Goal: Task Accomplishment & Management: Manage account settings

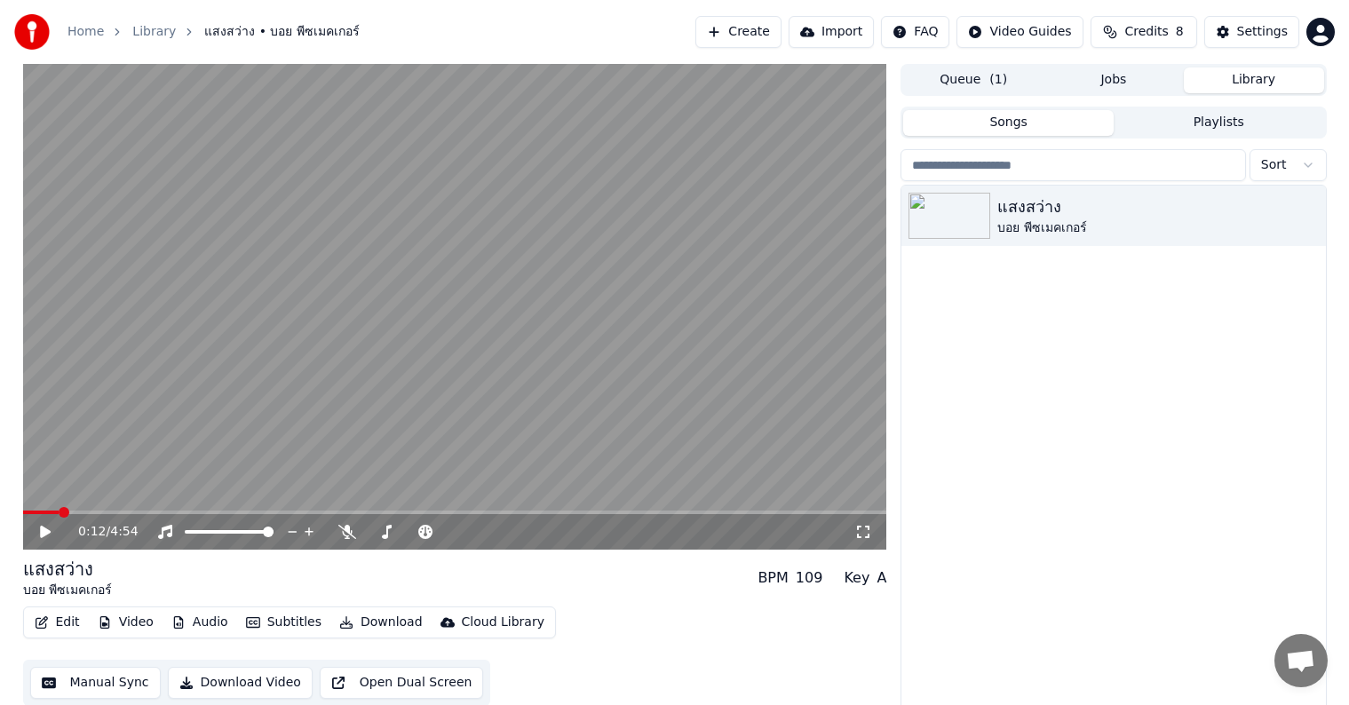
scroll to position [8, 0]
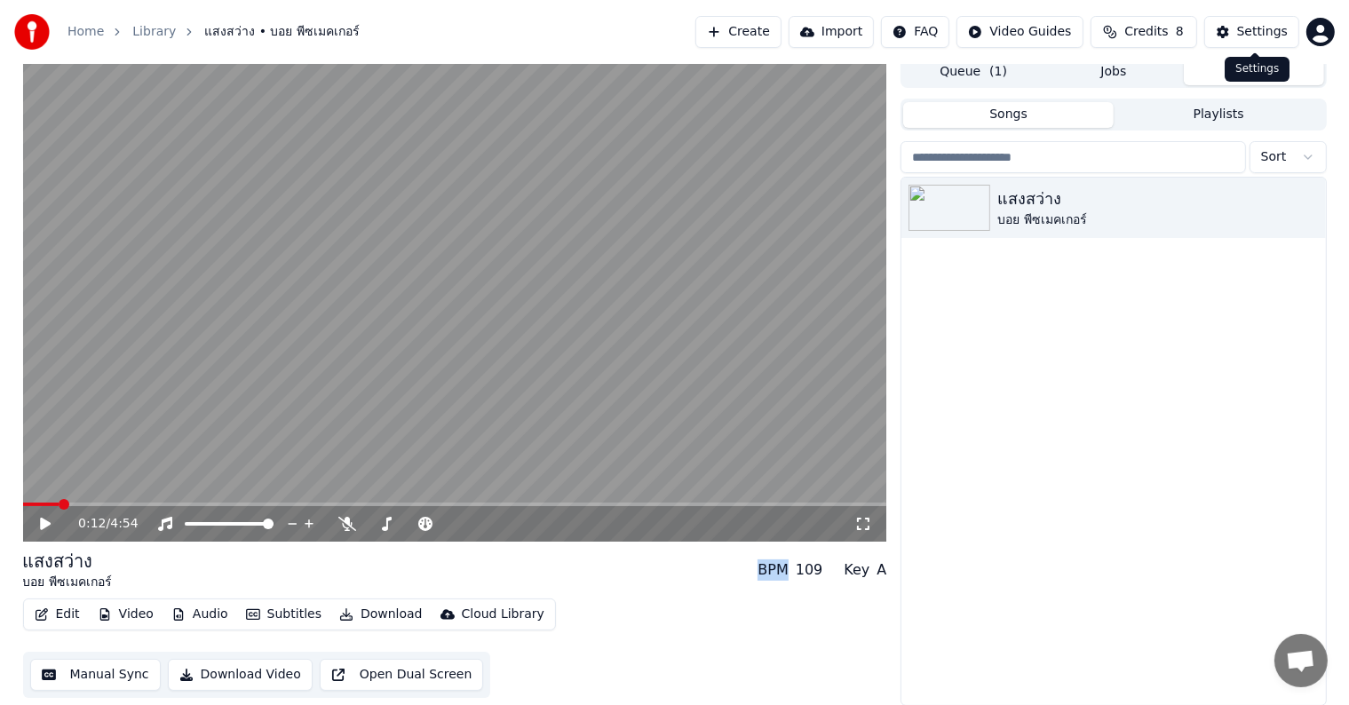
click at [1222, 30] on button "Settings" at bounding box center [1251, 32] width 95 height 32
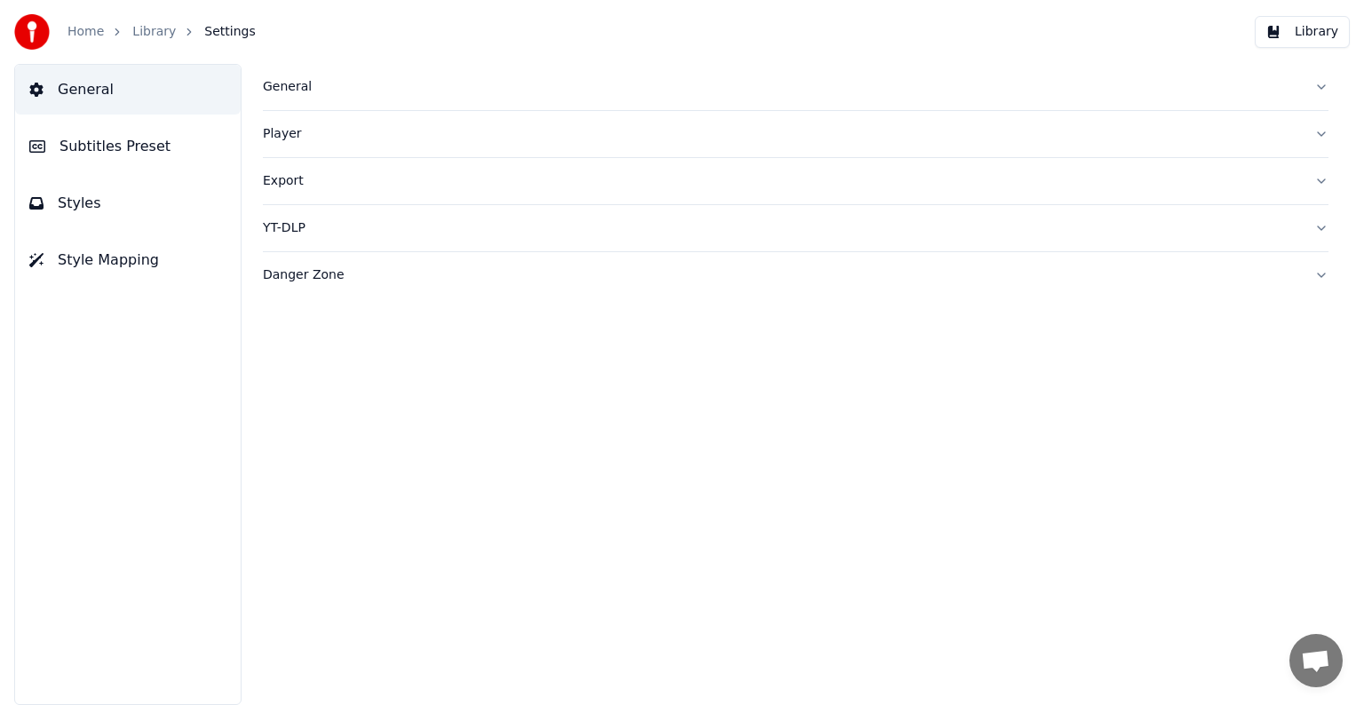
click at [182, 207] on button "Styles" at bounding box center [128, 204] width 226 height 50
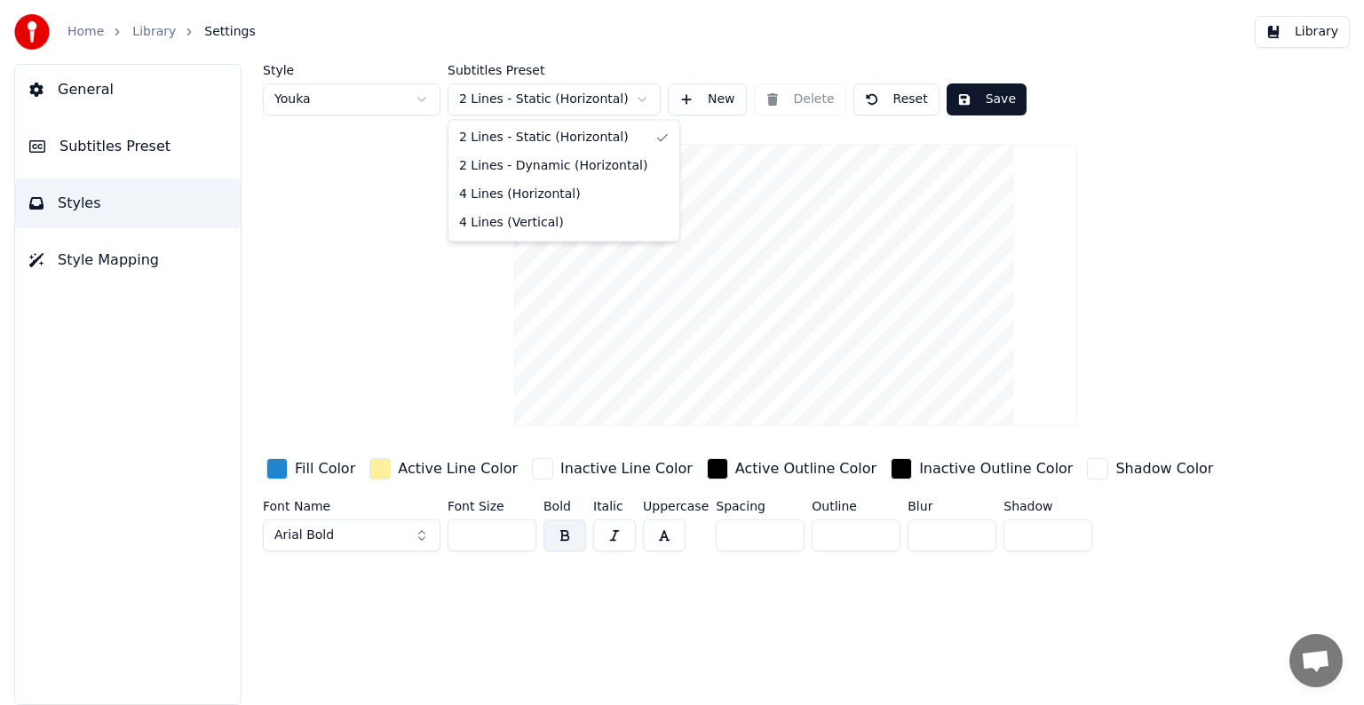
click at [611, 103] on html "Home Library Settings Library General Subtitles Preset Styles Style Mapping Sty…" at bounding box center [682, 352] width 1364 height 705
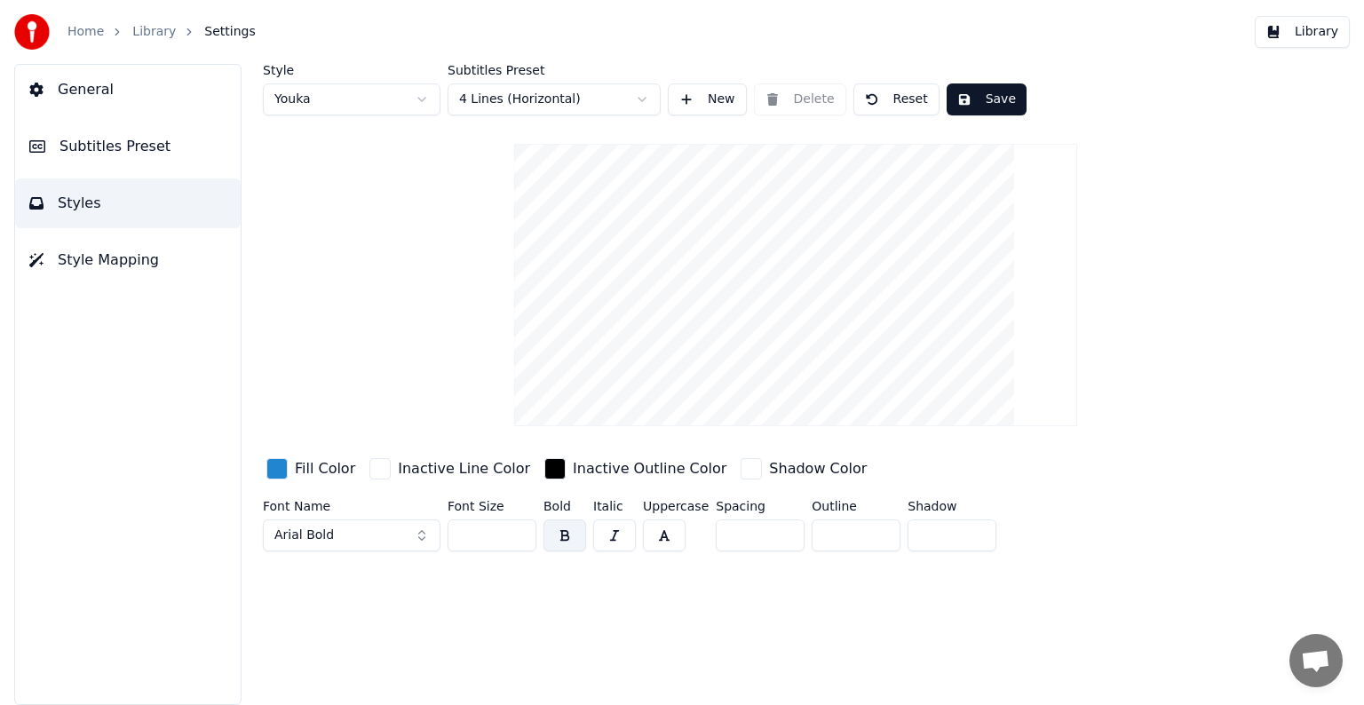
click at [620, 93] on html "Home Library Settings Library General Subtitles Preset Styles Style Mapping Sty…" at bounding box center [682, 352] width 1364 height 705
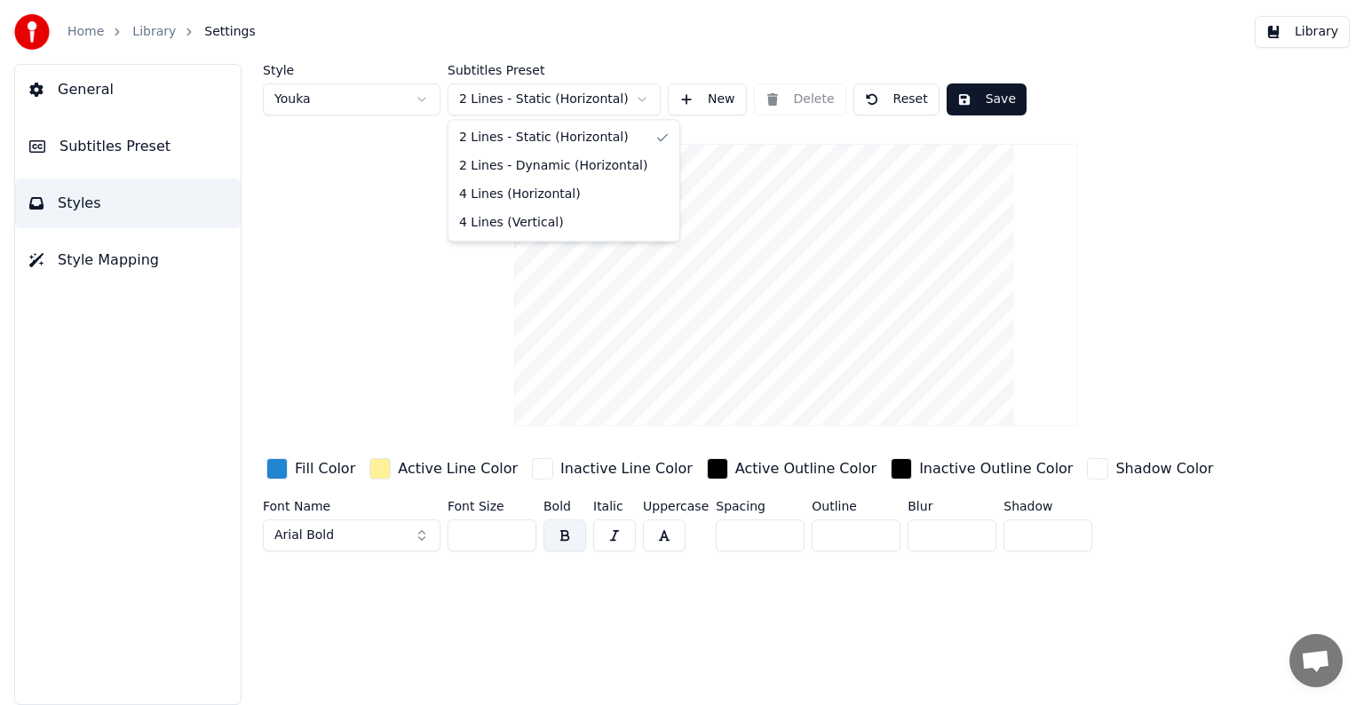
click at [593, 97] on html "Home Library Settings Library General Subtitles Preset Styles Style Mapping Sty…" at bounding box center [682, 352] width 1364 height 705
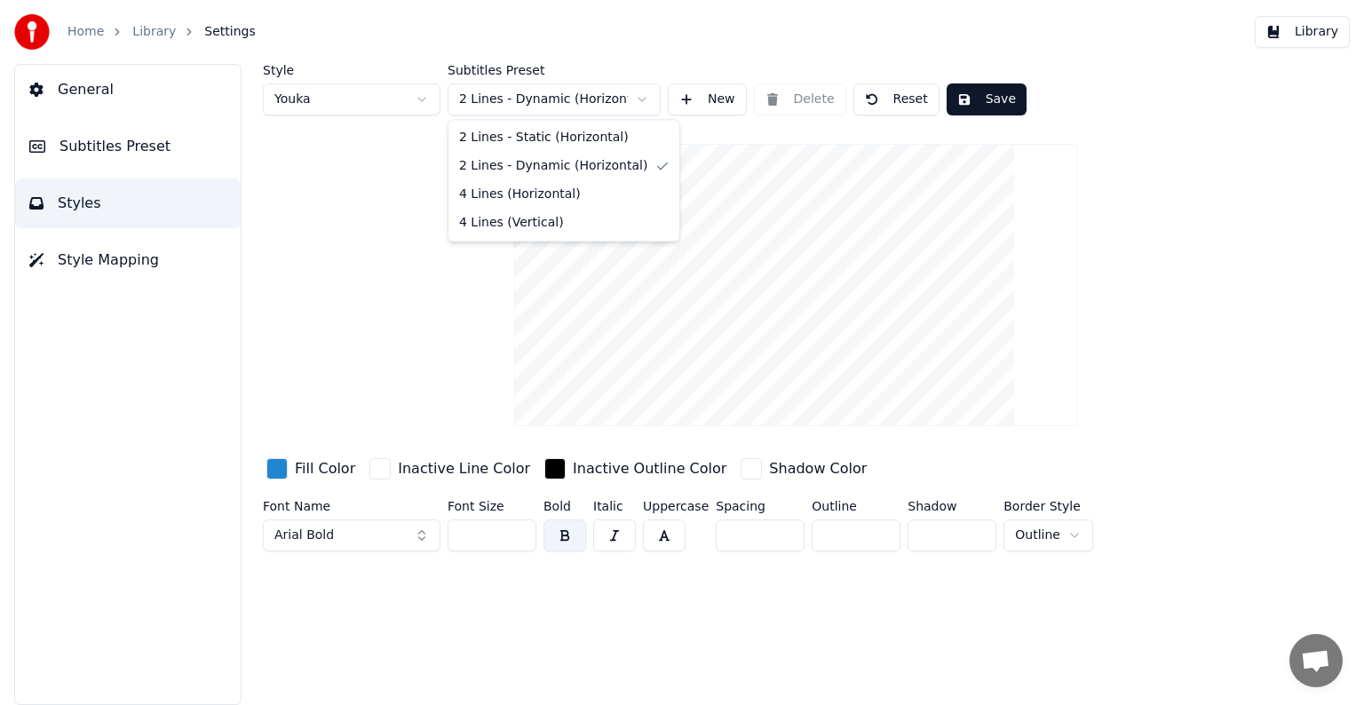
click at [530, 105] on html "Home Library Settings Library General Subtitles Preset Styles Style Mapping Sty…" at bounding box center [682, 352] width 1364 height 705
click at [637, 92] on html "Home Library Settings Library General Subtitles Preset Styles Style Mapping Sty…" at bounding box center [682, 352] width 1364 height 705
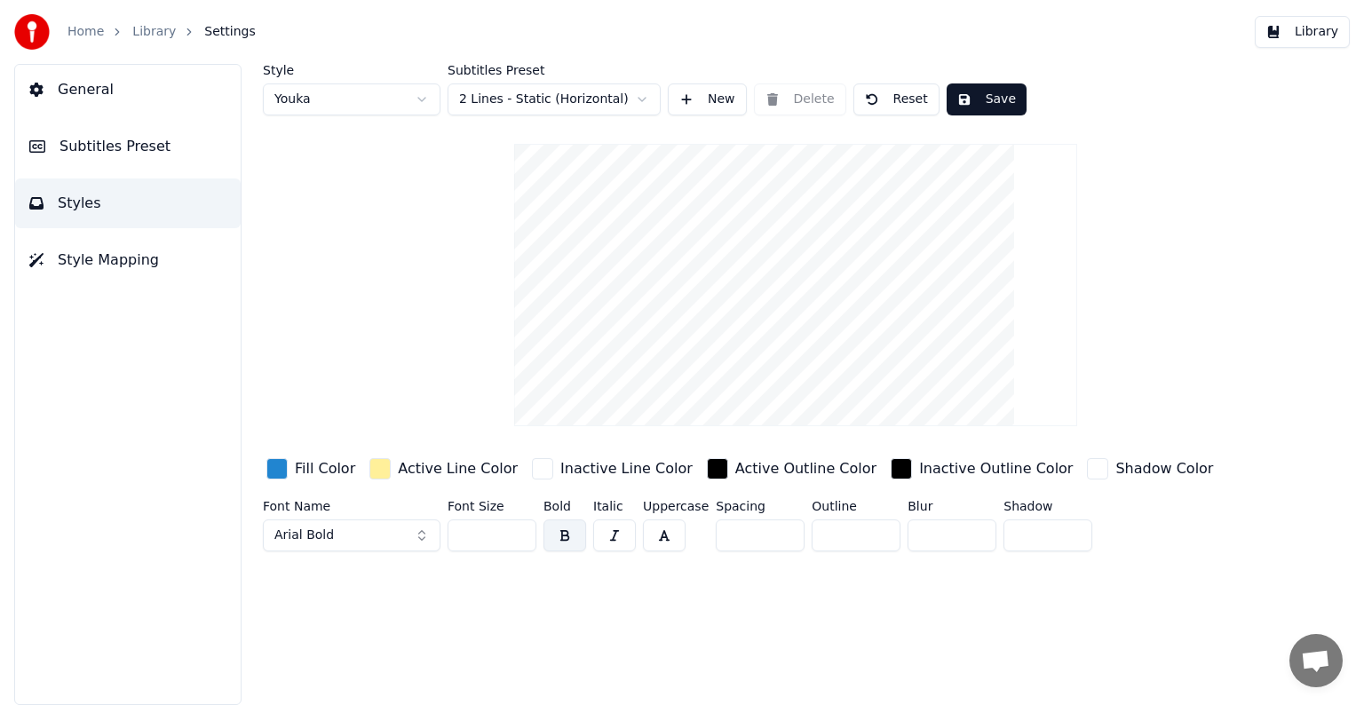
click at [548, 145] on video at bounding box center [795, 285] width 562 height 282
click at [404, 538] on button "Arial Bold" at bounding box center [352, 536] width 178 height 32
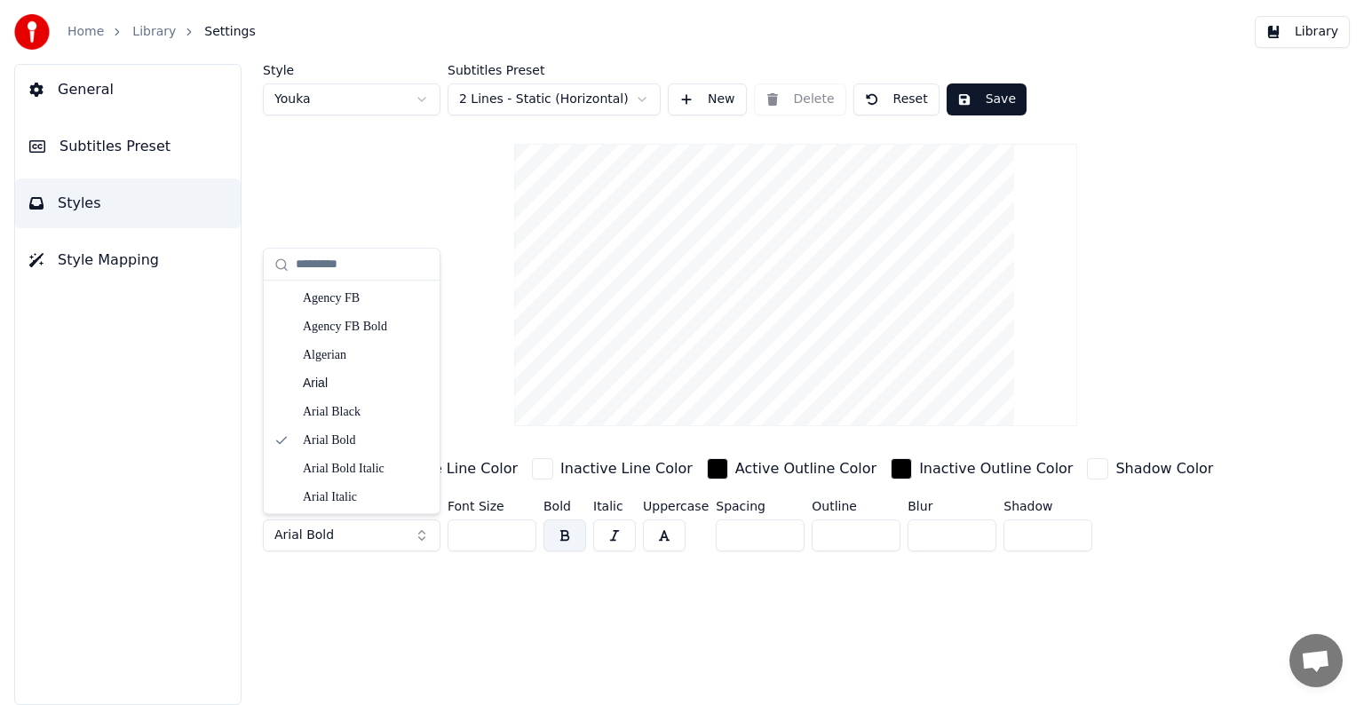
click at [423, 533] on button "Arial Bold" at bounding box center [352, 536] width 178 height 32
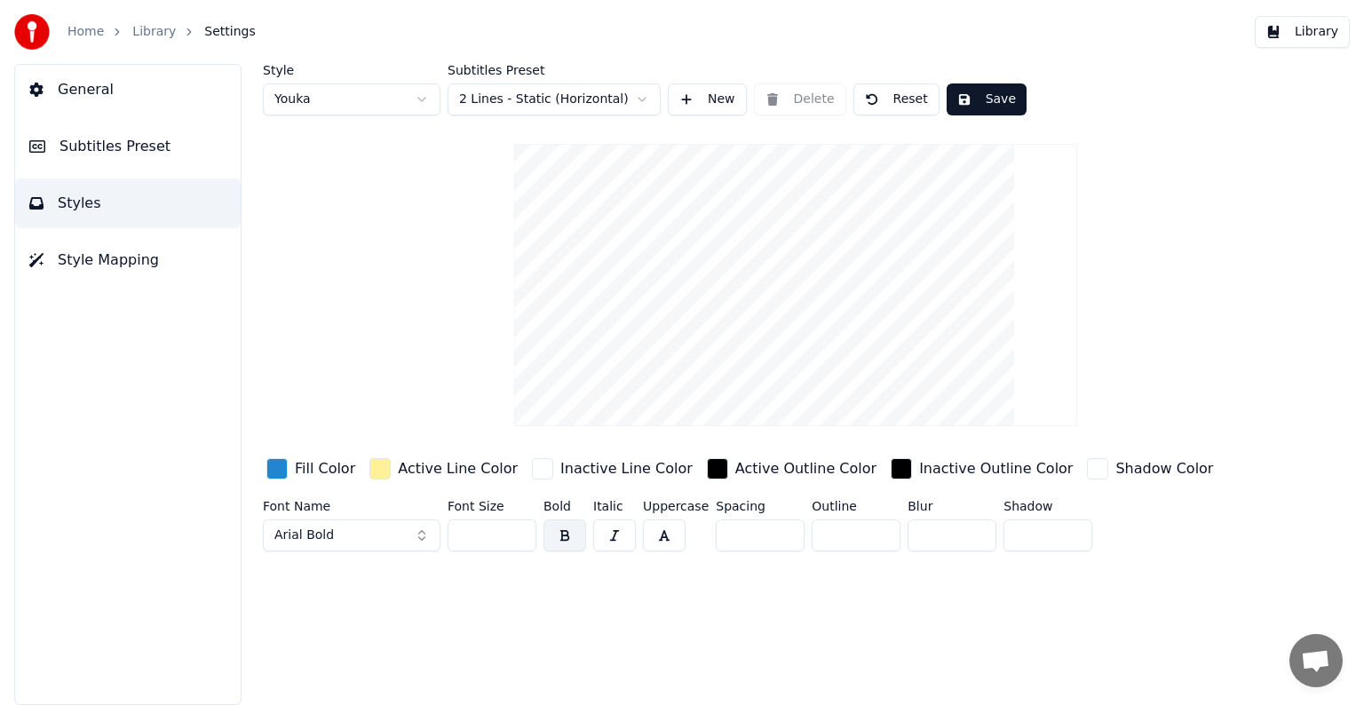
click at [423, 533] on button "Arial Bold" at bounding box center [352, 536] width 178 height 32
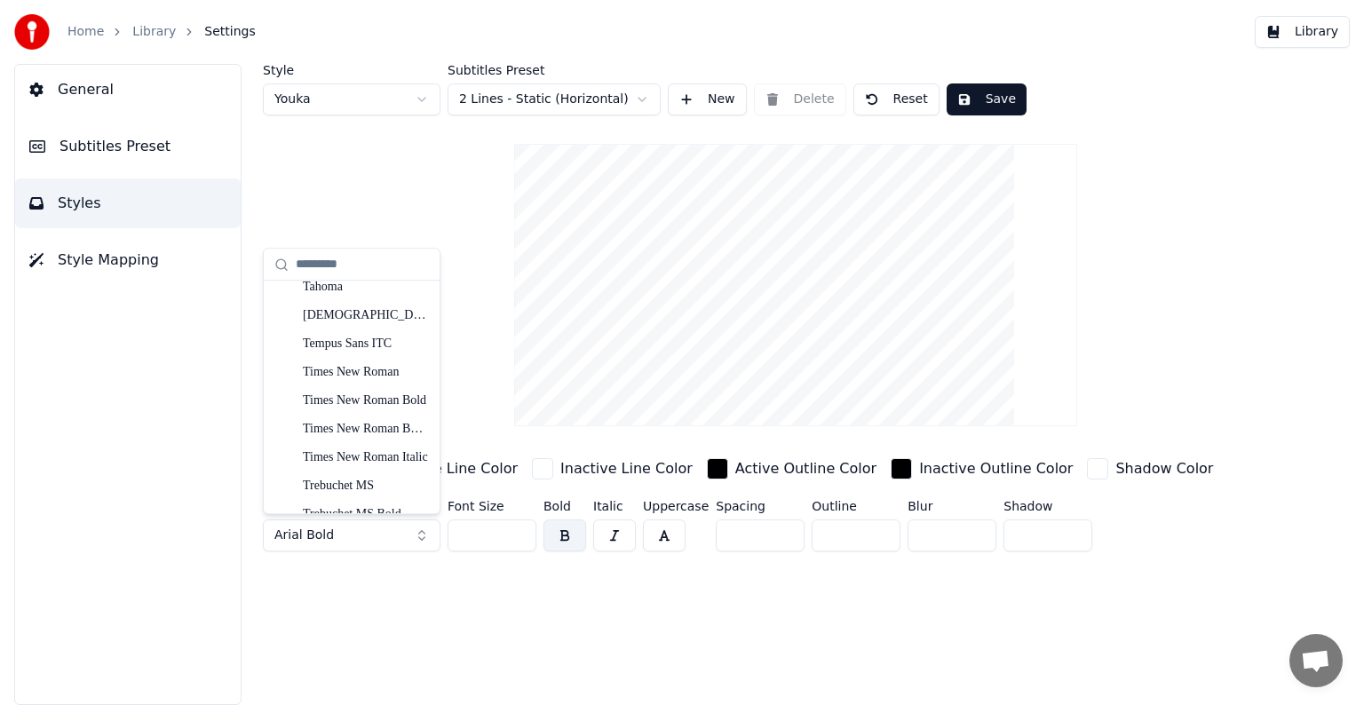
scroll to position [9199, 0]
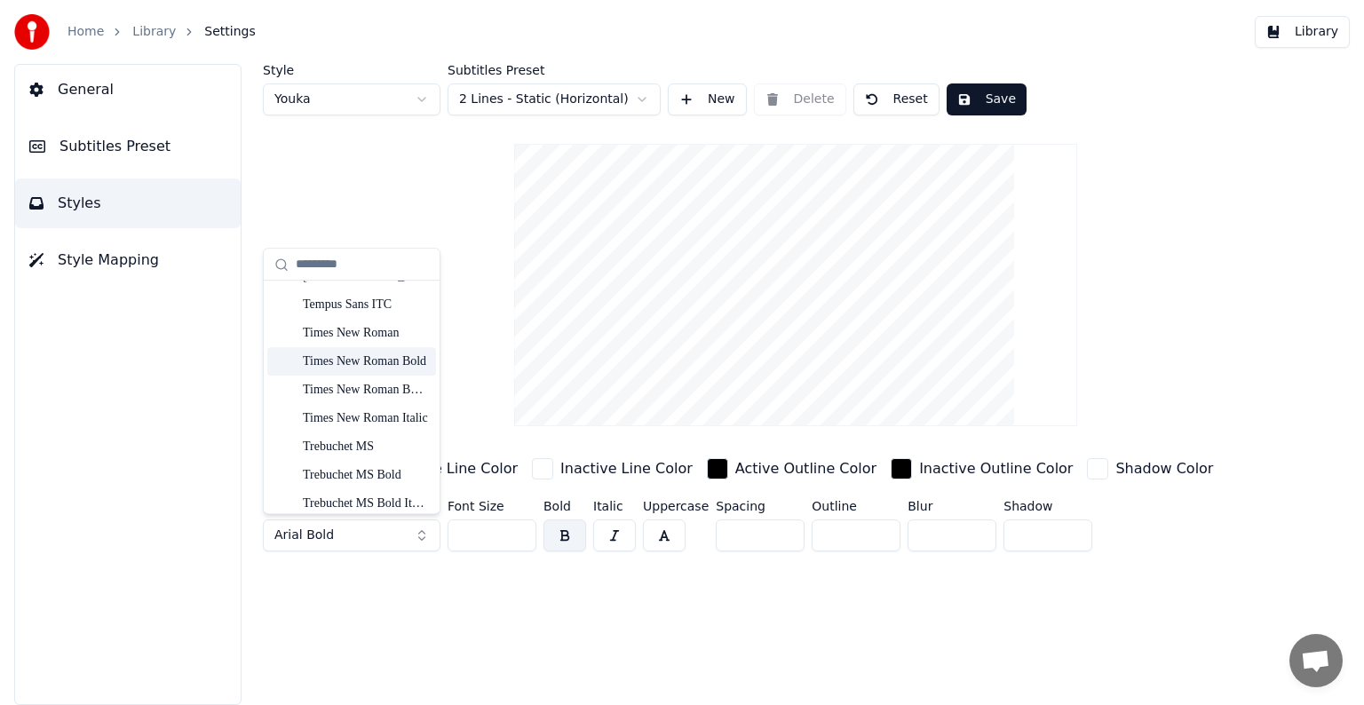
click at [383, 361] on div "Times New Roman Bold" at bounding box center [366, 362] width 126 height 18
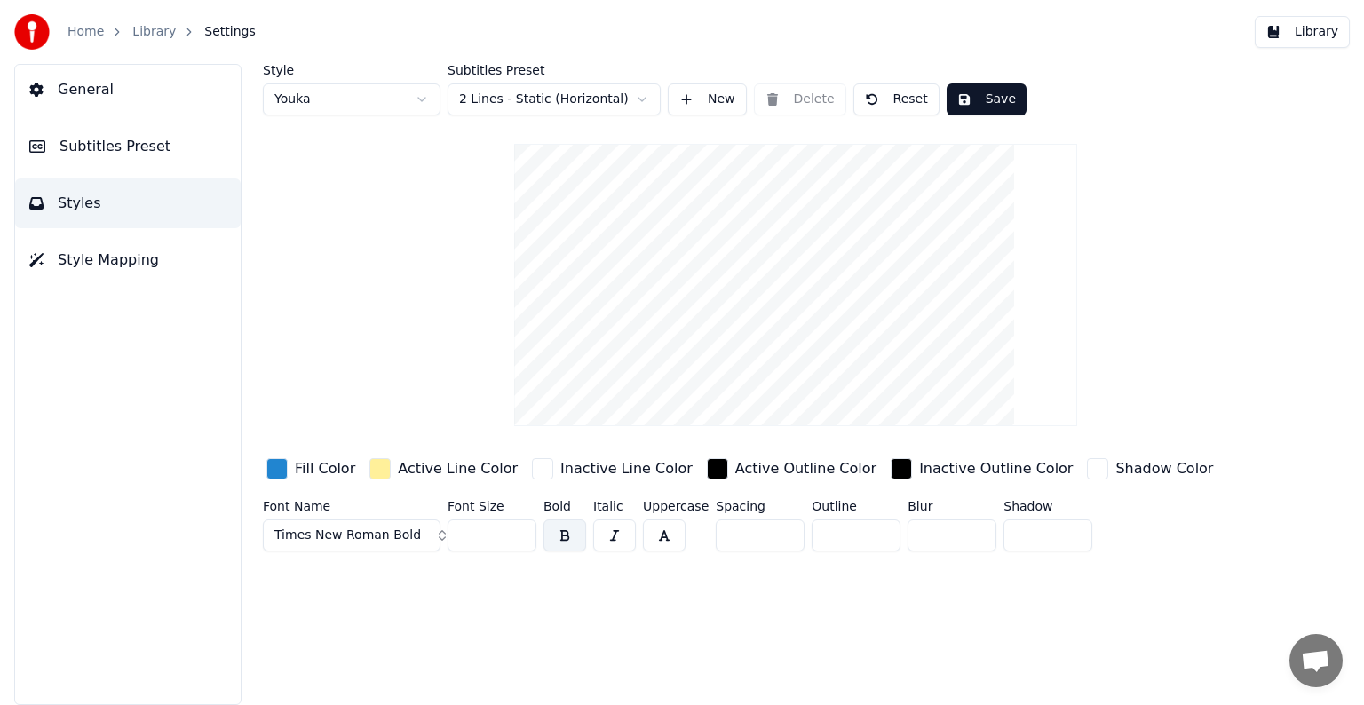
click at [418, 529] on button "Times New Roman Bold" at bounding box center [352, 536] width 178 height 32
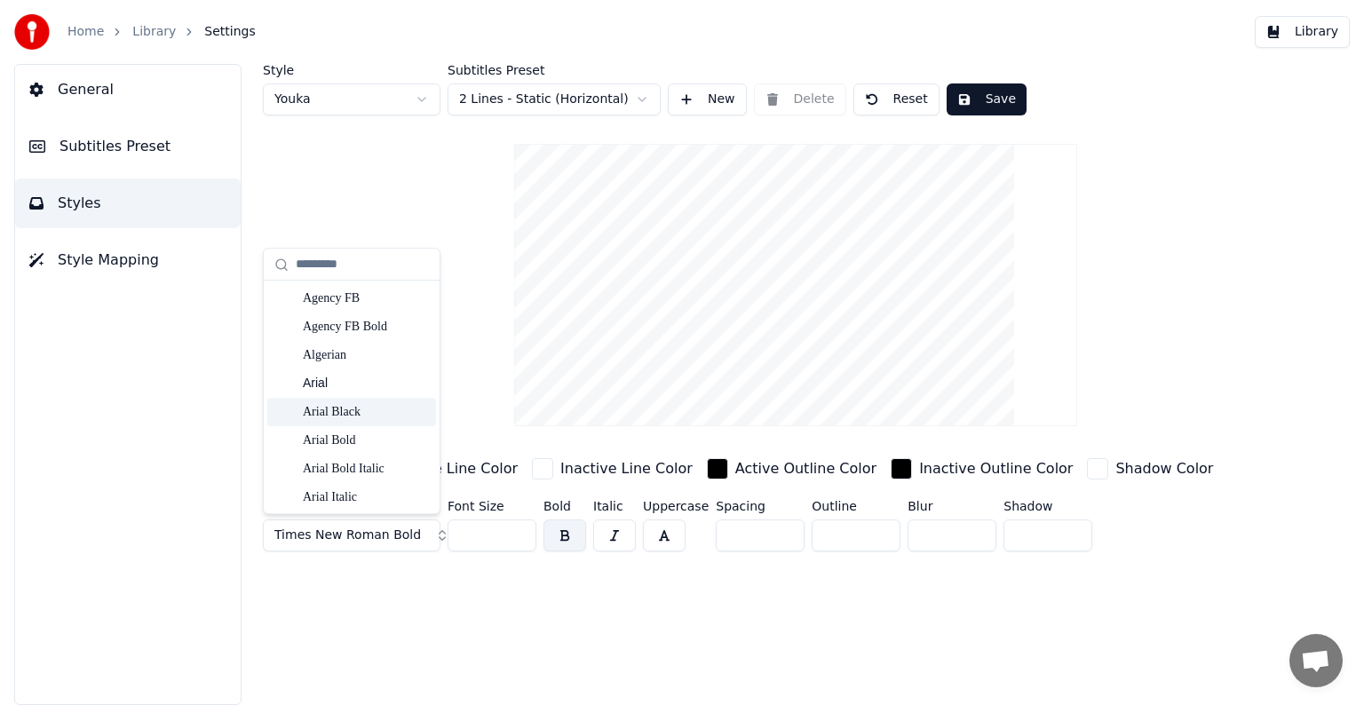
type input "*"
type input "**"
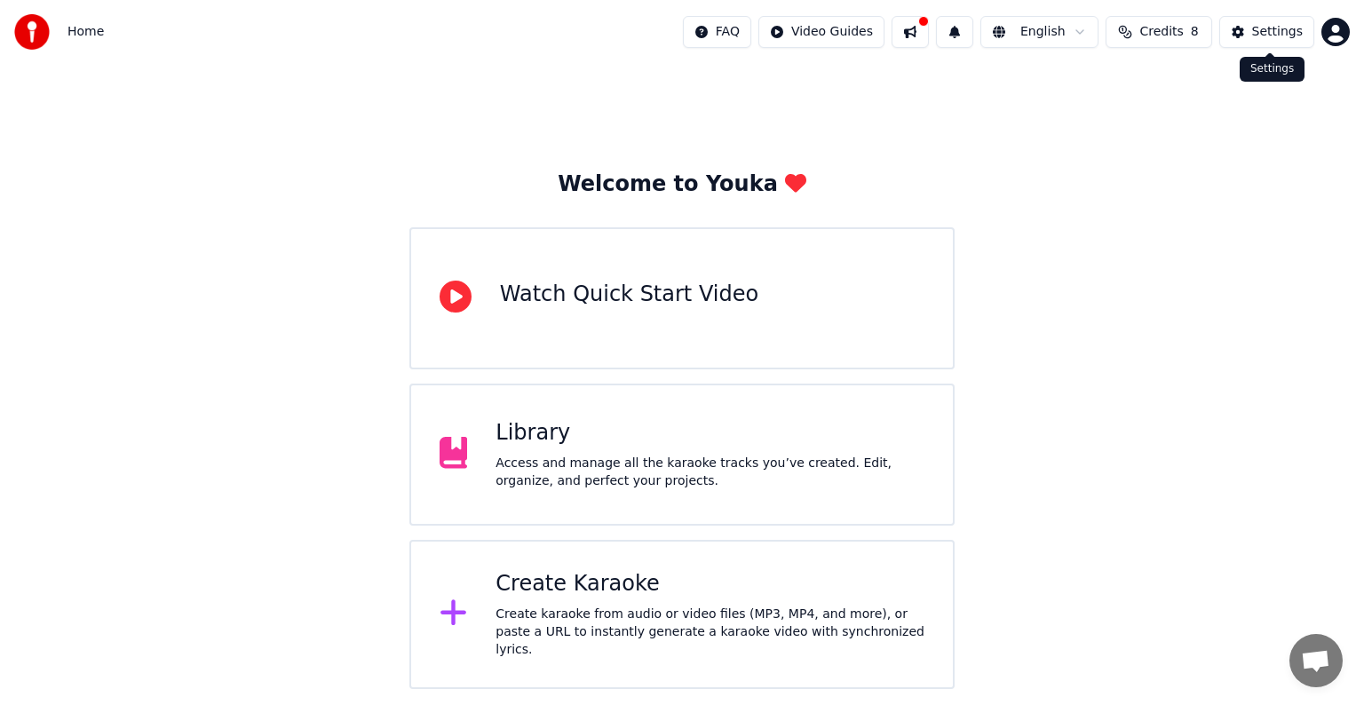
click at [1245, 39] on button "Settings" at bounding box center [1267, 32] width 95 height 32
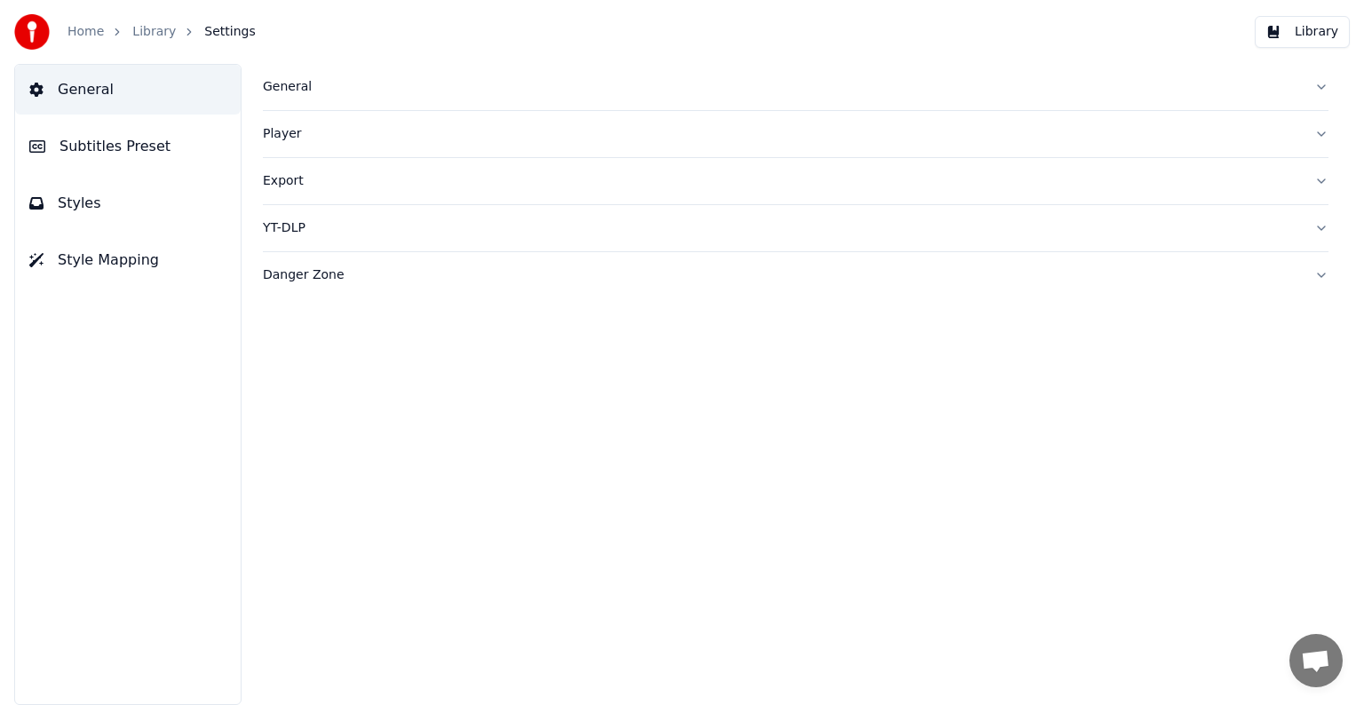
click at [128, 203] on button "Styles" at bounding box center [128, 204] width 226 height 50
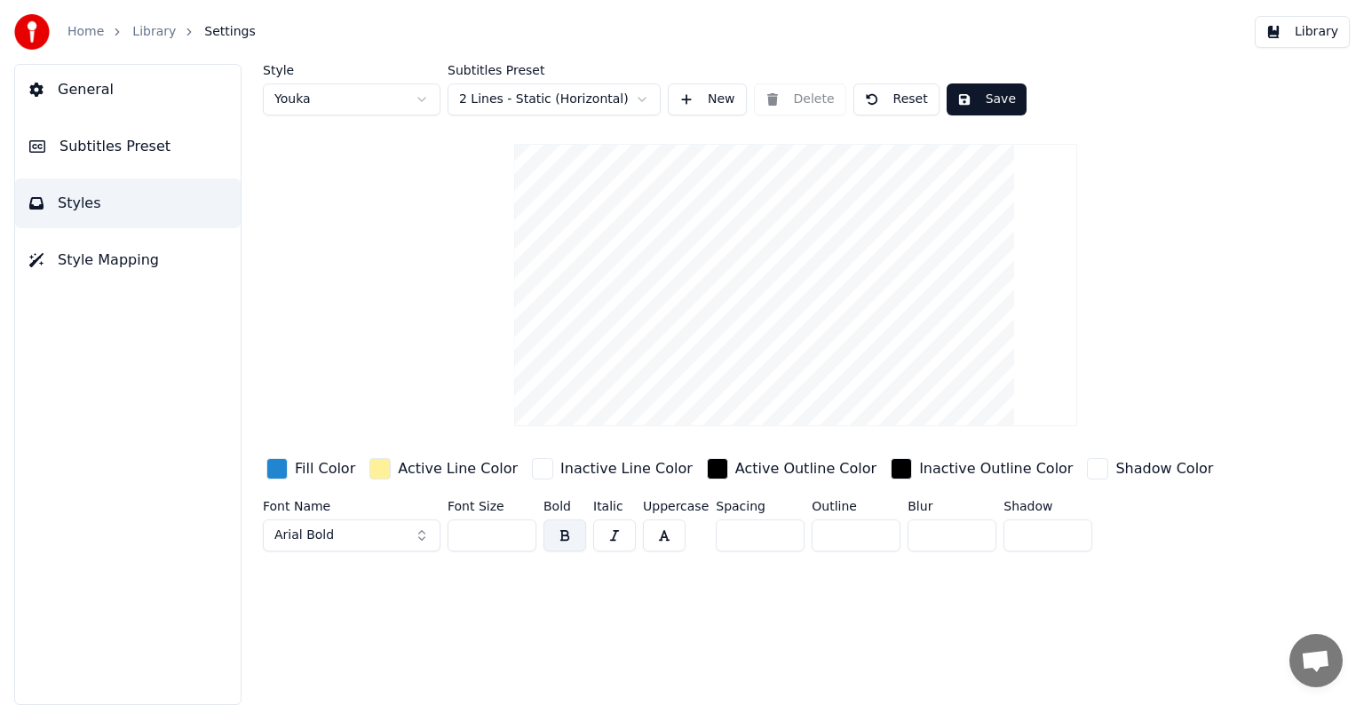
click at [417, 522] on button "Arial Bold" at bounding box center [352, 536] width 178 height 32
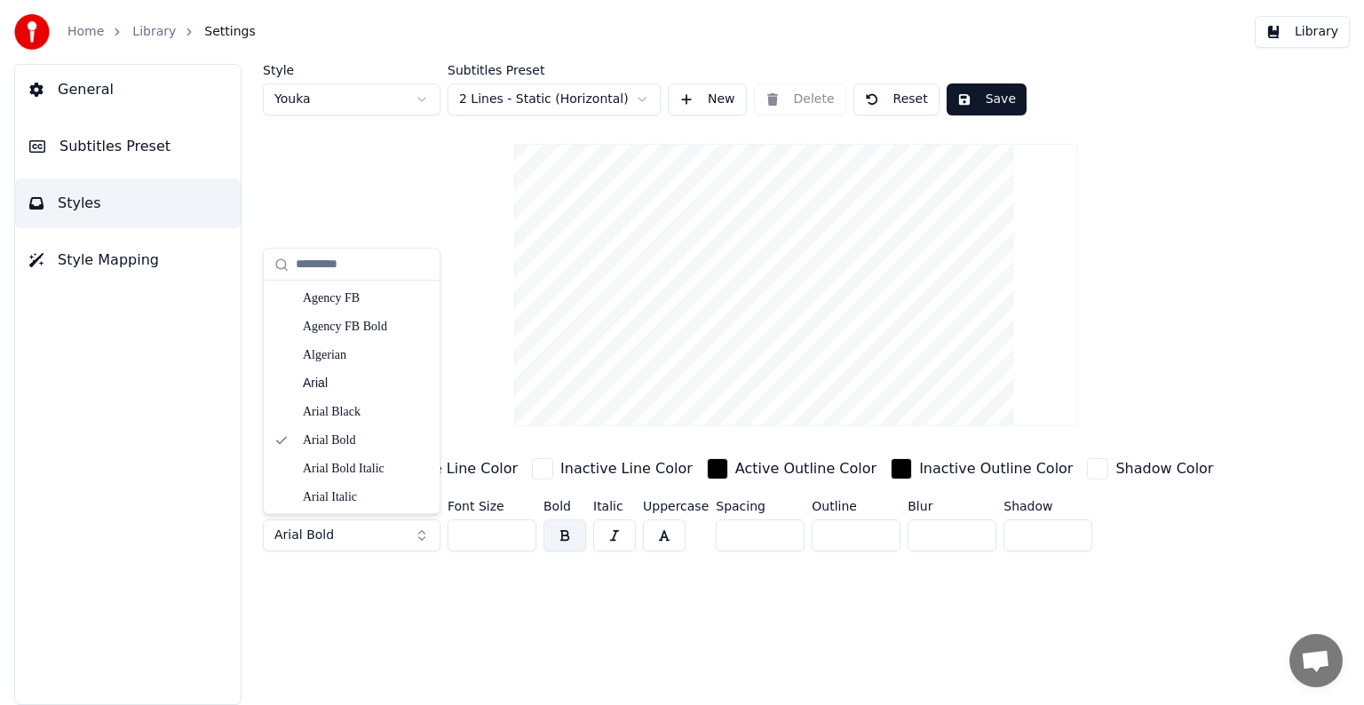
click at [421, 529] on button "Arial Bold" at bounding box center [352, 536] width 178 height 32
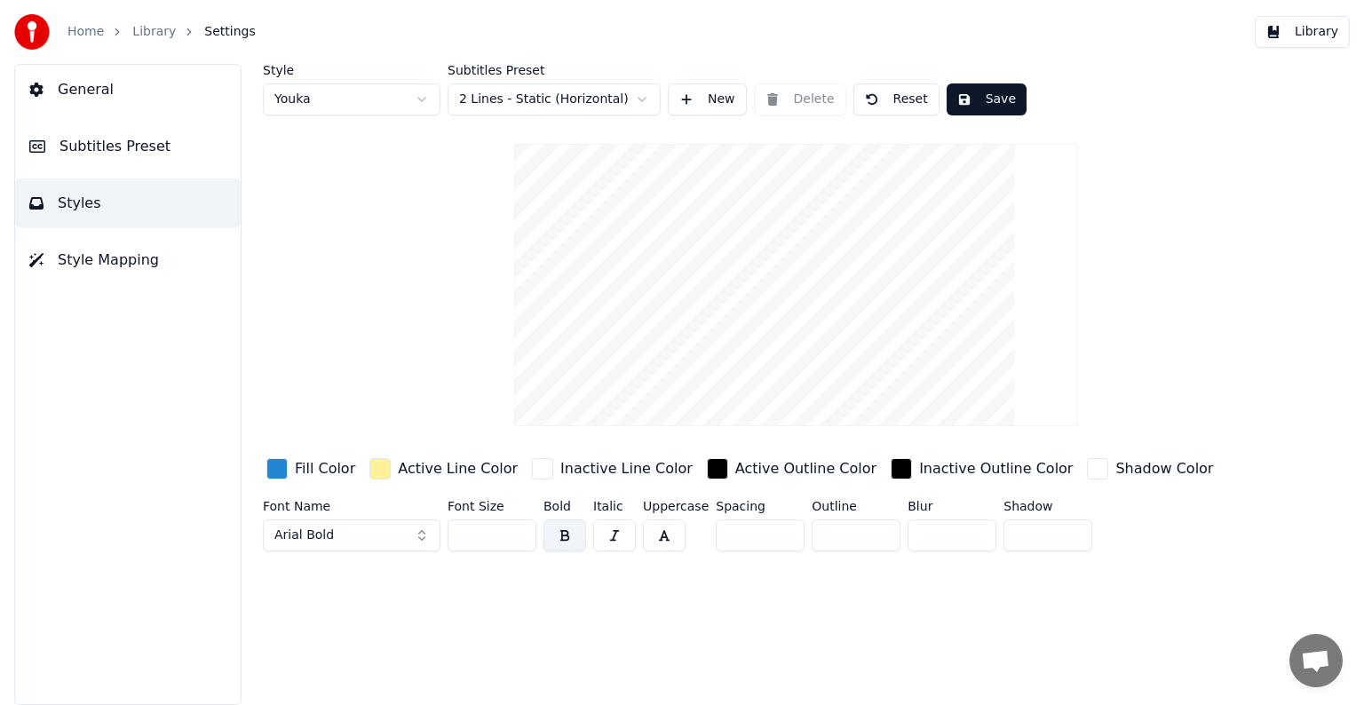
click at [421, 529] on button "Arial Bold" at bounding box center [352, 536] width 178 height 32
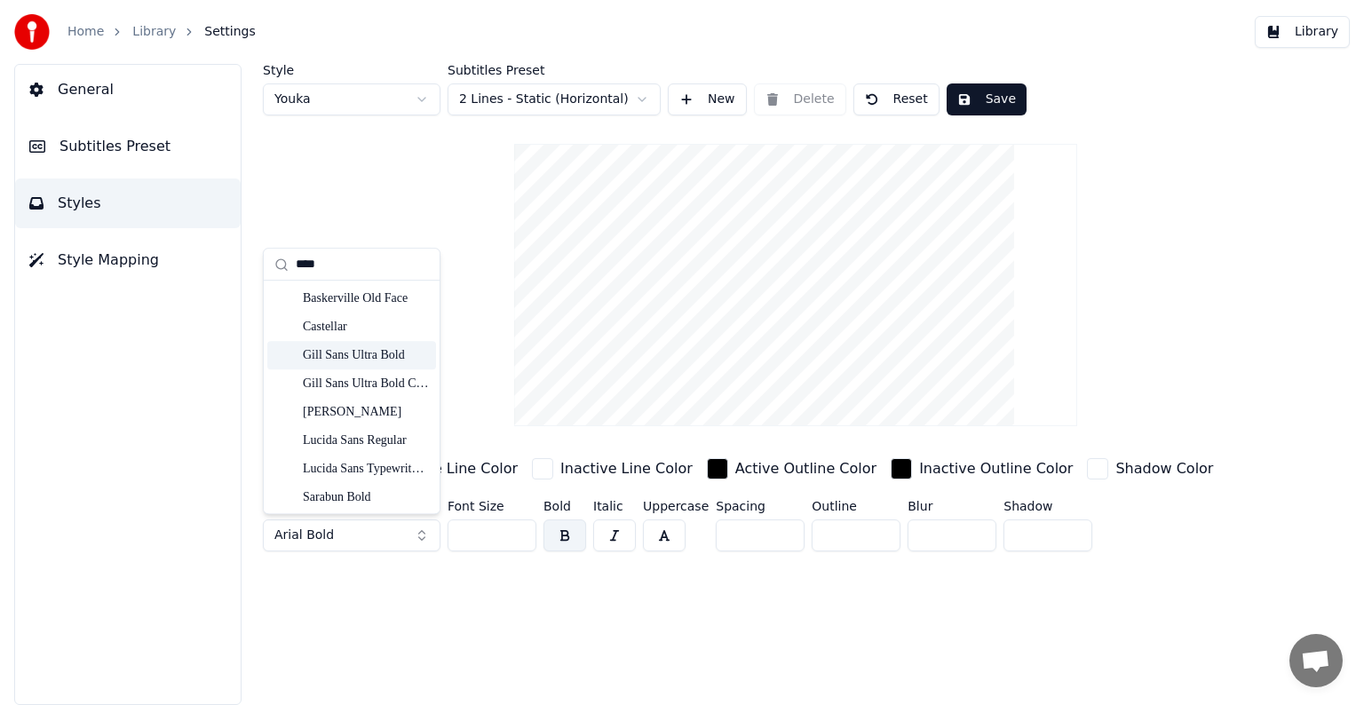
type input "****"
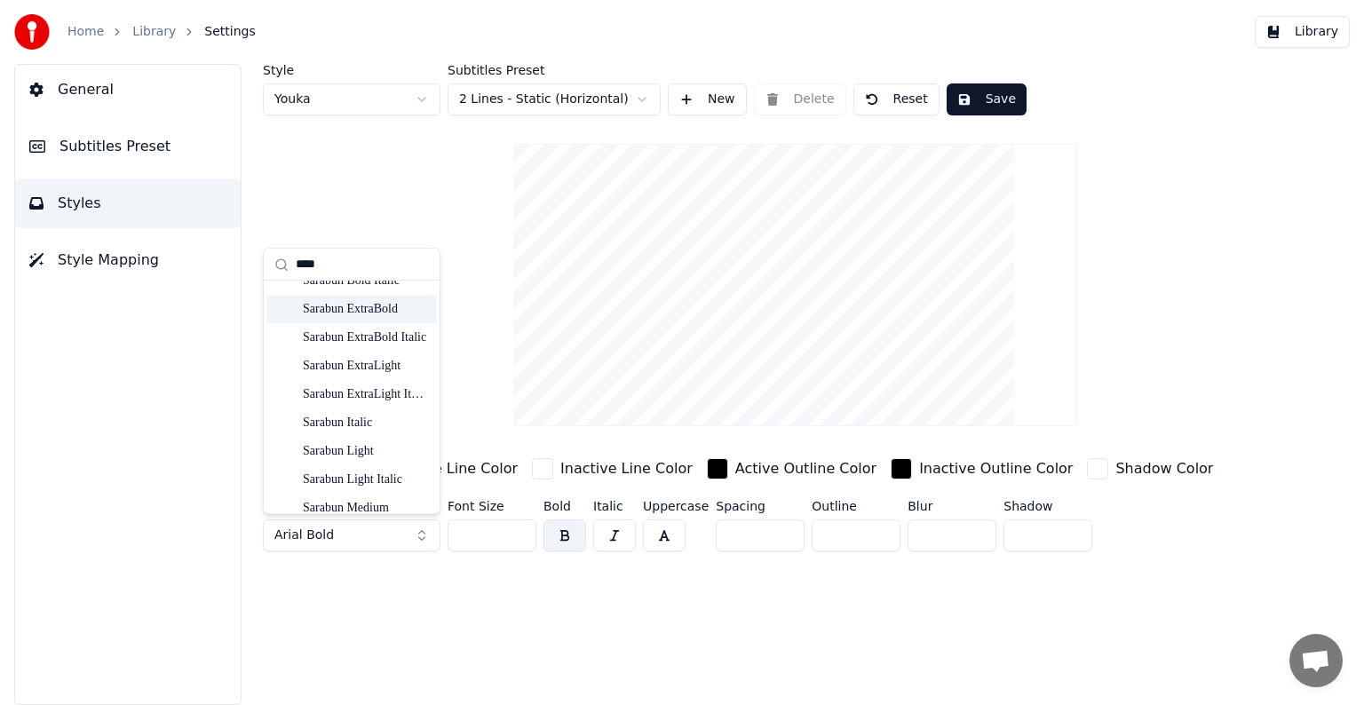
click at [399, 318] on div "Sarabun ExtraBold" at bounding box center [351, 309] width 169 height 28
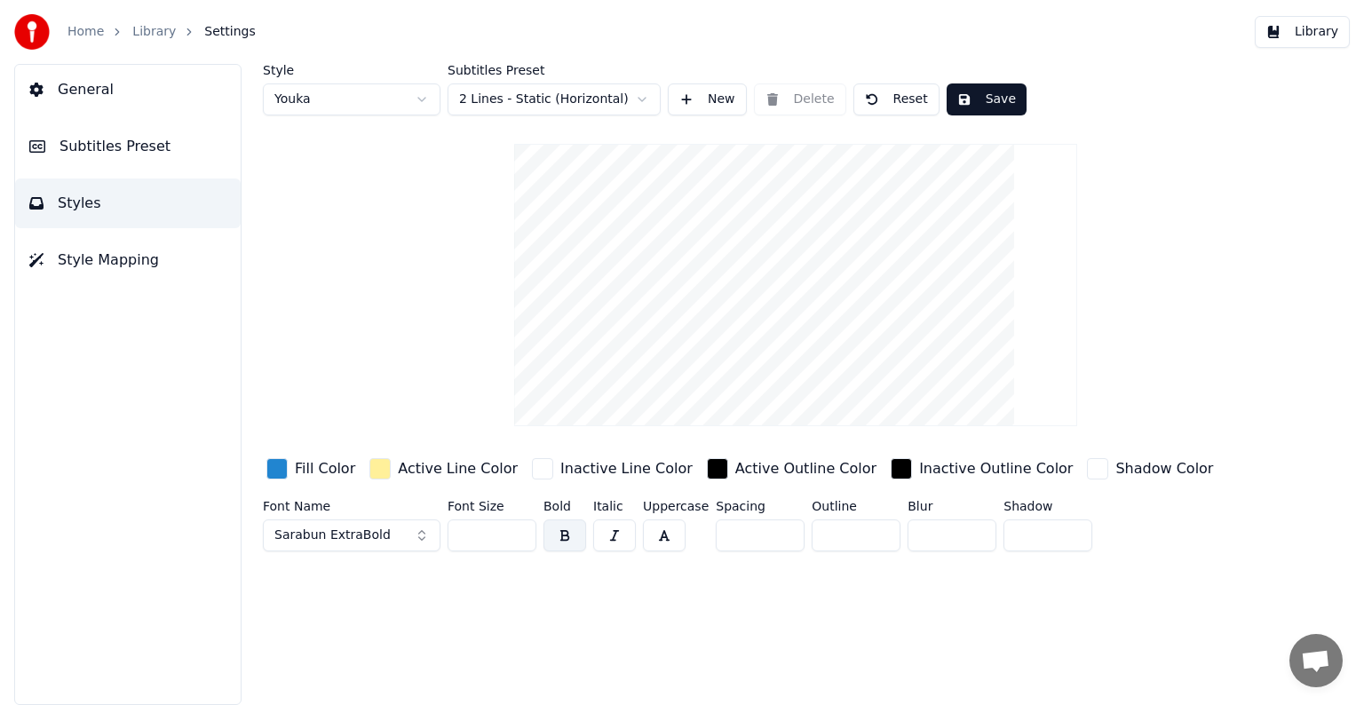
click at [657, 532] on button "button" at bounding box center [664, 536] width 43 height 32
click at [565, 534] on button "button" at bounding box center [565, 536] width 43 height 32
click at [571, 537] on button "button" at bounding box center [565, 536] width 43 height 32
click at [663, 524] on button "button" at bounding box center [664, 536] width 43 height 32
click at [131, 250] on span "Style Mapping" at bounding box center [108, 260] width 101 height 21
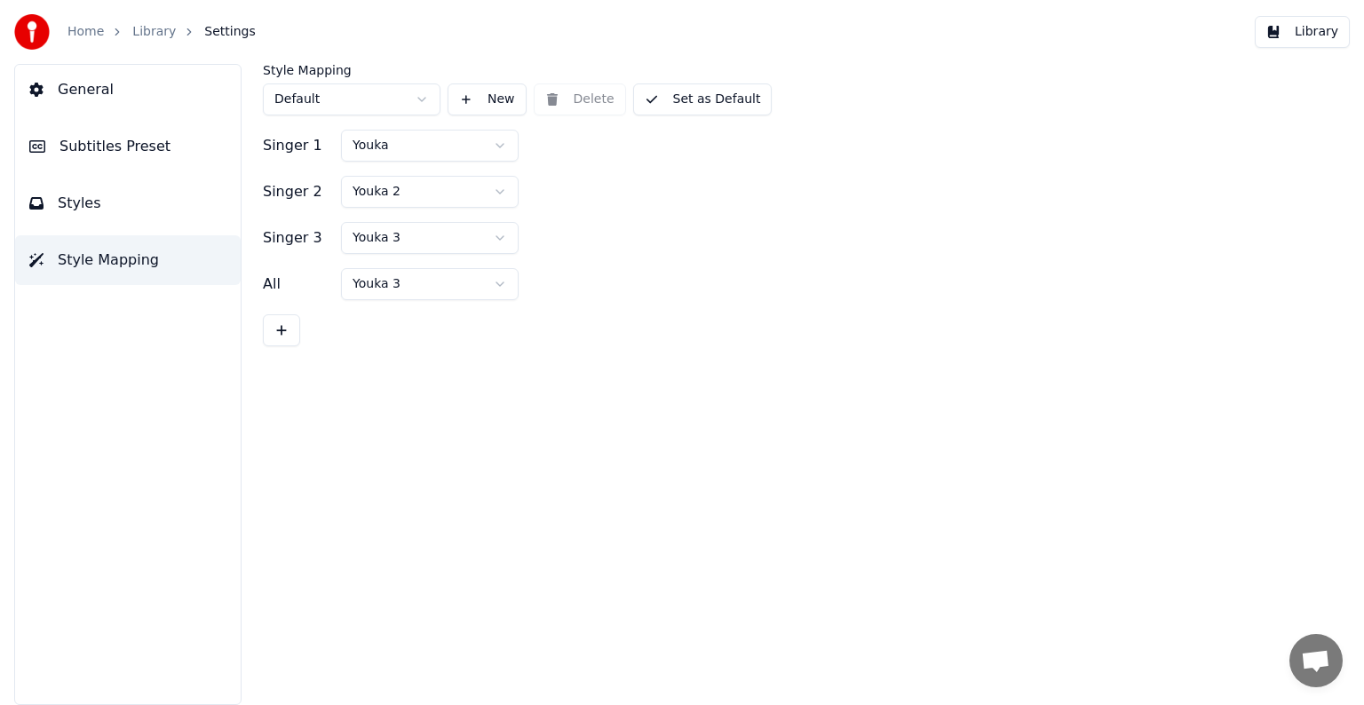
click at [139, 203] on button "Styles" at bounding box center [128, 204] width 226 height 50
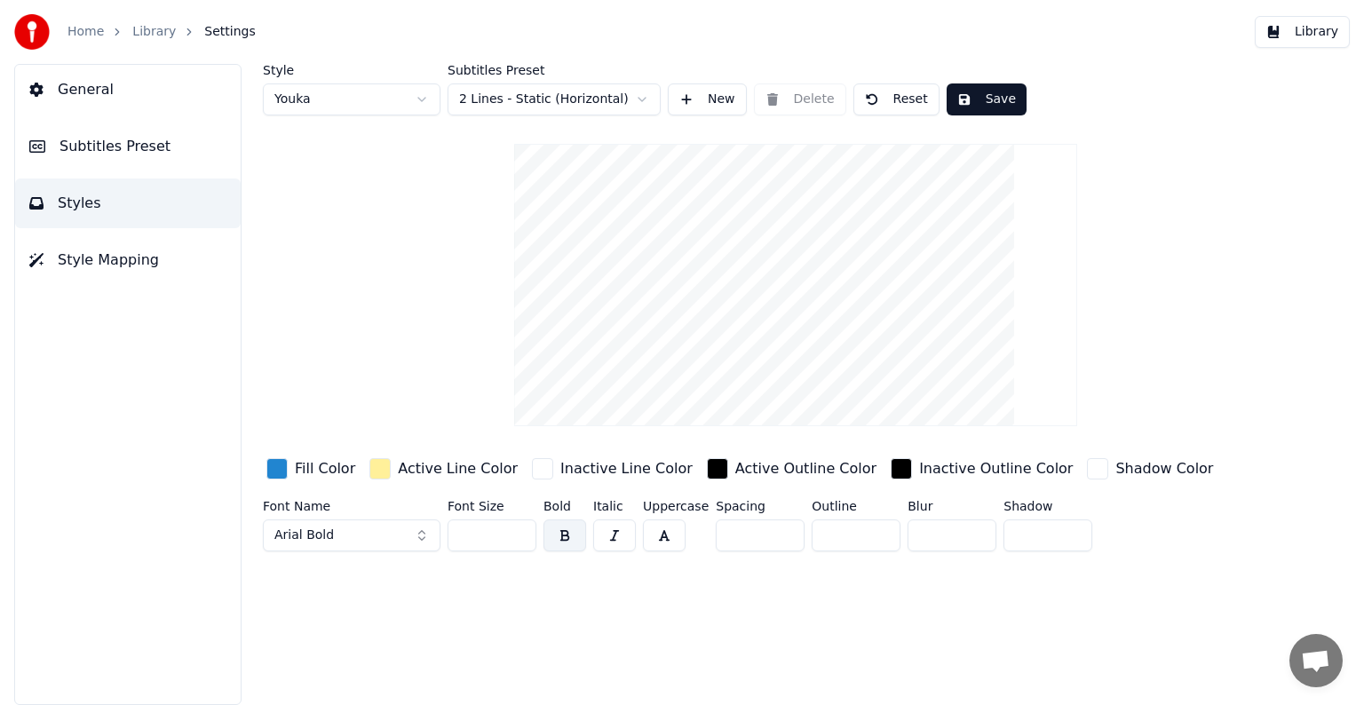
click at [1000, 96] on button "Save" at bounding box center [987, 99] width 80 height 32
click at [699, 85] on button "New" at bounding box center [707, 99] width 79 height 32
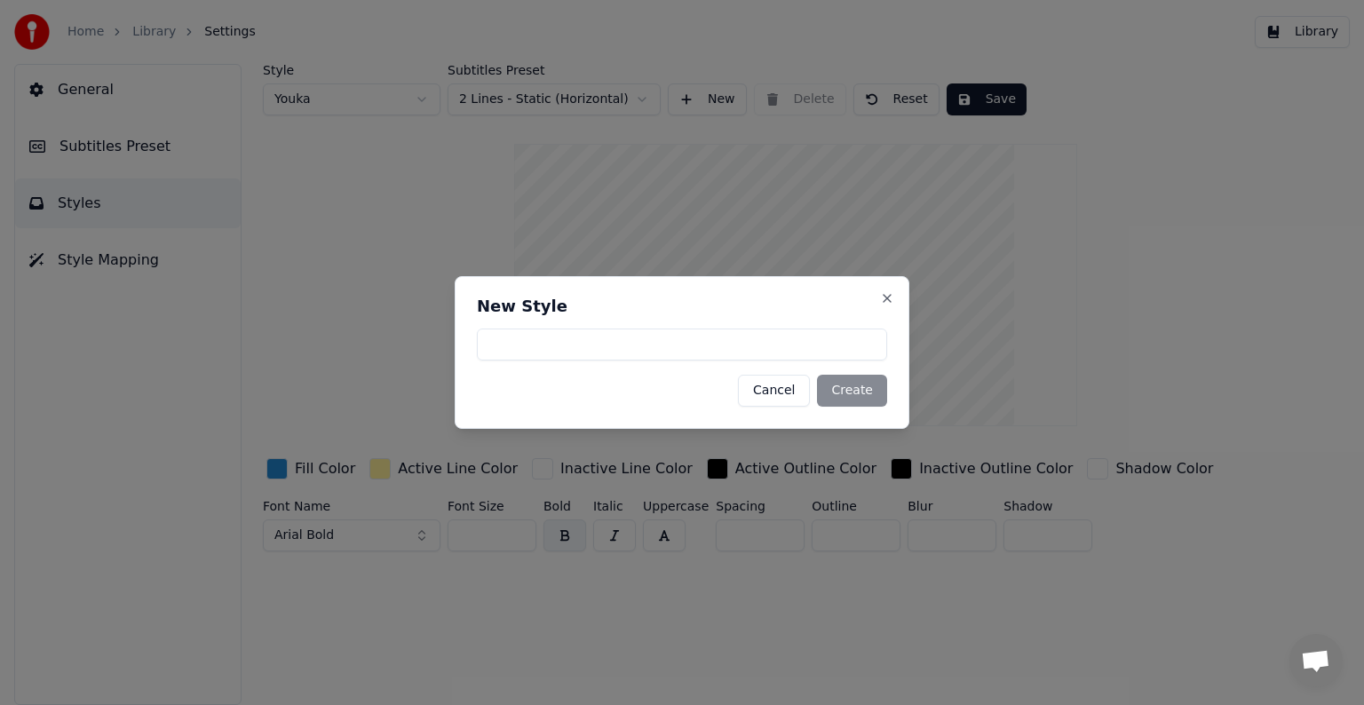
click at [879, 308] on h2 "New Style" at bounding box center [682, 306] width 410 height 16
click at [881, 305] on button "Close" at bounding box center [887, 298] width 14 height 14
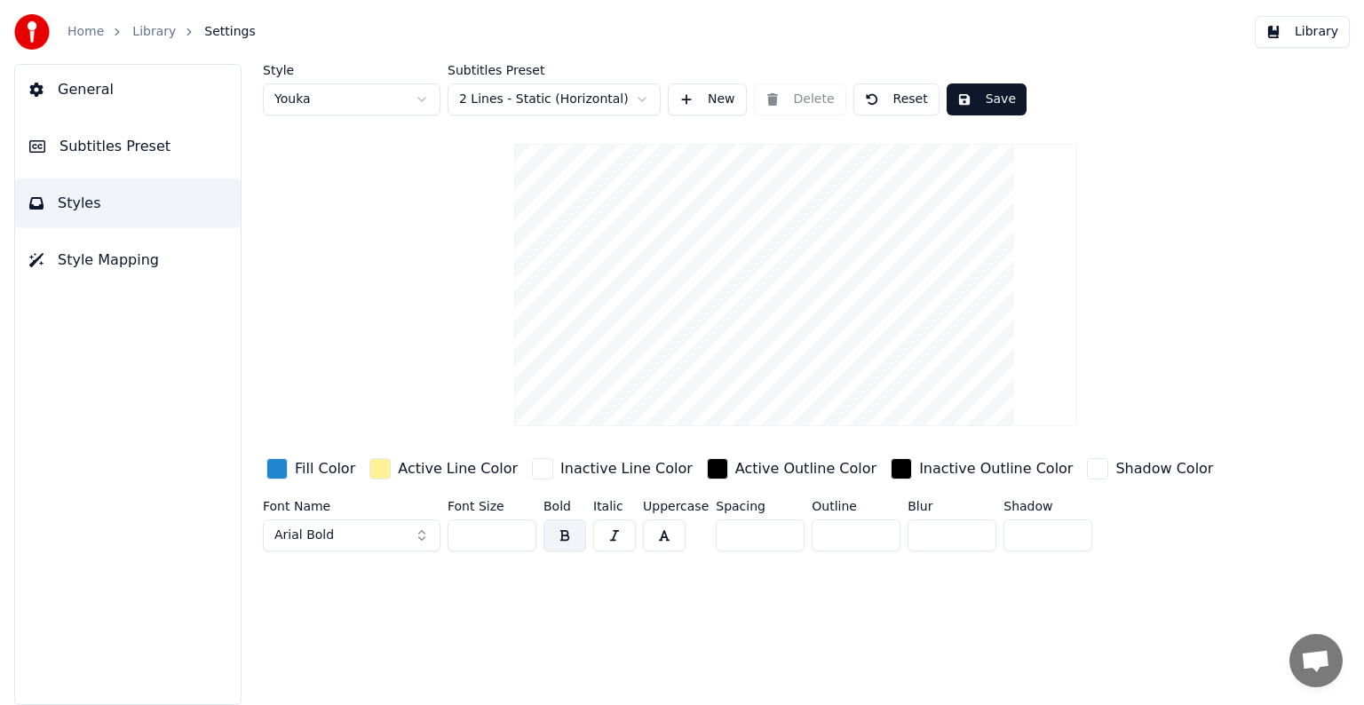
click at [93, 32] on link "Home" at bounding box center [86, 32] width 36 height 18
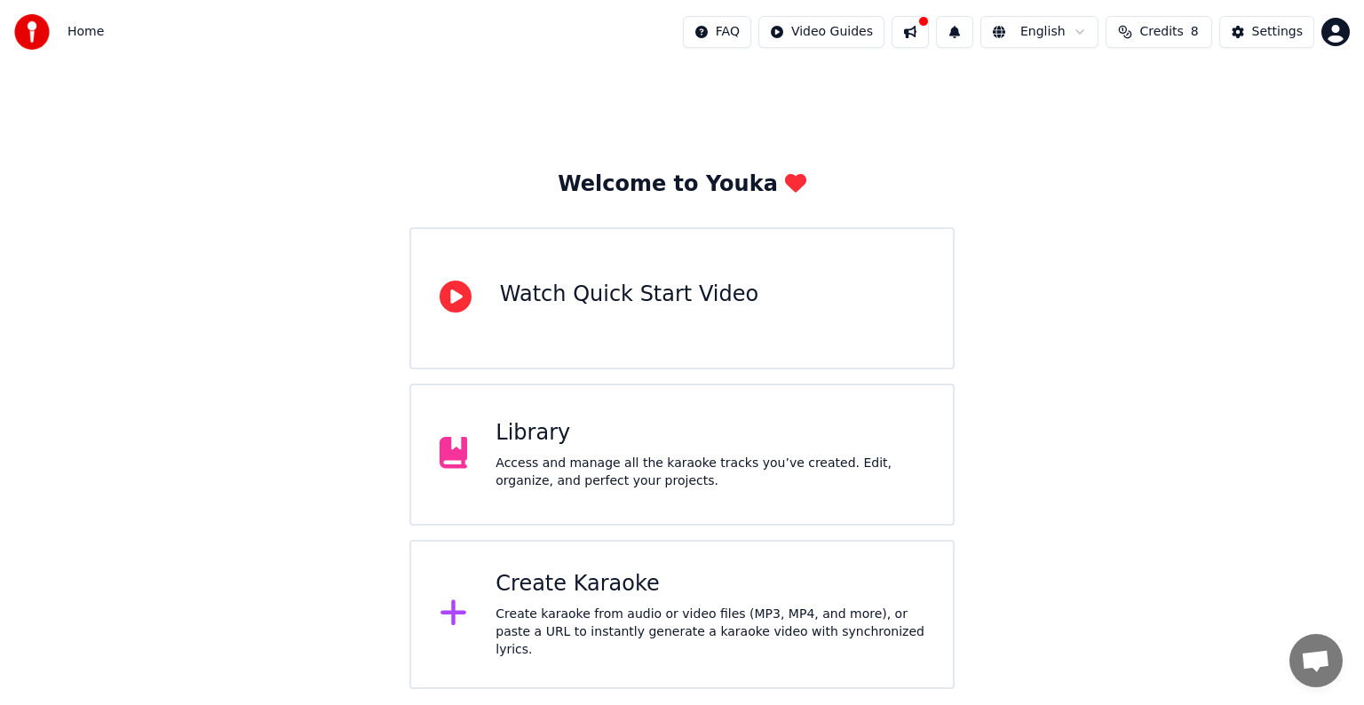
click at [680, 672] on div "Create Karaoke Create karaoke from audio or video files (MP3, MP4, and more), o…" at bounding box center [681, 614] width 545 height 149
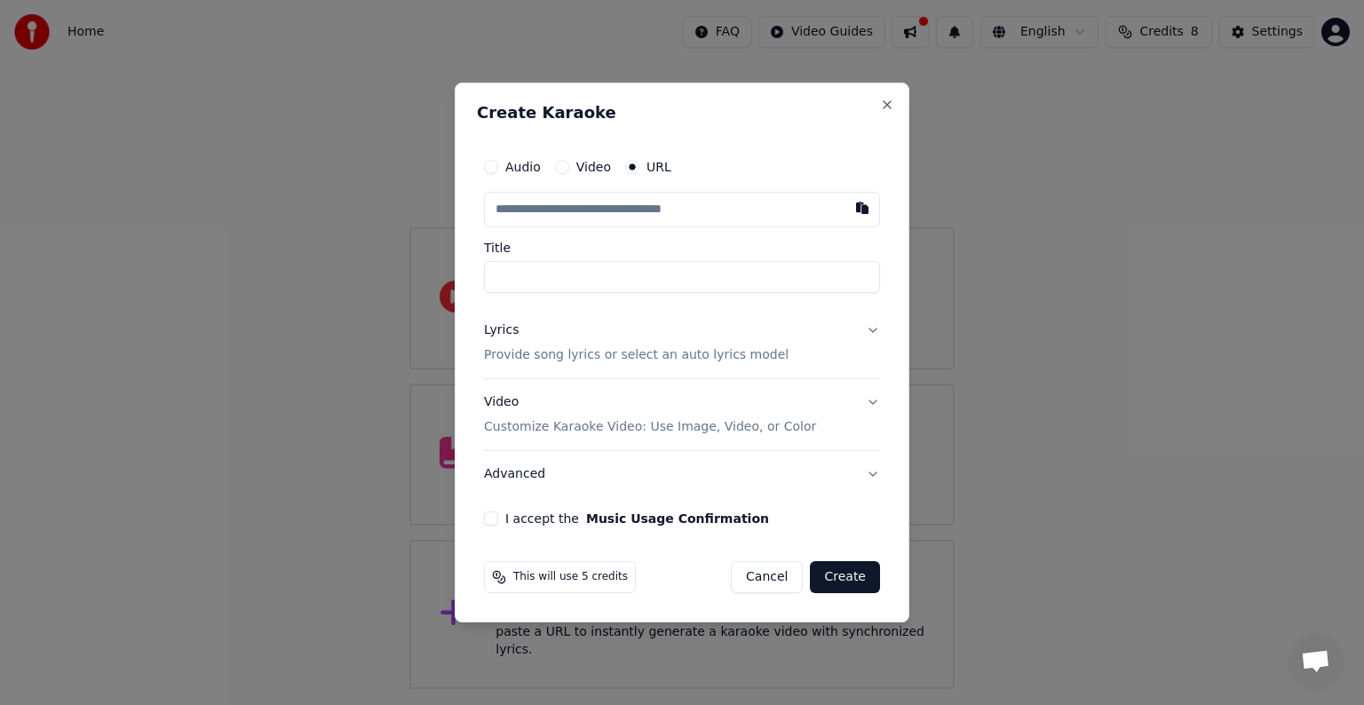
drag, startPoint x: 590, startPoint y: 157, endPoint x: 561, endPoint y: 177, distance: 34.5
click at [561, 177] on div "Audio Video URL" at bounding box center [682, 167] width 396 height 36
click at [563, 171] on button "Video" at bounding box center [562, 167] width 14 height 14
click at [613, 201] on div "No file chosen" at bounding box center [635, 210] width 102 height 18
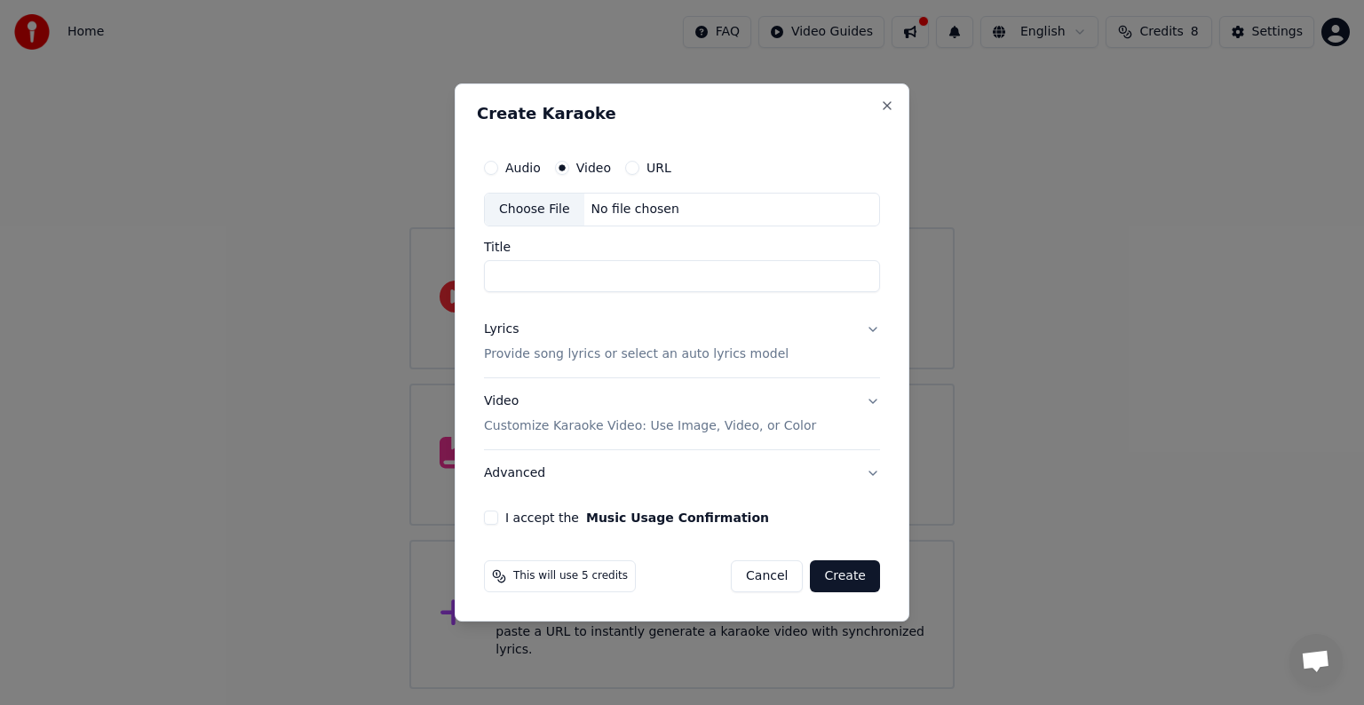
type input "**********"
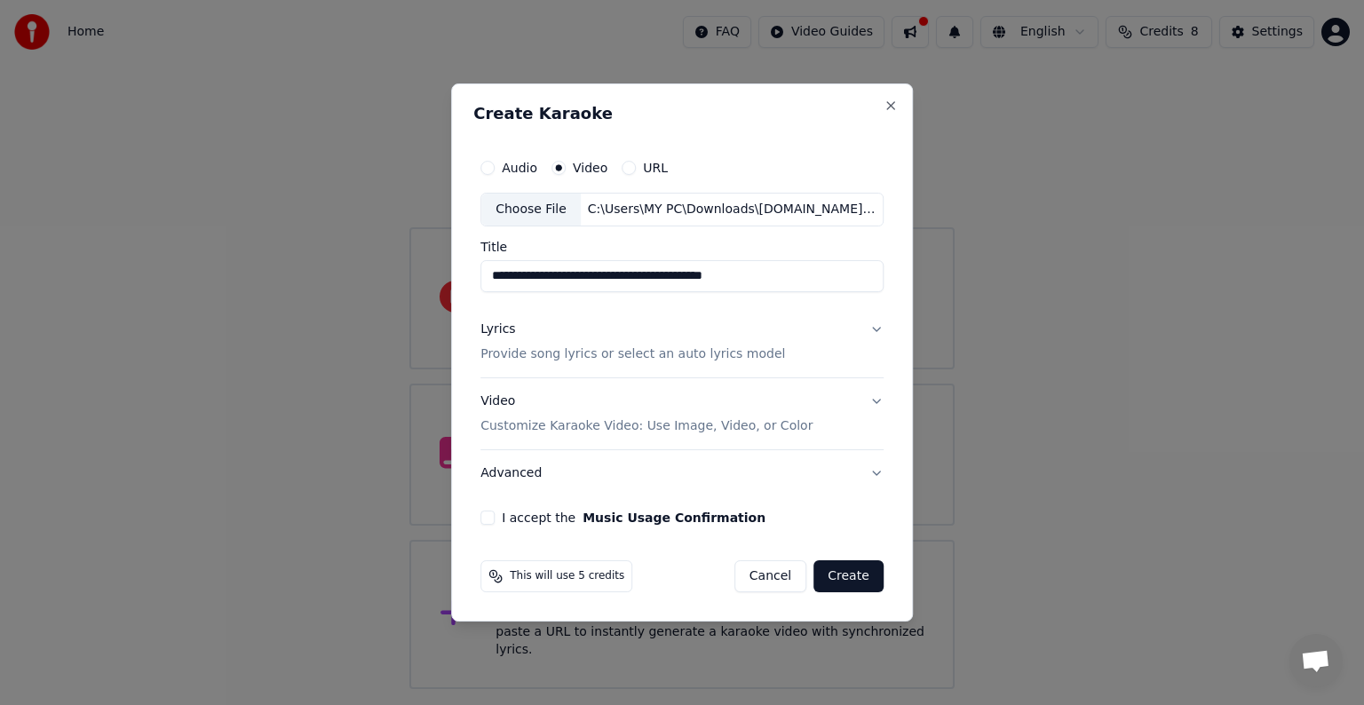
click at [495, 511] on button "I accept the Music Usage Confirmation" at bounding box center [488, 518] width 14 height 14
click at [814, 421] on button "Video Customize Karaoke Video: Use Image, Video, or Color" at bounding box center [682, 413] width 403 height 71
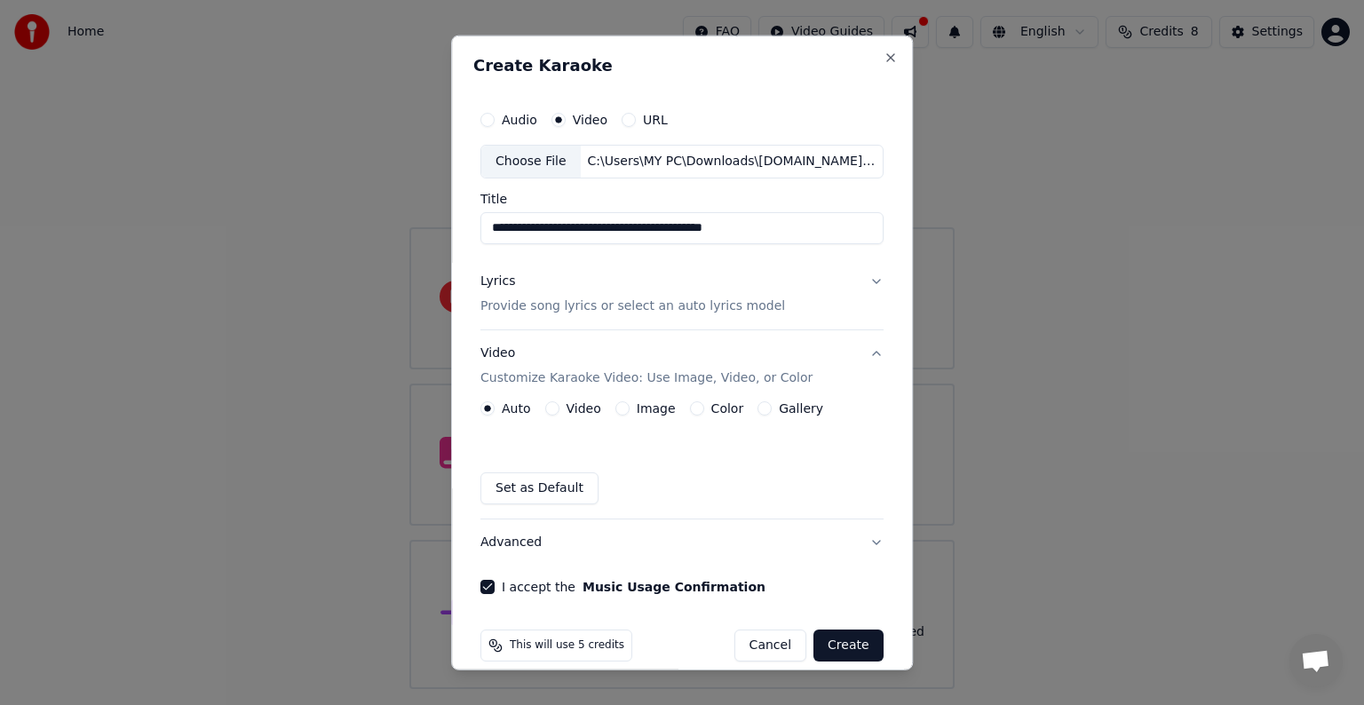
click at [838, 637] on button "Create" at bounding box center [849, 646] width 70 height 32
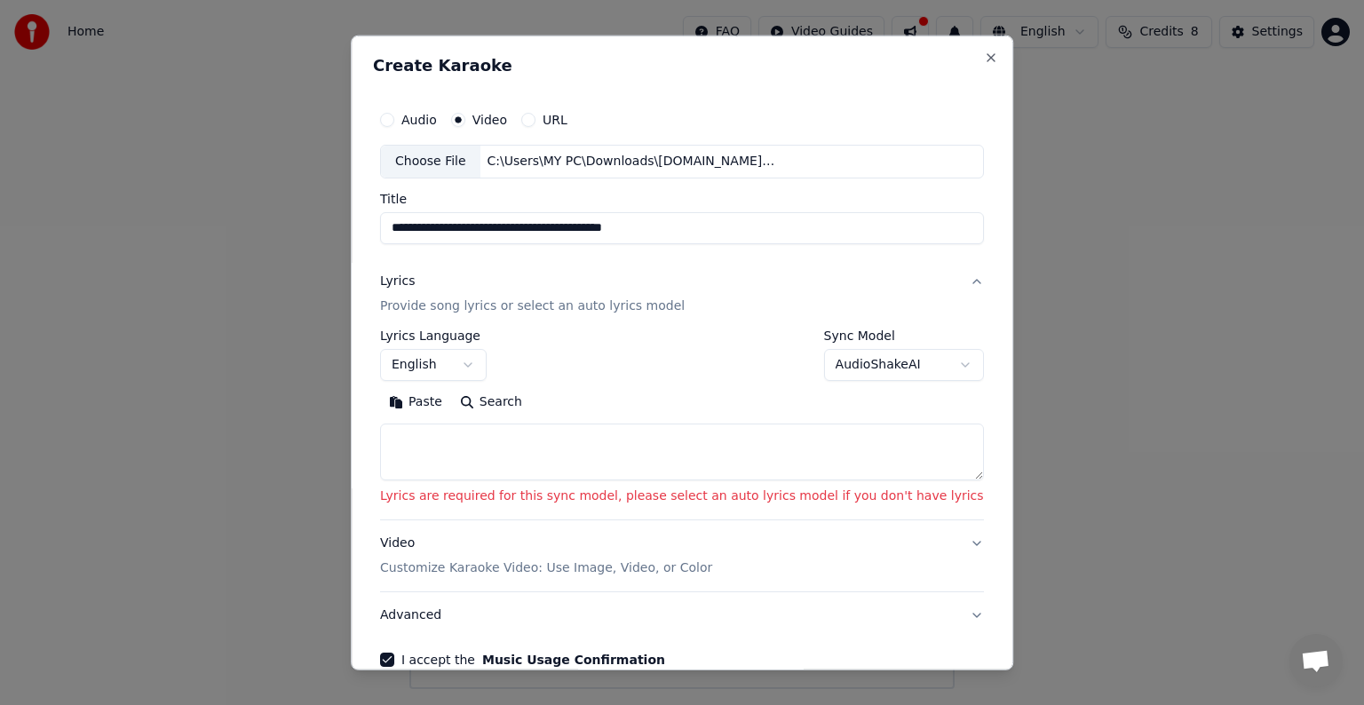
click at [664, 454] on textarea at bounding box center [682, 452] width 604 height 57
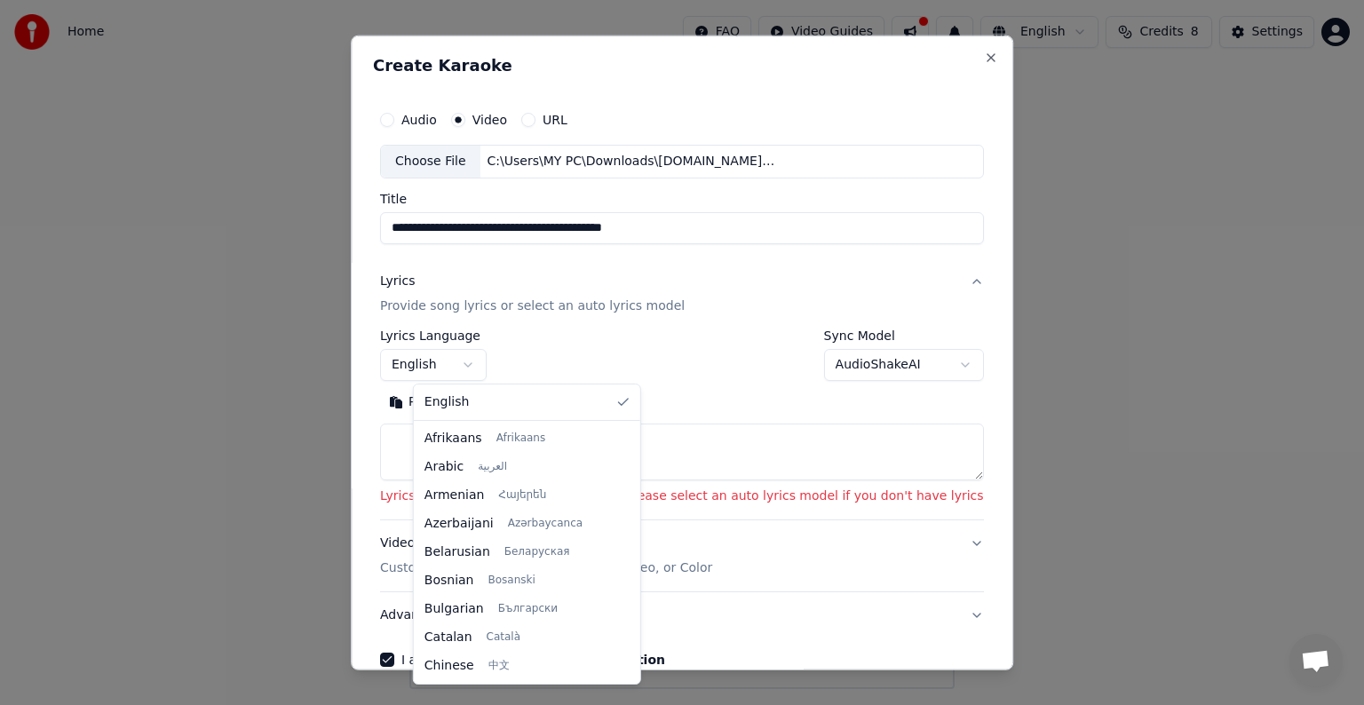
click at [492, 371] on body "**********" at bounding box center [682, 344] width 1364 height 689
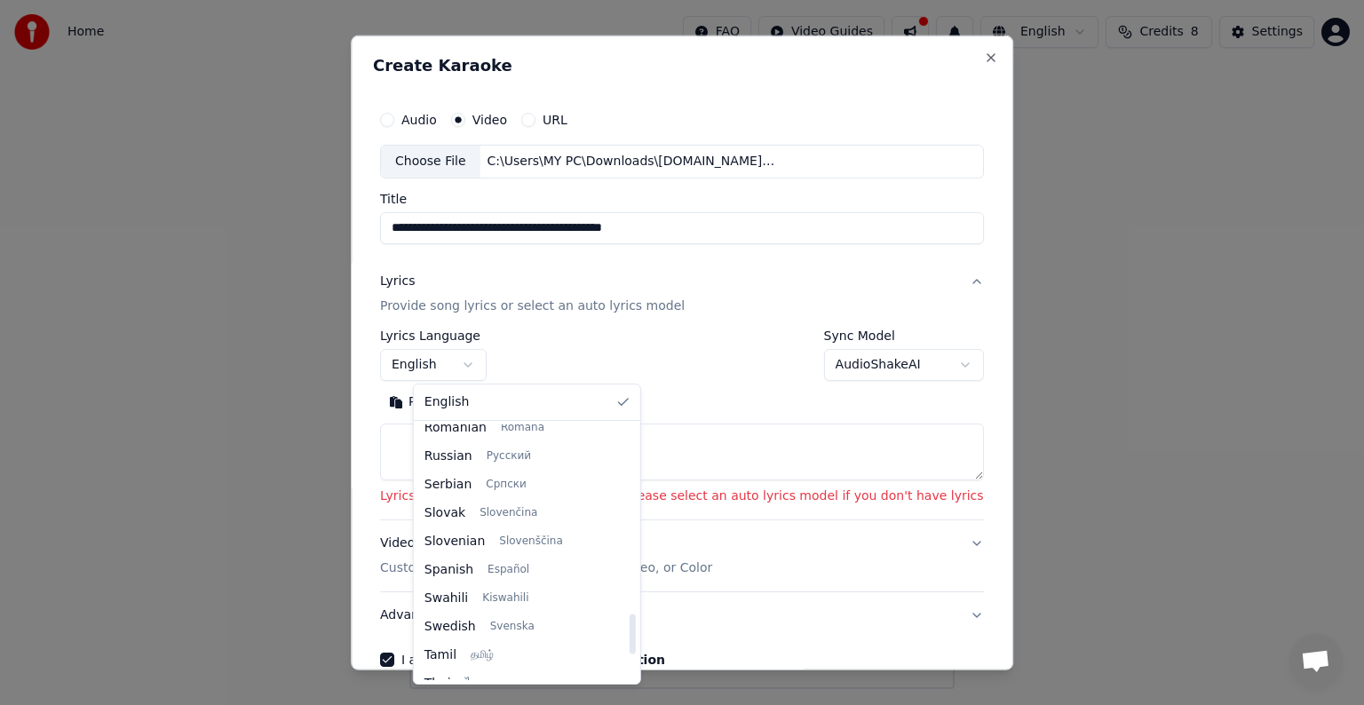
scroll to position [1363, 0]
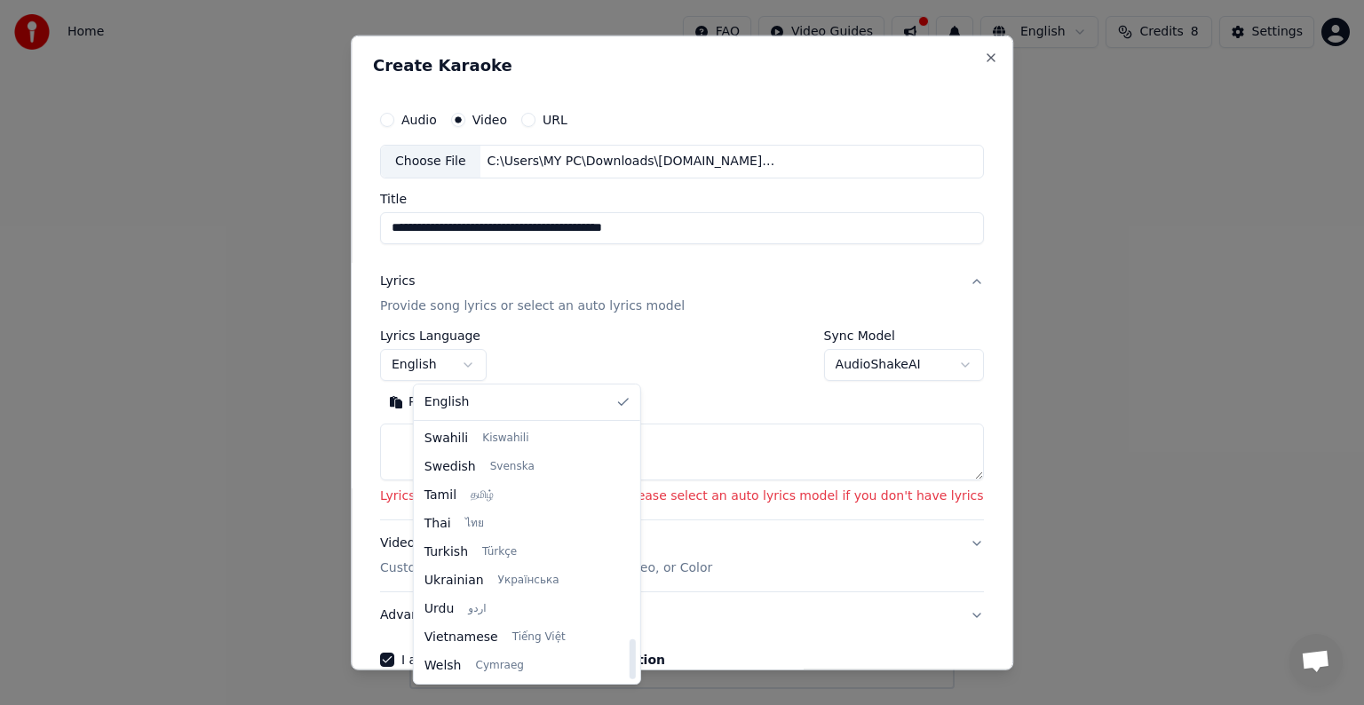
select select "**"
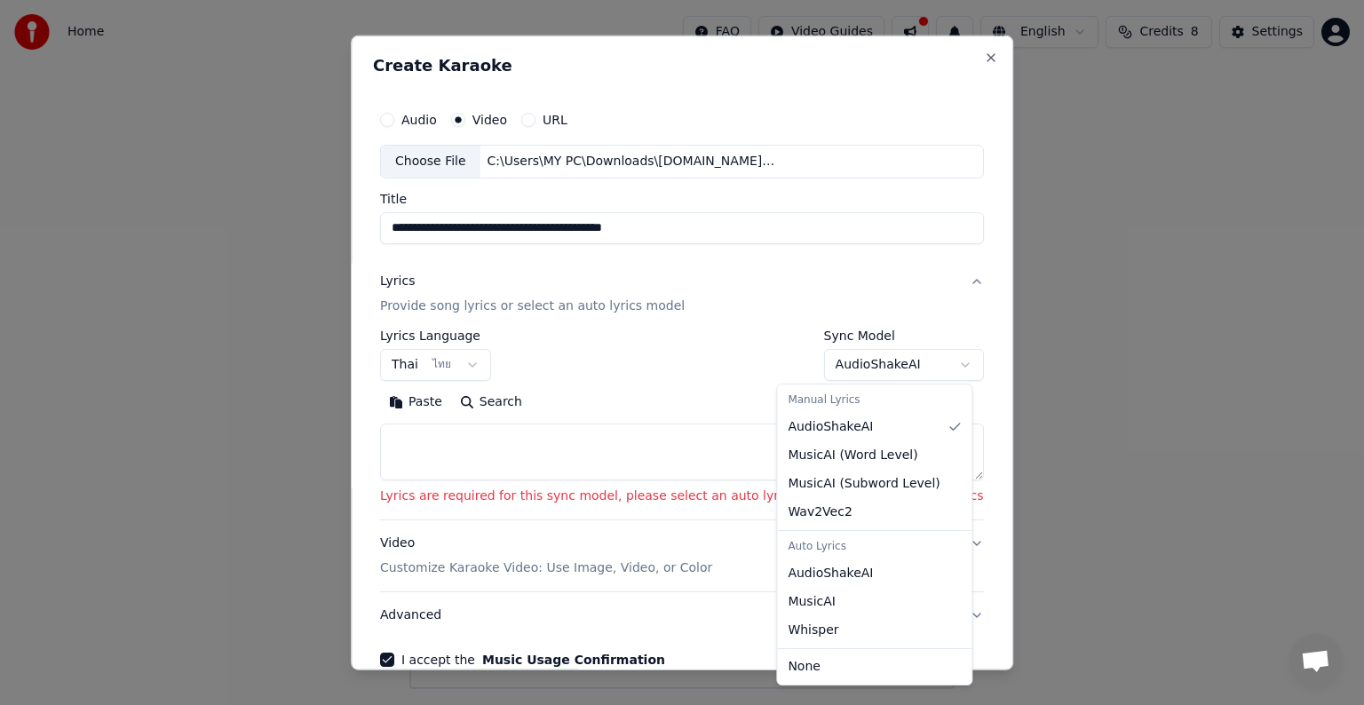
click at [902, 367] on body "**********" at bounding box center [682, 344] width 1364 height 689
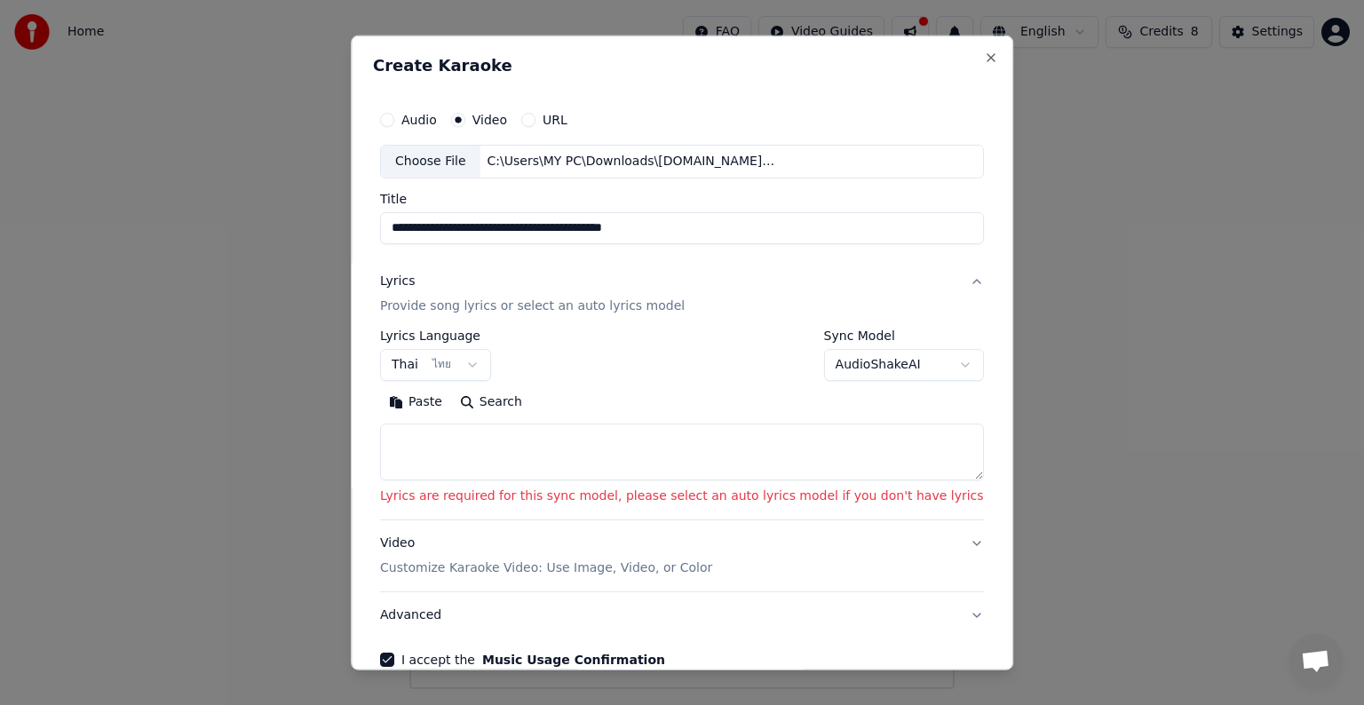
drag, startPoint x: 969, startPoint y: 476, endPoint x: 972, endPoint y: 508, distance: 32.1
click at [972, 508] on body "**********" at bounding box center [682, 344] width 1364 height 689
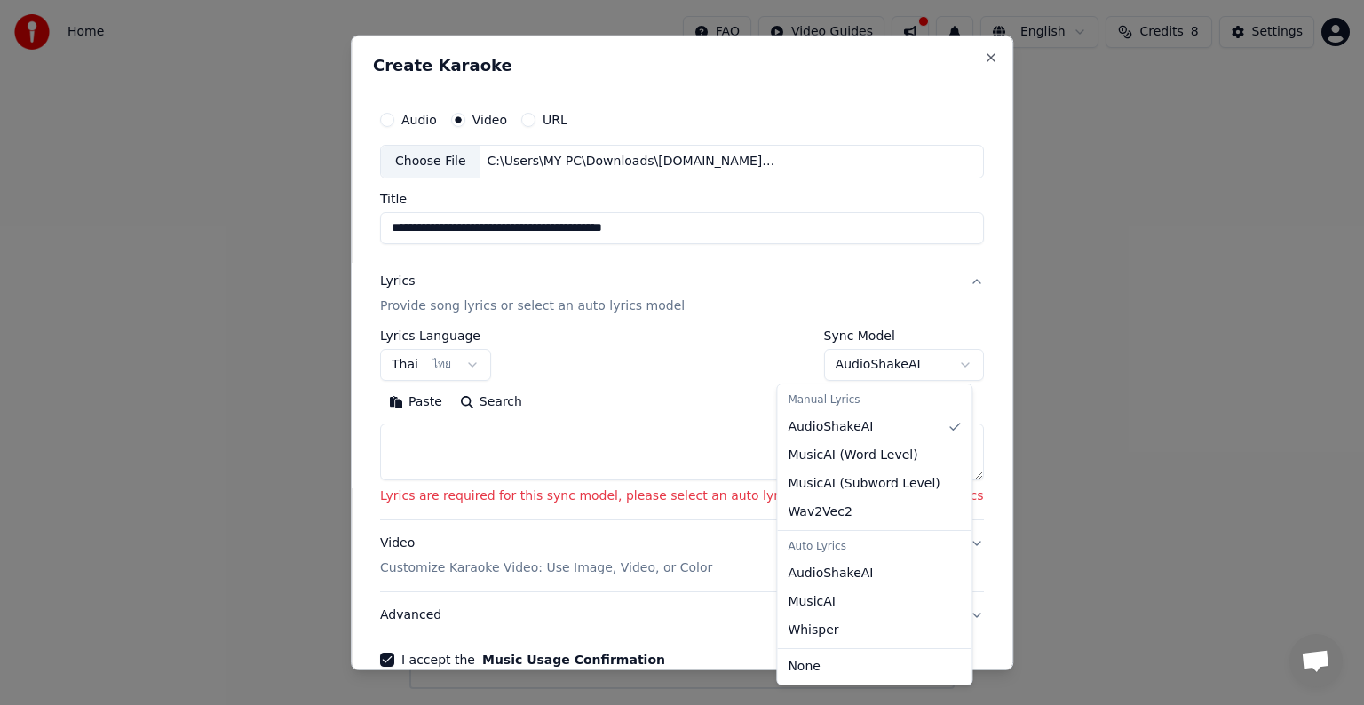
click at [910, 377] on body "**********" at bounding box center [682, 344] width 1364 height 689
click at [866, 399] on div "Manual Lyrics" at bounding box center [874, 400] width 187 height 25
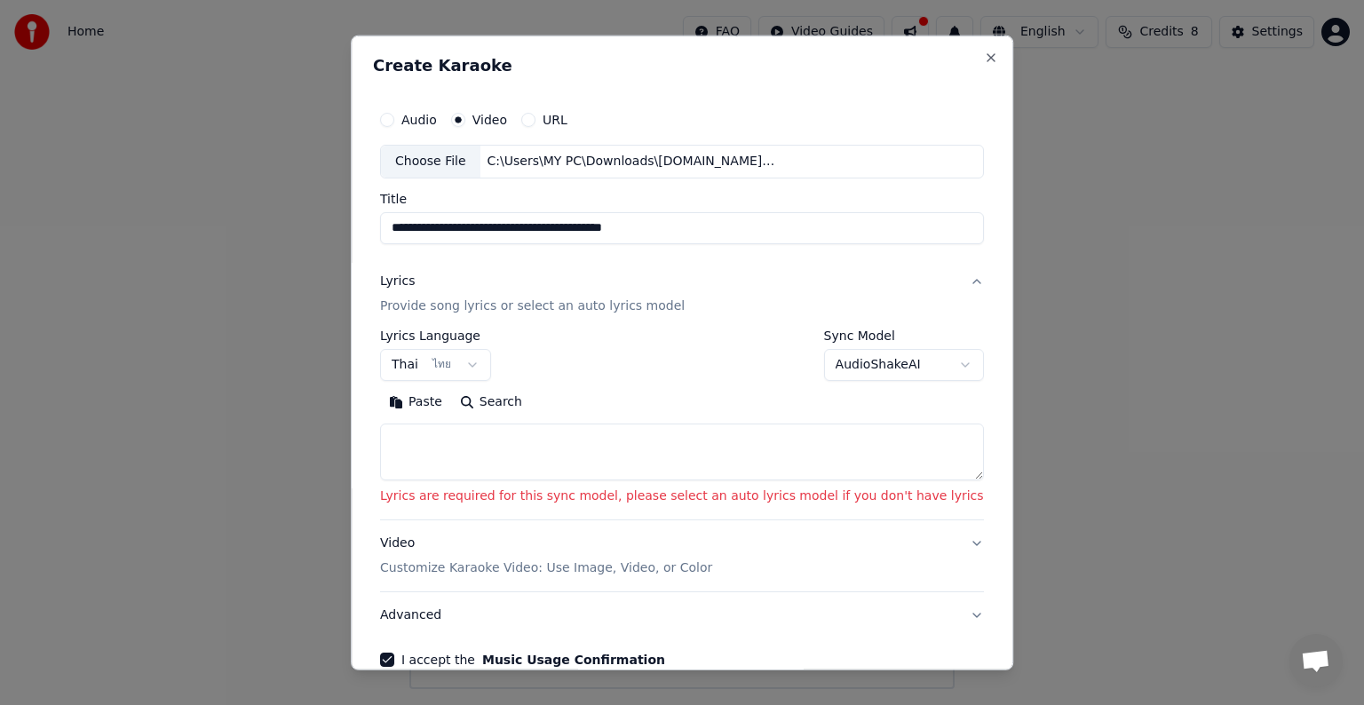
scroll to position [92, 0]
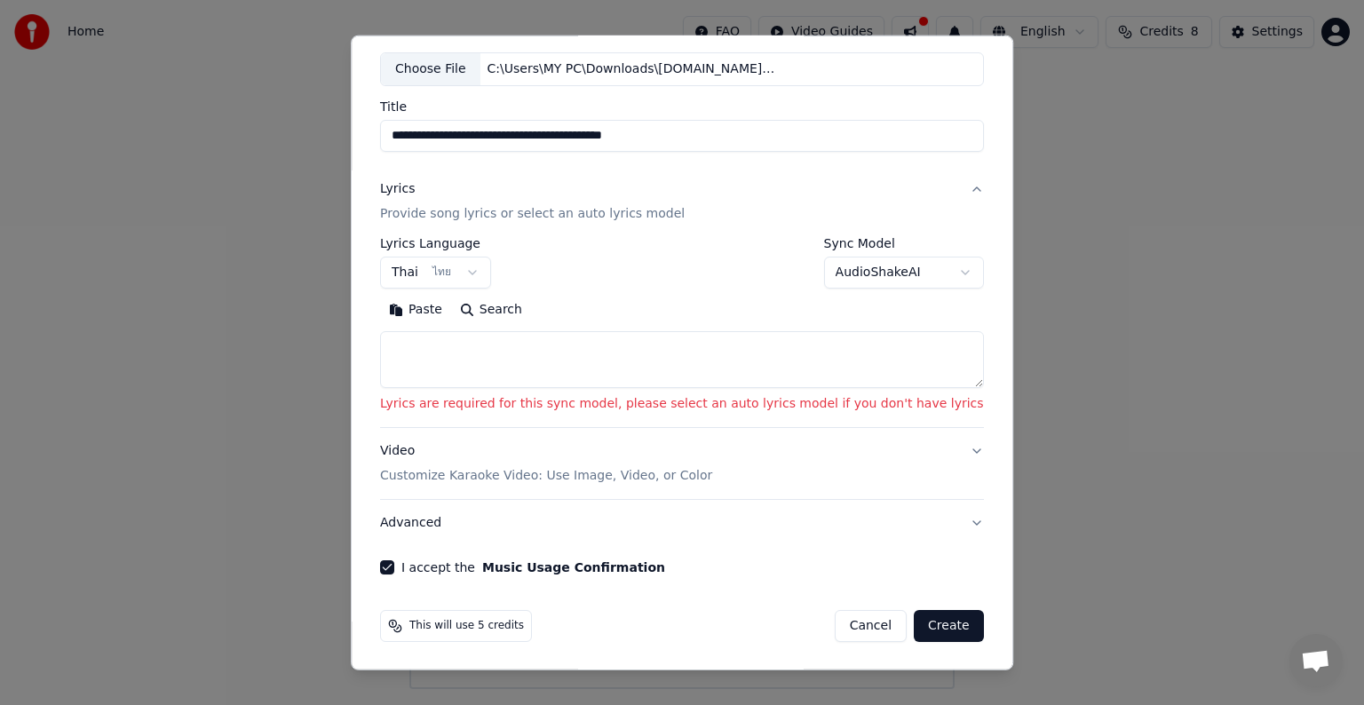
click at [619, 352] on textarea at bounding box center [682, 359] width 604 height 57
click at [435, 315] on button "Paste" at bounding box center [415, 310] width 71 height 28
type textarea "**********"
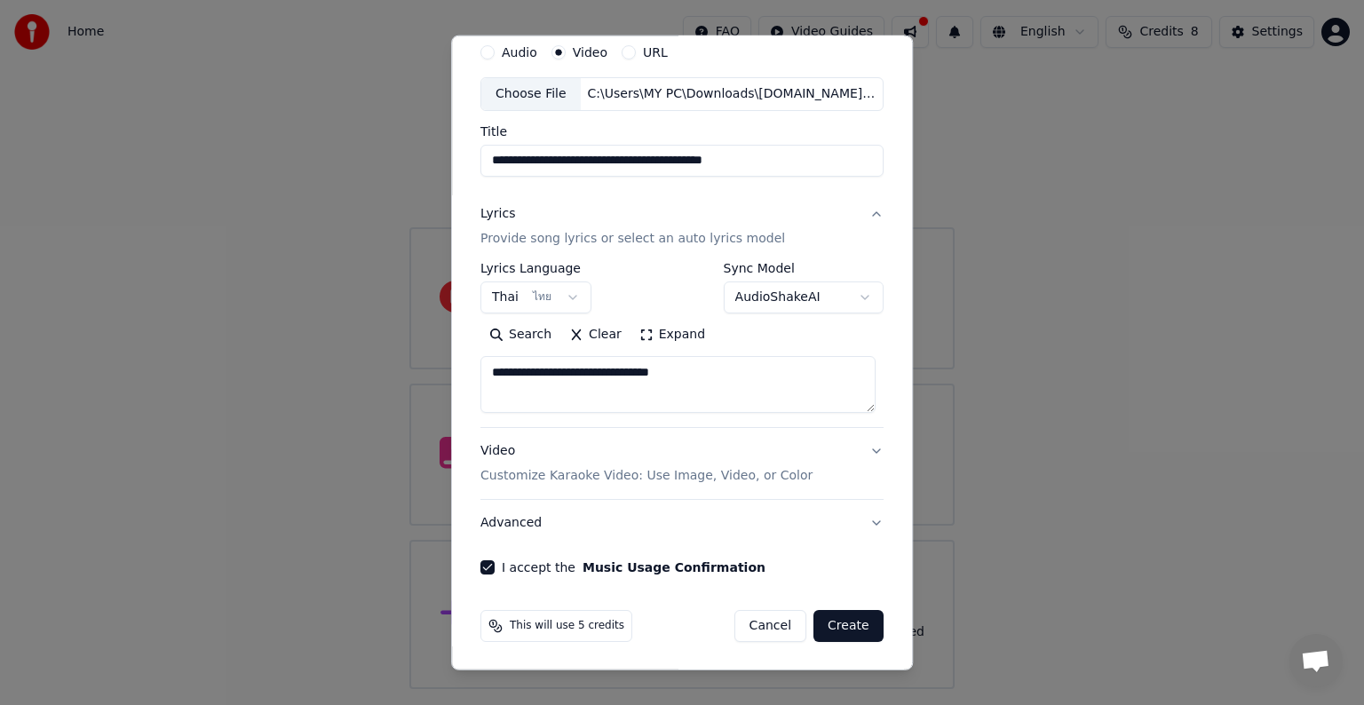
click at [856, 626] on button "Create" at bounding box center [849, 626] width 70 height 32
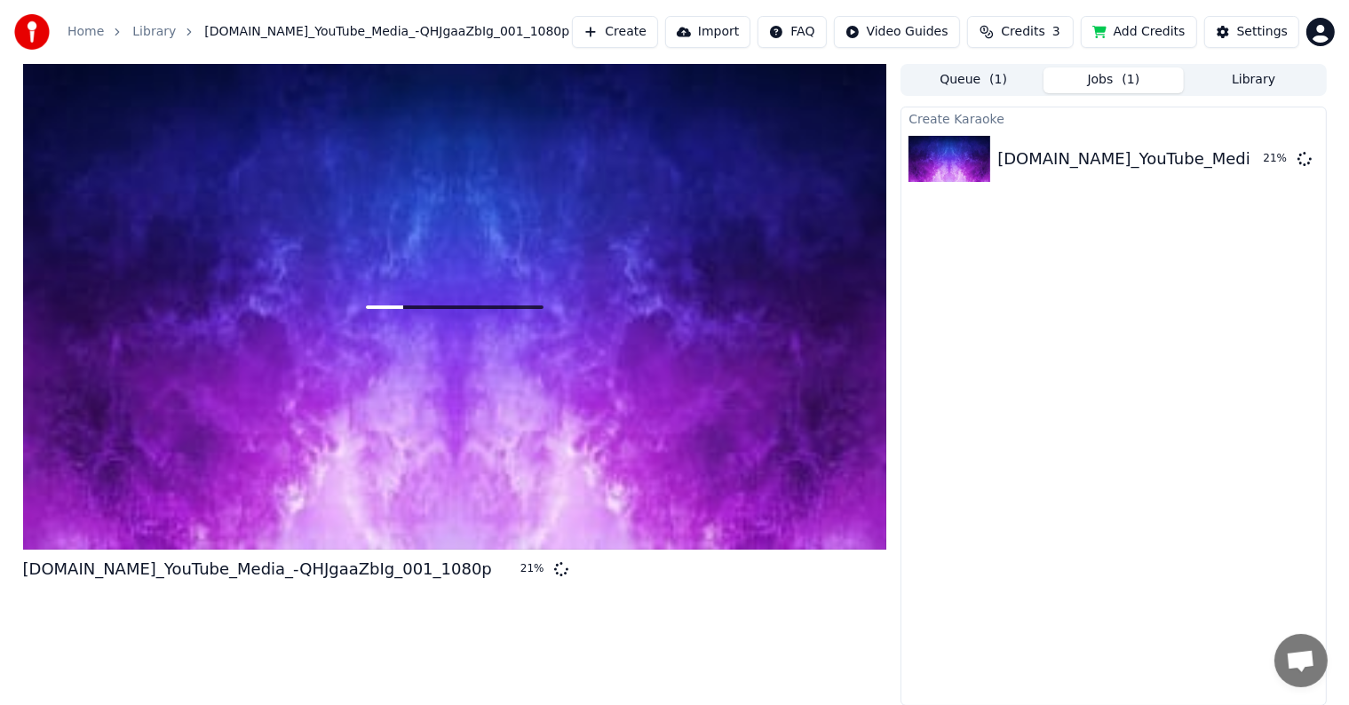
click at [739, 664] on div "iLoveYt.net_YouTube_Media_-QHJgaaZbIg_001_1080p 21 %" at bounding box center [455, 385] width 864 height 642
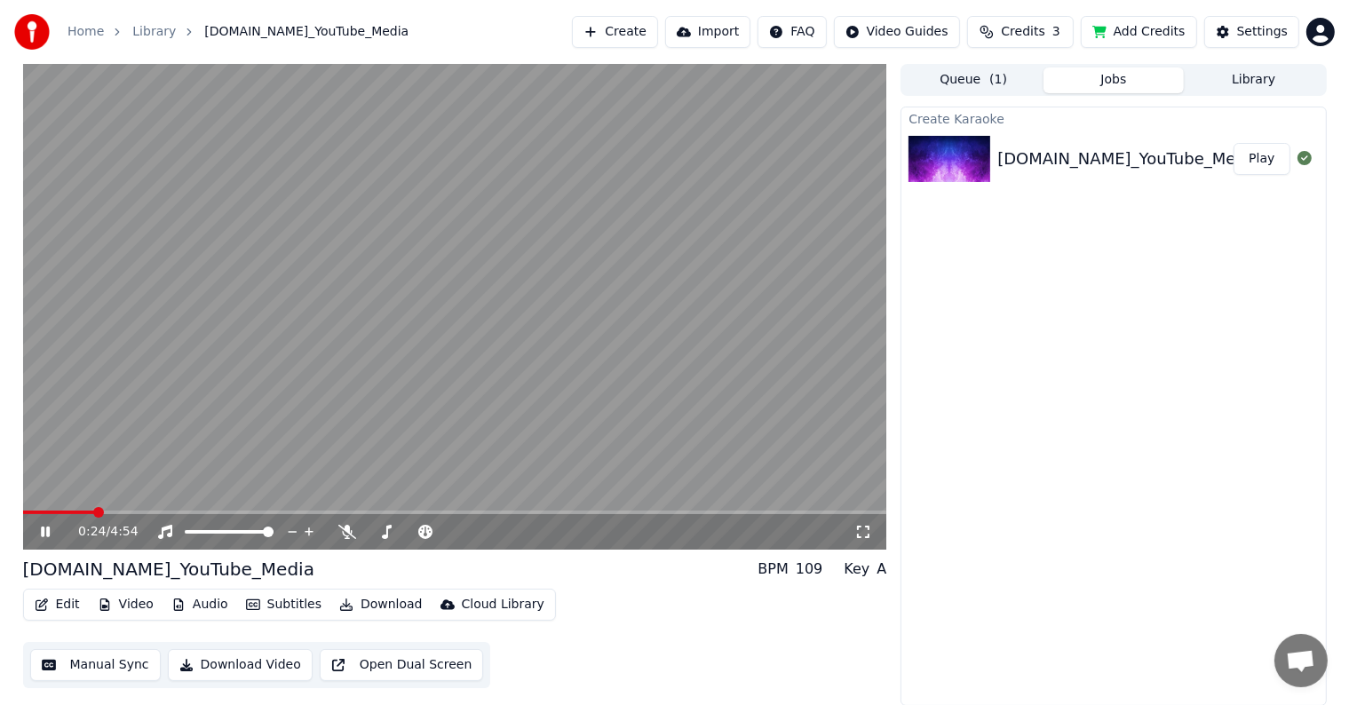
click at [1085, 394] on div "Create Karaoke iLoveYt.net_YouTube_Media_-QHJgaaZbIg_001_1080p Play" at bounding box center [1113, 407] width 425 height 600
click at [55, 537] on icon at bounding box center [58, 532] width 42 height 14
click at [186, 505] on video at bounding box center [455, 307] width 864 height 486
click at [207, 508] on video at bounding box center [455, 307] width 864 height 486
drag, startPoint x: 207, startPoint y: 508, endPoint x: 50, endPoint y: 529, distance: 158.7
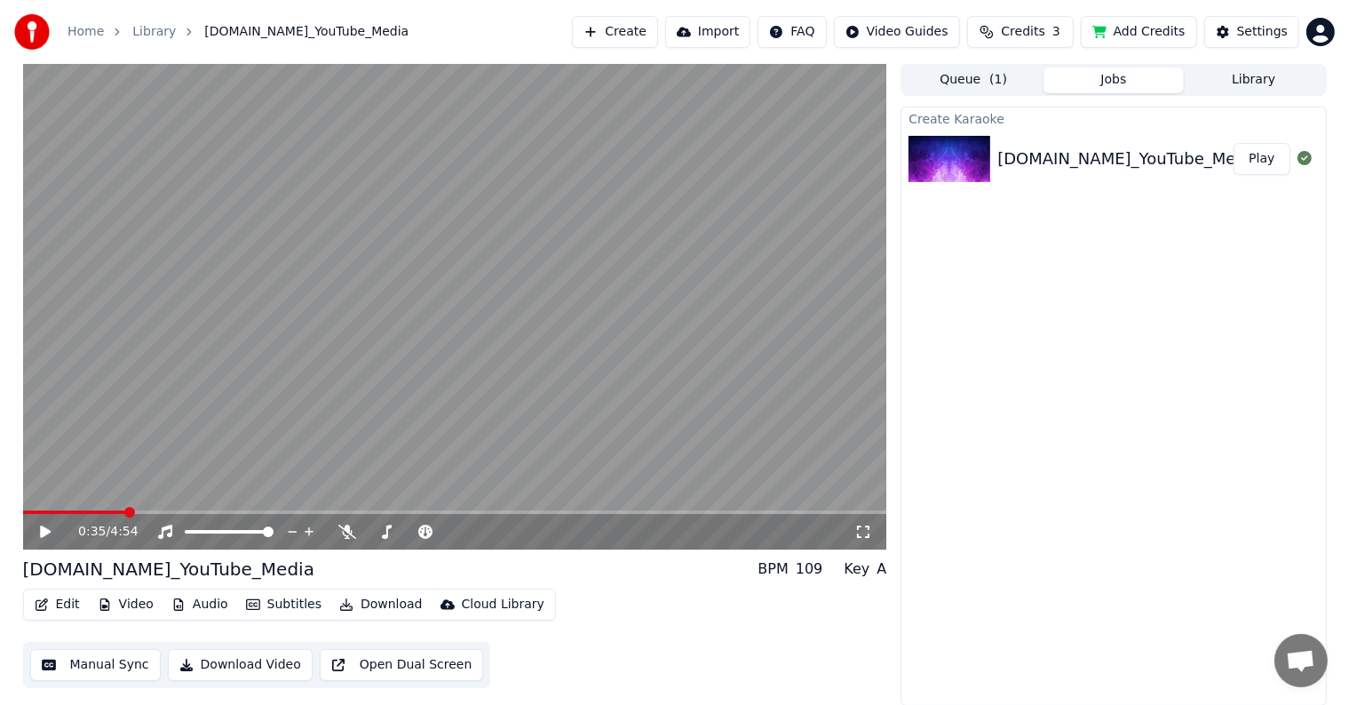
click at [50, 529] on div "0:35 / 4:54" at bounding box center [455, 307] width 864 height 486
click at [238, 511] on span at bounding box center [455, 513] width 864 height 4
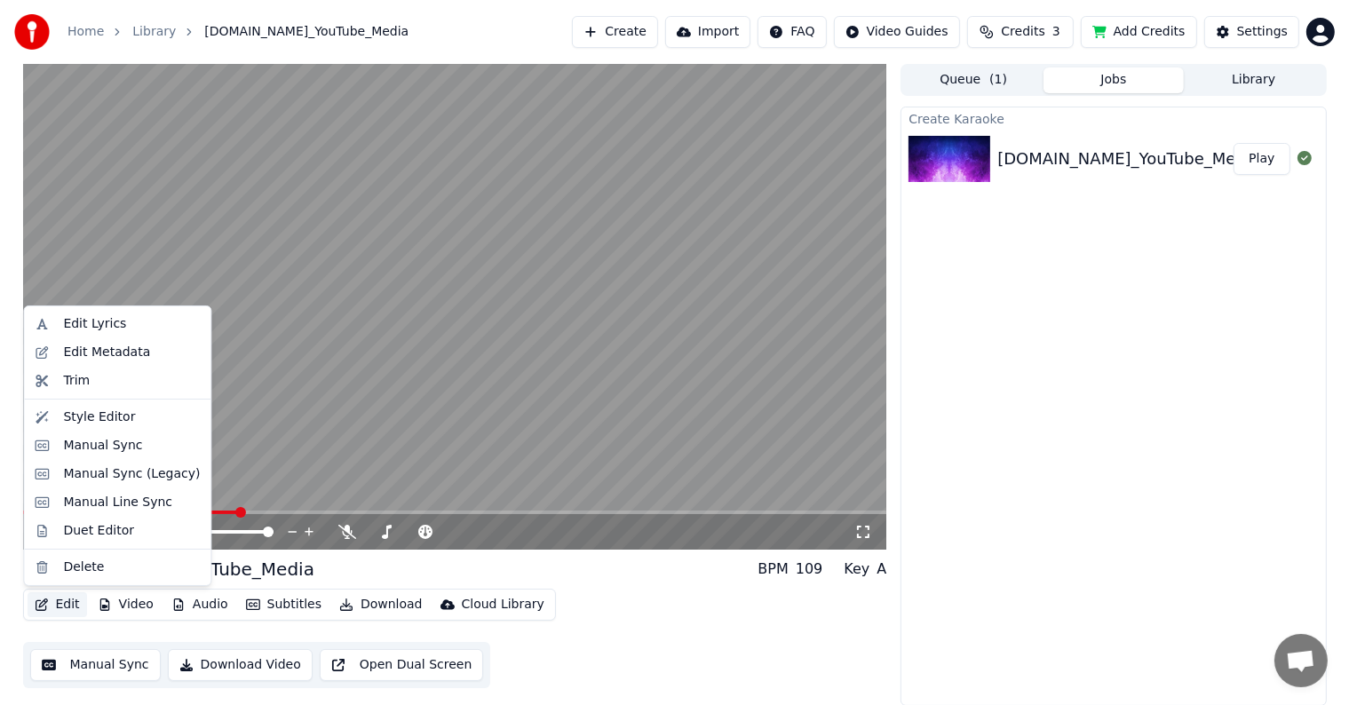
click at [66, 604] on button "Edit" at bounding box center [58, 604] width 60 height 25
click at [64, 615] on button "Edit" at bounding box center [58, 604] width 60 height 25
click at [116, 316] on div "Edit Lyrics" at bounding box center [94, 324] width 63 height 18
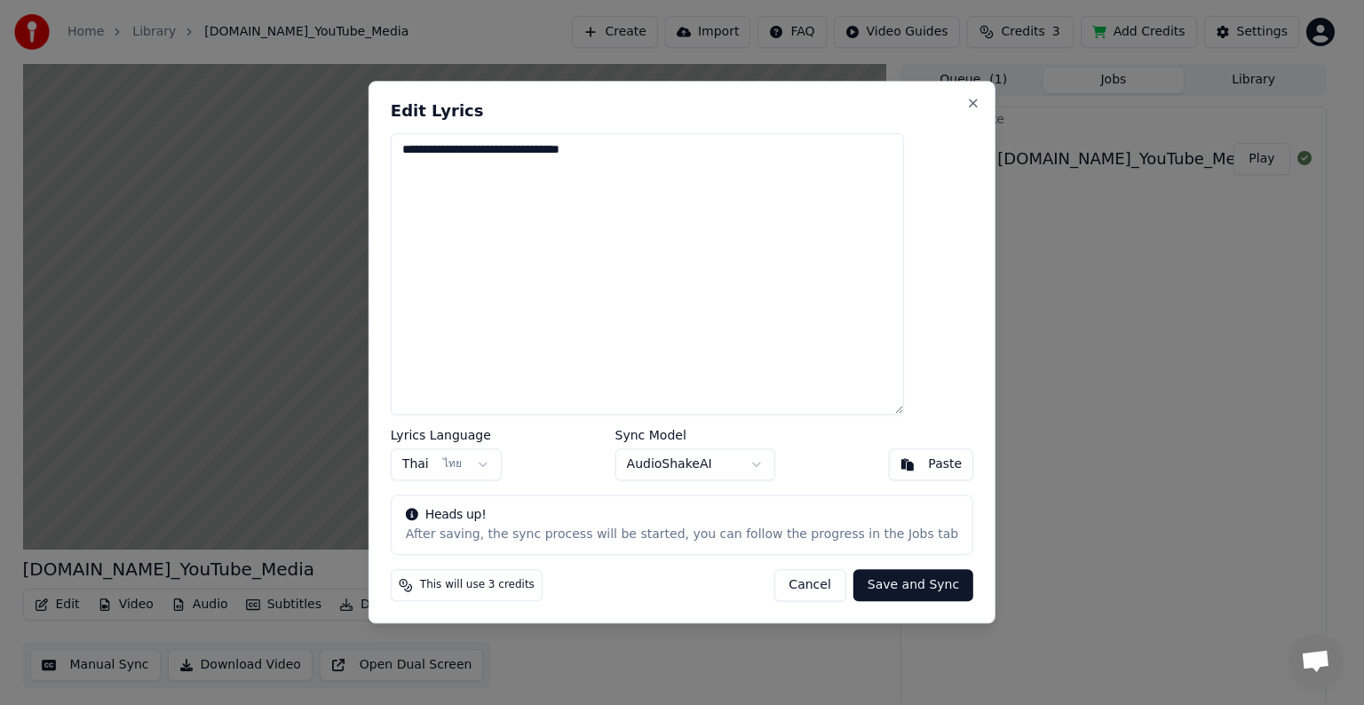
click at [650, 142] on textarea "**********" at bounding box center [647, 274] width 513 height 282
drag, startPoint x: 650, startPoint y: 142, endPoint x: 436, endPoint y: 169, distance: 215.7
click at [436, 169] on textarea "**********" at bounding box center [647, 274] width 513 height 282
type textarea "***"
click at [884, 579] on button "Save and Sync" at bounding box center [914, 586] width 120 height 32
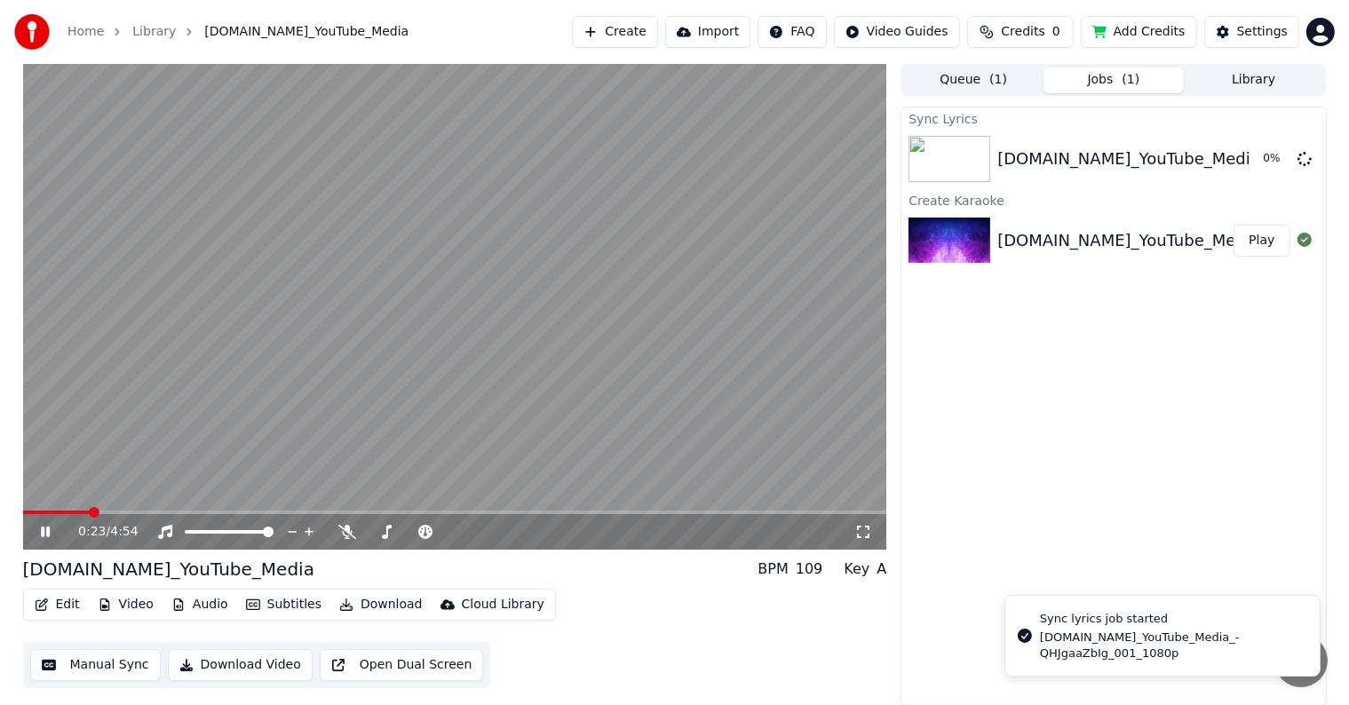
click at [90, 514] on span at bounding box center [57, 513] width 68 height 4
click at [139, 508] on video at bounding box center [455, 307] width 864 height 486
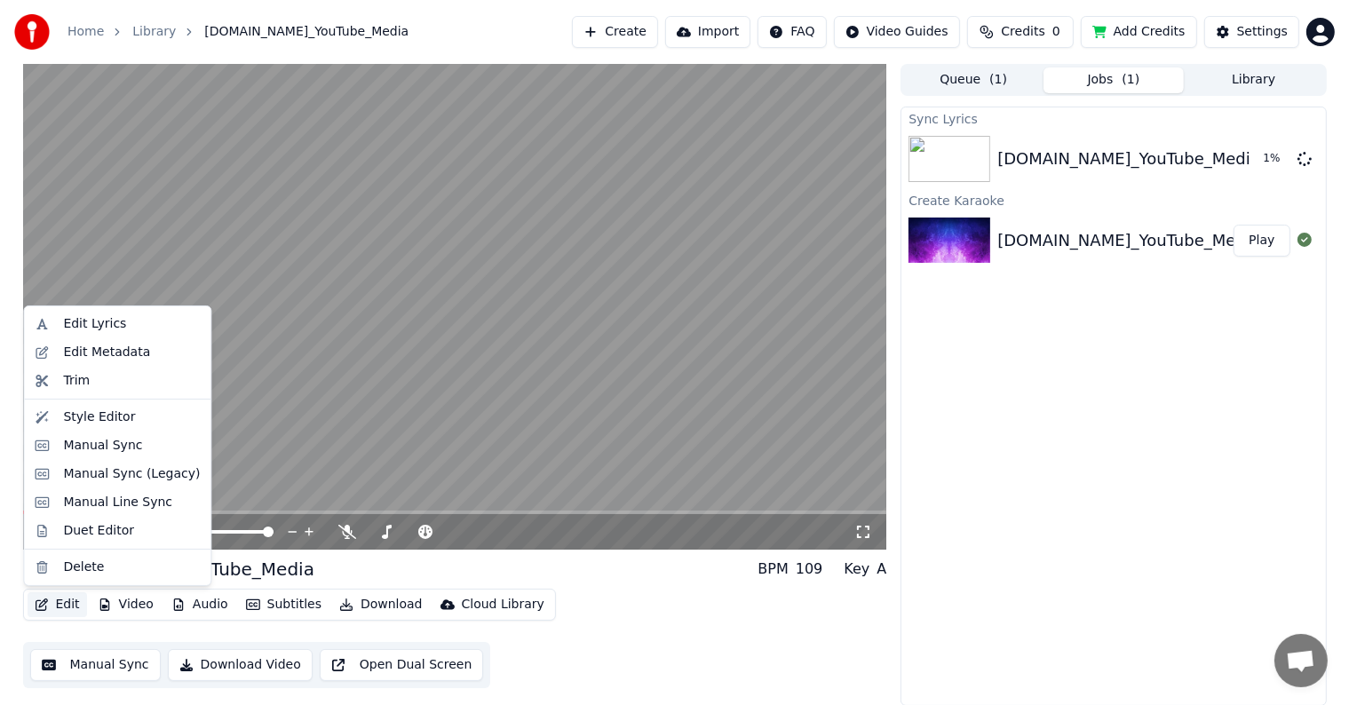
click at [60, 612] on button "Edit" at bounding box center [58, 604] width 60 height 25
click at [150, 321] on div "Edit Lyrics" at bounding box center [131, 324] width 137 height 18
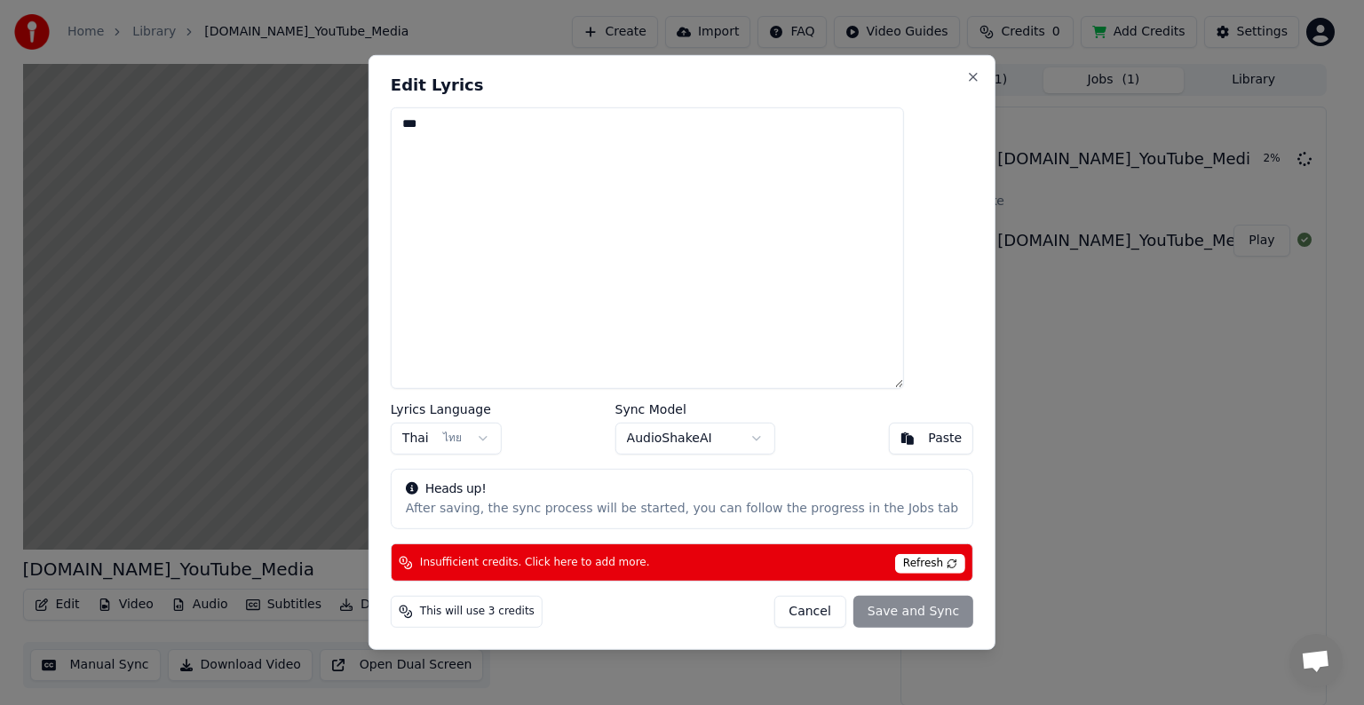
click at [629, 144] on textarea "***" at bounding box center [647, 248] width 513 height 282
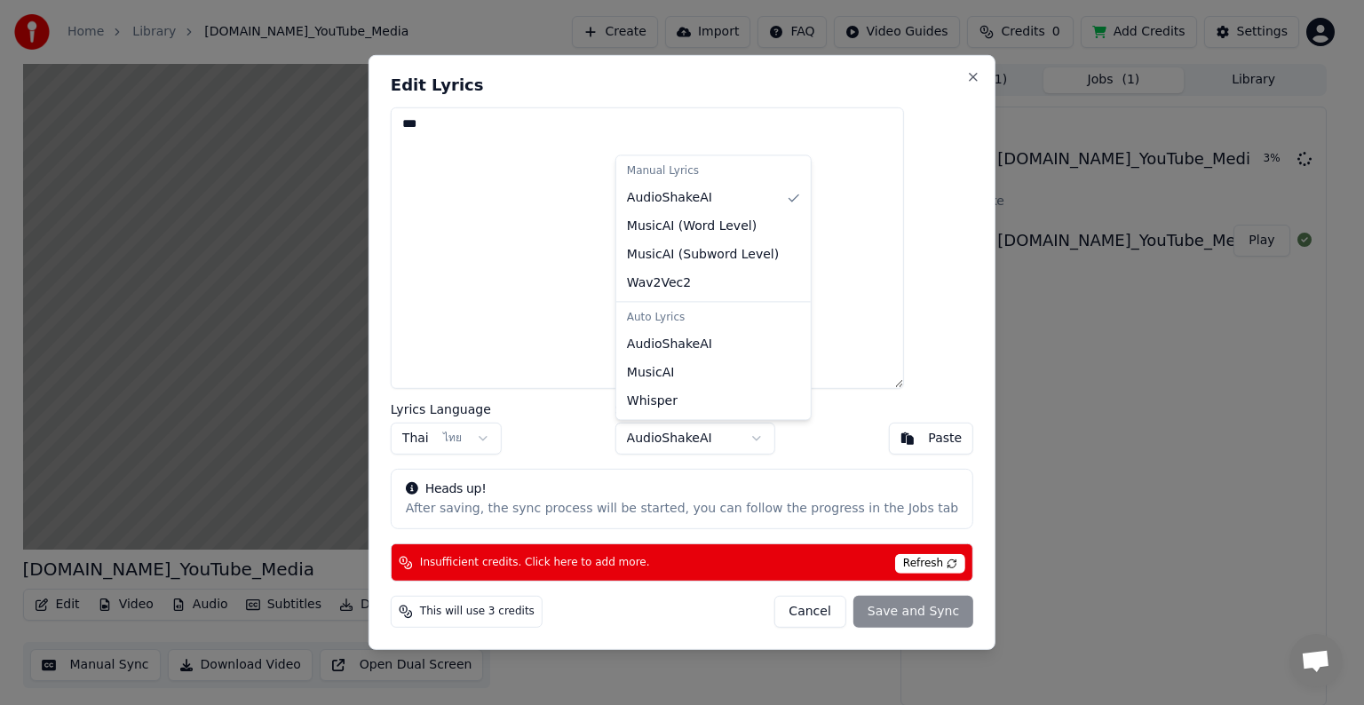
click at [739, 441] on body "Home Library iLoveYt.net_YouTube_Media Create Import FAQ Video Guides Credits 0…" at bounding box center [674, 352] width 1349 height 705
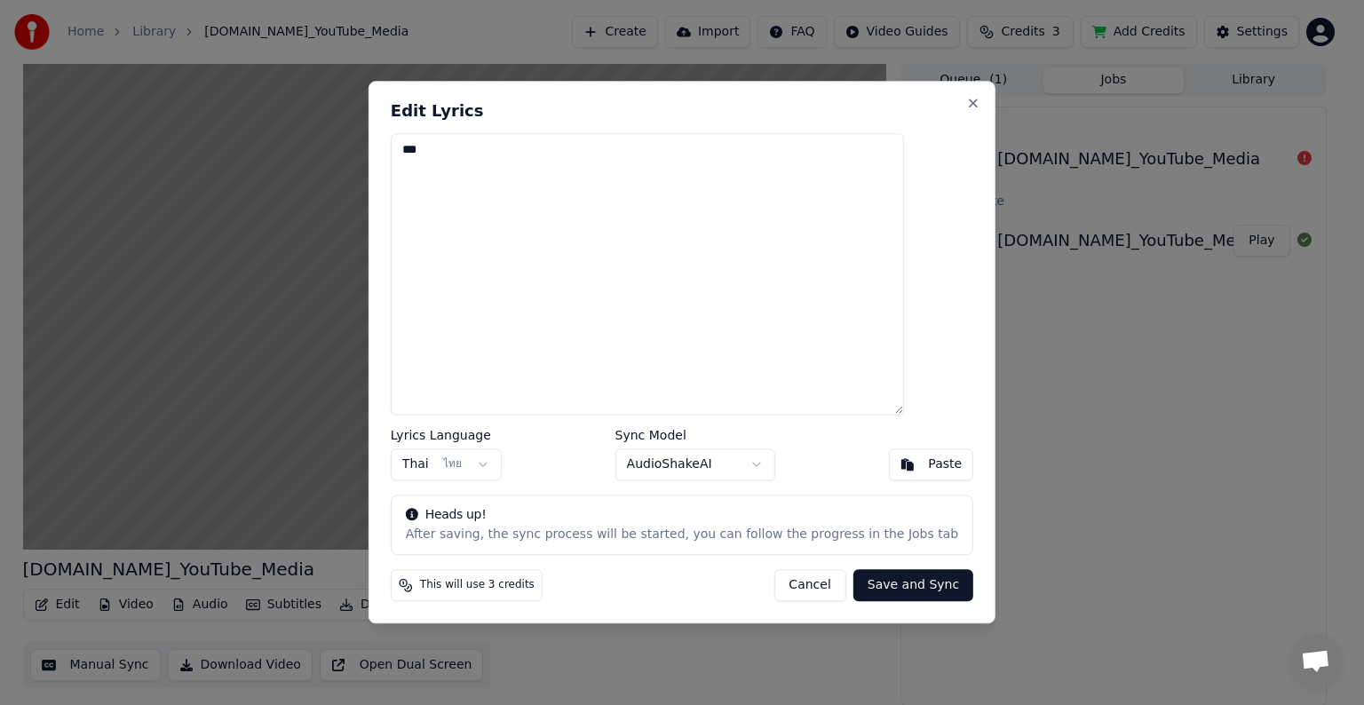
click at [873, 231] on body "Home Library iLoveYt.net_YouTube_Media Create Import FAQ Video Guides Credits 3…" at bounding box center [674, 352] width 1349 height 705
click at [535, 582] on span "This will use 3 credits" at bounding box center [477, 586] width 115 height 14
click at [789, 586] on button "Cancel" at bounding box center [810, 586] width 72 height 32
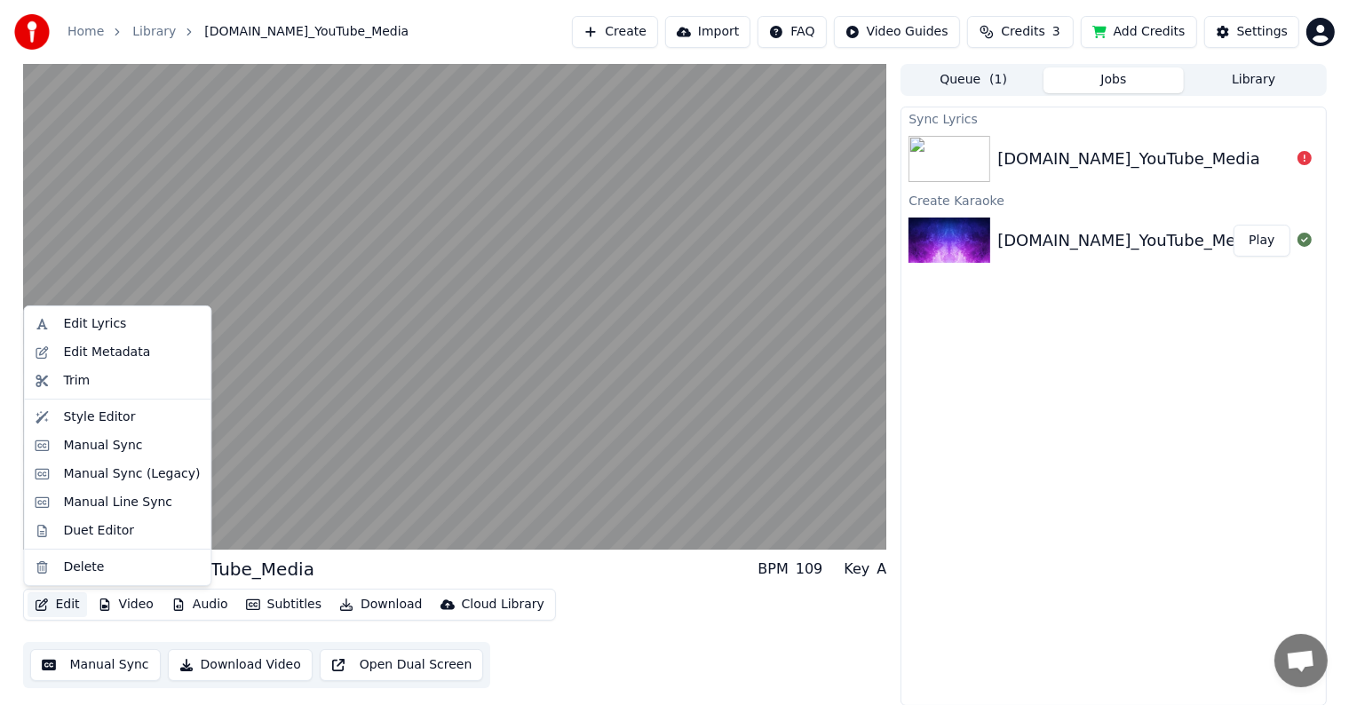
click at [66, 613] on button "Edit" at bounding box center [58, 604] width 60 height 25
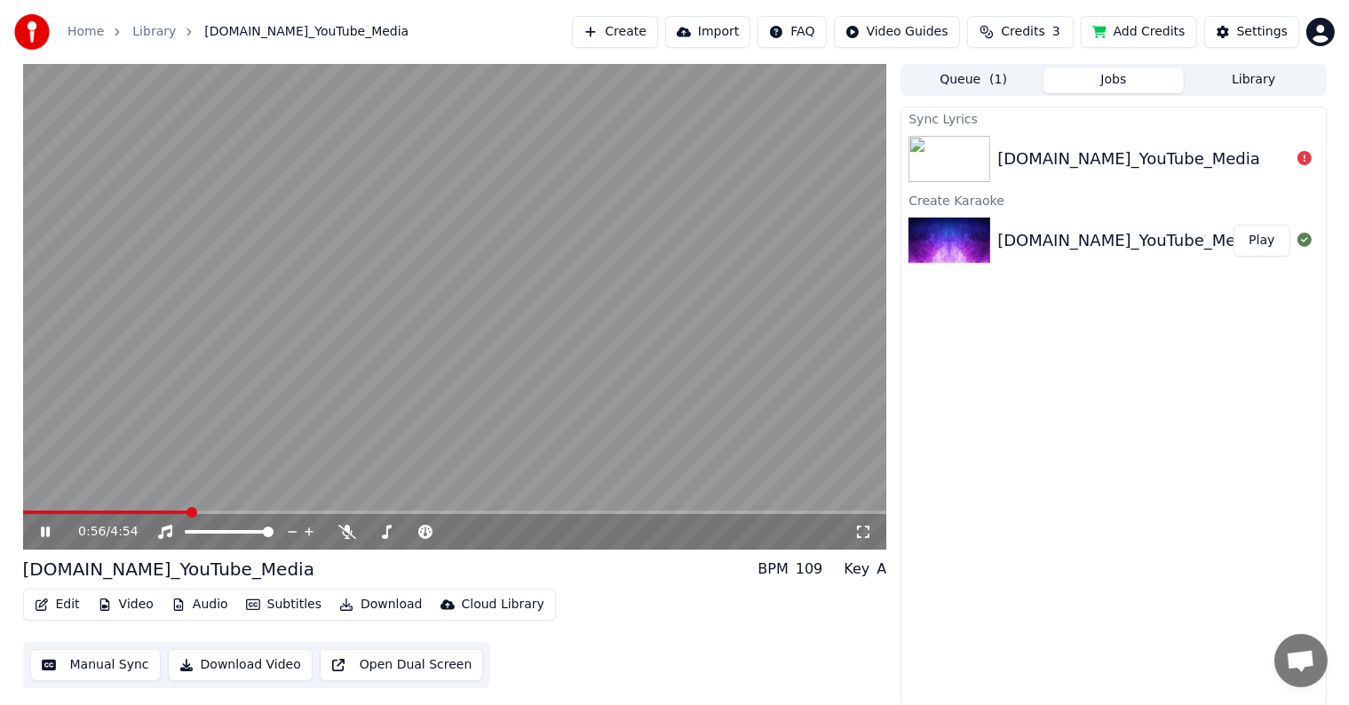
click at [1120, 156] on div "iLoveYt.net_YouTube_Media" at bounding box center [1129, 159] width 263 height 25
click at [1251, 242] on button "Play" at bounding box center [1262, 241] width 56 height 32
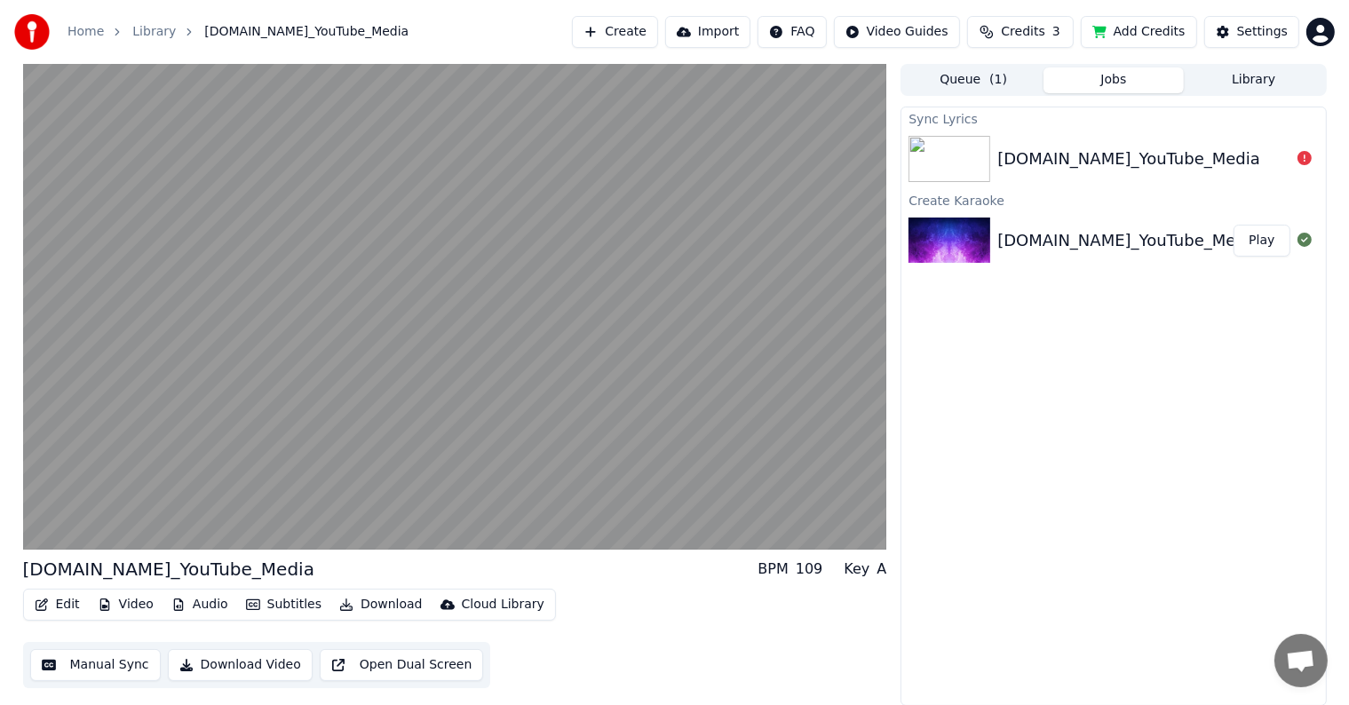
click at [1268, 242] on button "Play" at bounding box center [1262, 241] width 56 height 32
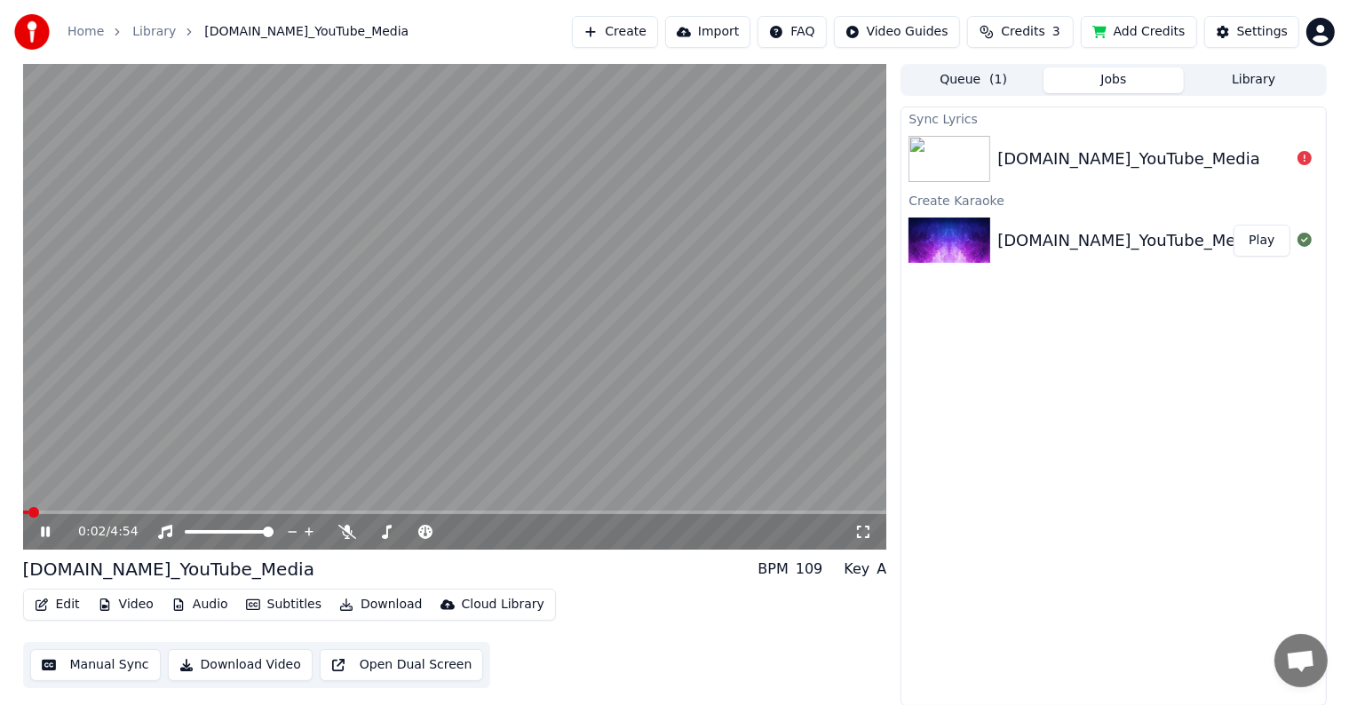
click at [958, 170] on img at bounding box center [950, 159] width 82 height 46
click at [658, 35] on button "Create" at bounding box center [615, 32] width 86 height 32
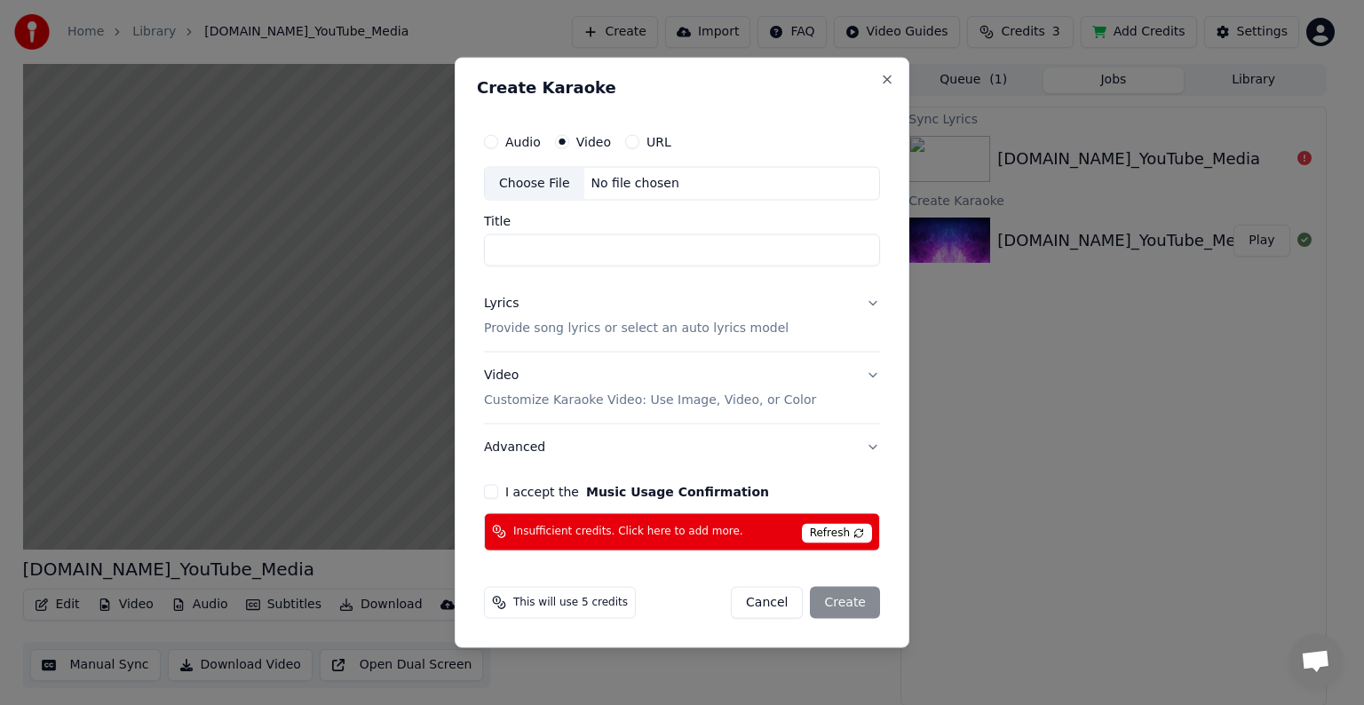
click at [896, 72] on div "Create Karaoke Audio Video URL Choose File No file chosen Title Lyrics Provide …" at bounding box center [682, 353] width 455 height 591
click at [885, 77] on button "Close" at bounding box center [887, 80] width 14 height 14
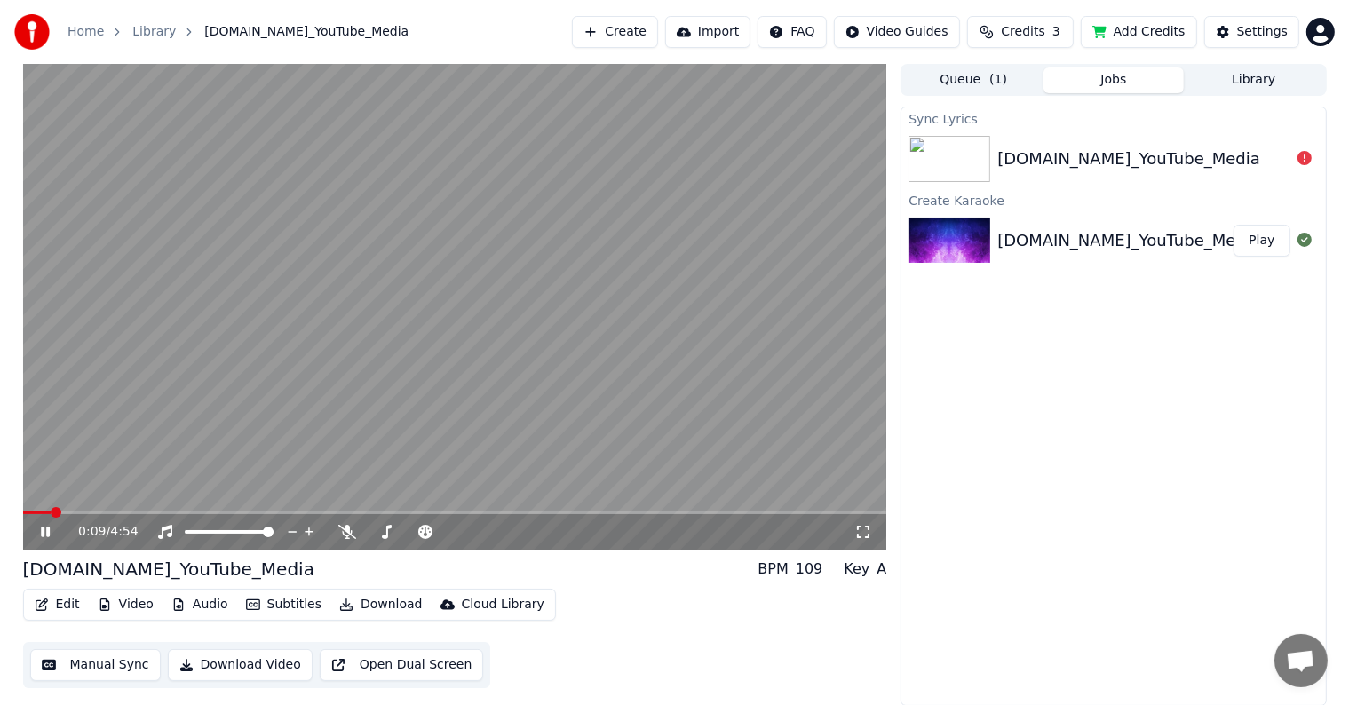
click at [383, 286] on video at bounding box center [455, 307] width 864 height 486
click at [653, 38] on button "Create" at bounding box center [615, 32] width 86 height 32
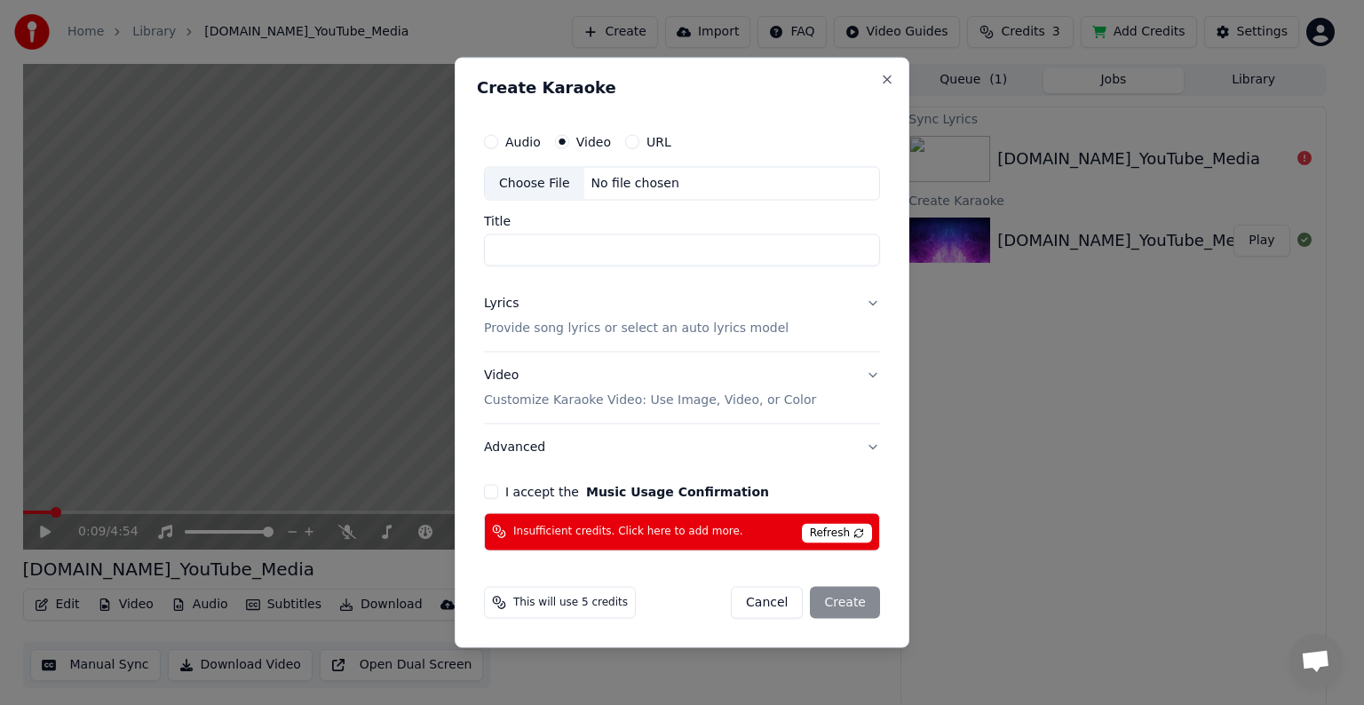
click at [647, 142] on label "URL" at bounding box center [659, 142] width 25 height 12
click at [640, 142] on button "URL" at bounding box center [632, 142] width 14 height 14
click at [785, 183] on input "text" at bounding box center [682, 184] width 396 height 36
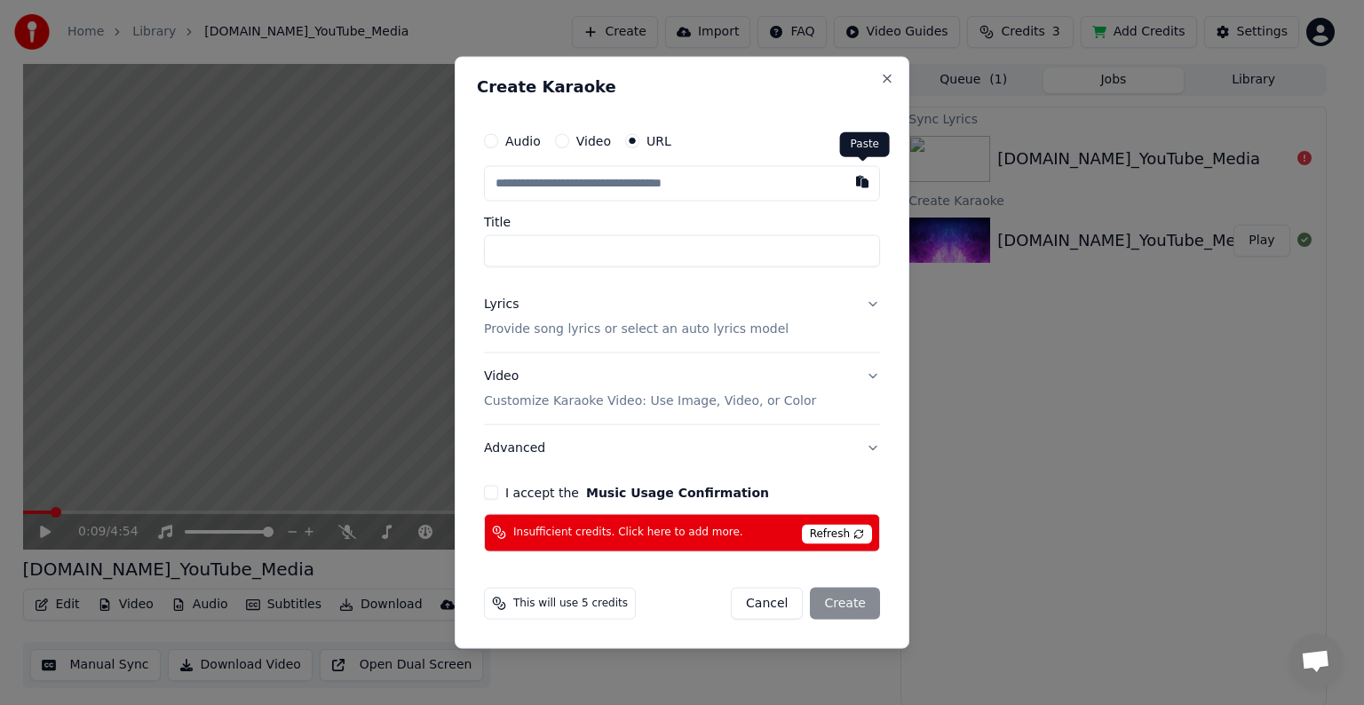
click at [859, 178] on button "button" at bounding box center [863, 182] width 36 height 32
type input "**********"
click at [644, 255] on input "Title" at bounding box center [682, 251] width 396 height 32
type input "**********"
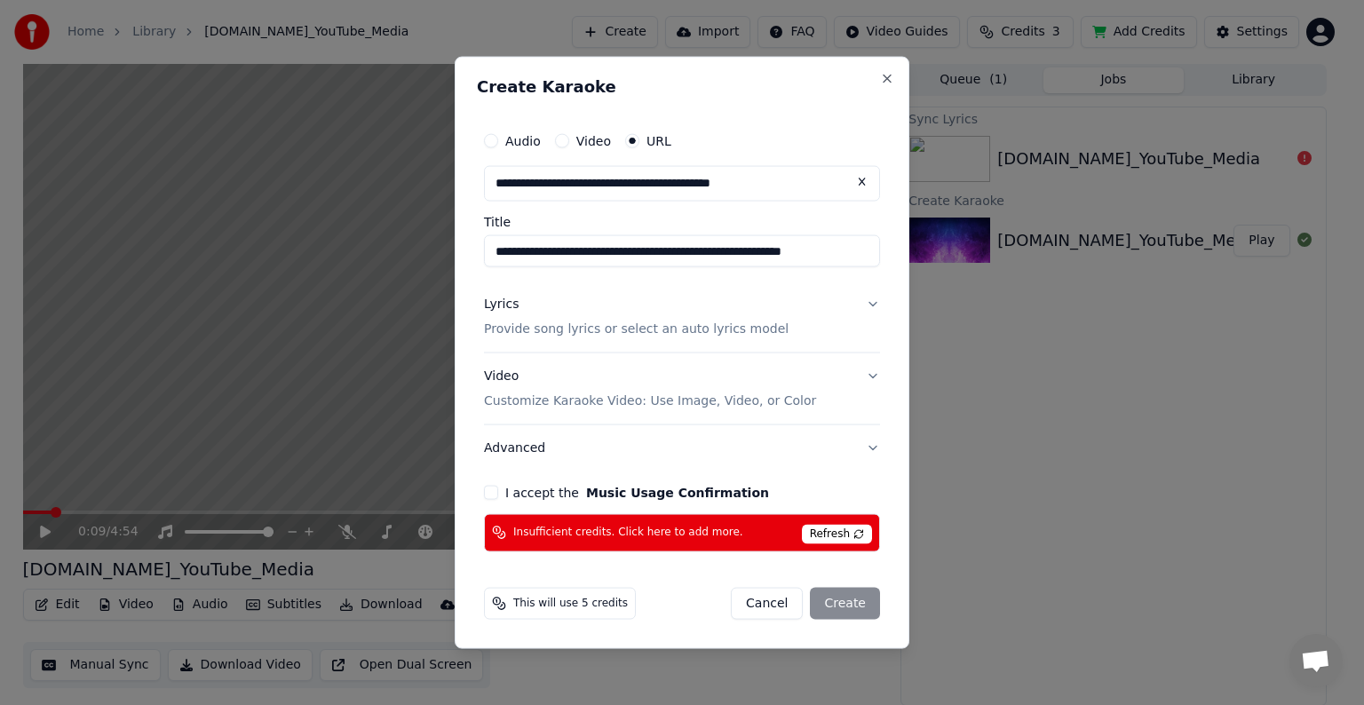
click at [856, 306] on button "Lyrics Provide song lyrics or select an auto lyrics model" at bounding box center [682, 317] width 396 height 71
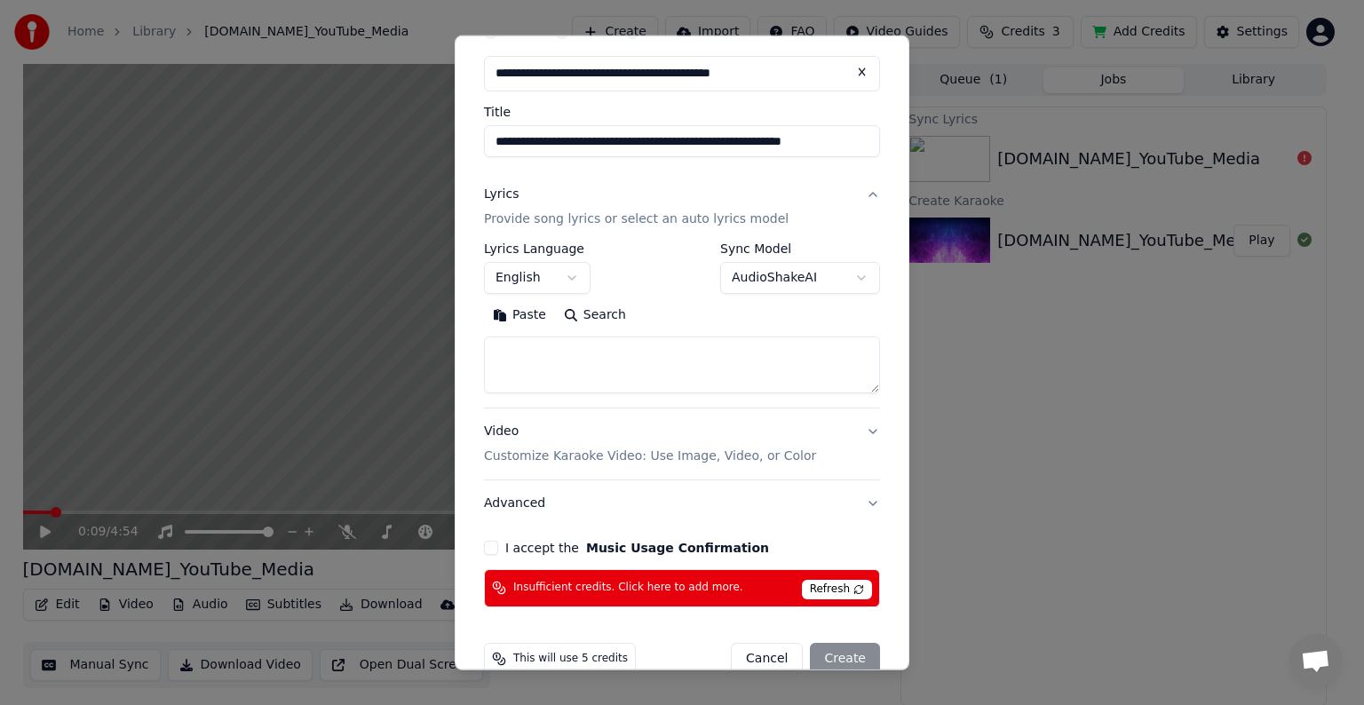
scroll to position [89, 0]
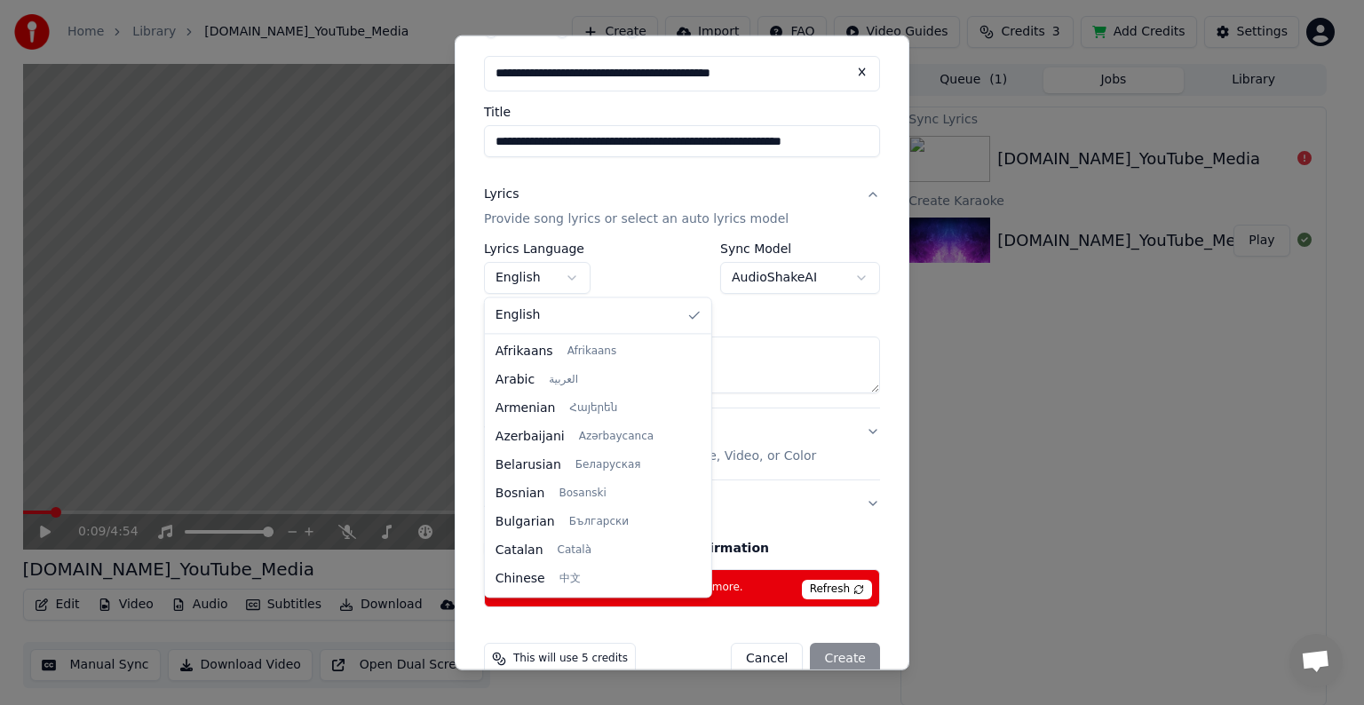
click at [552, 282] on body "**********" at bounding box center [674, 352] width 1349 height 705
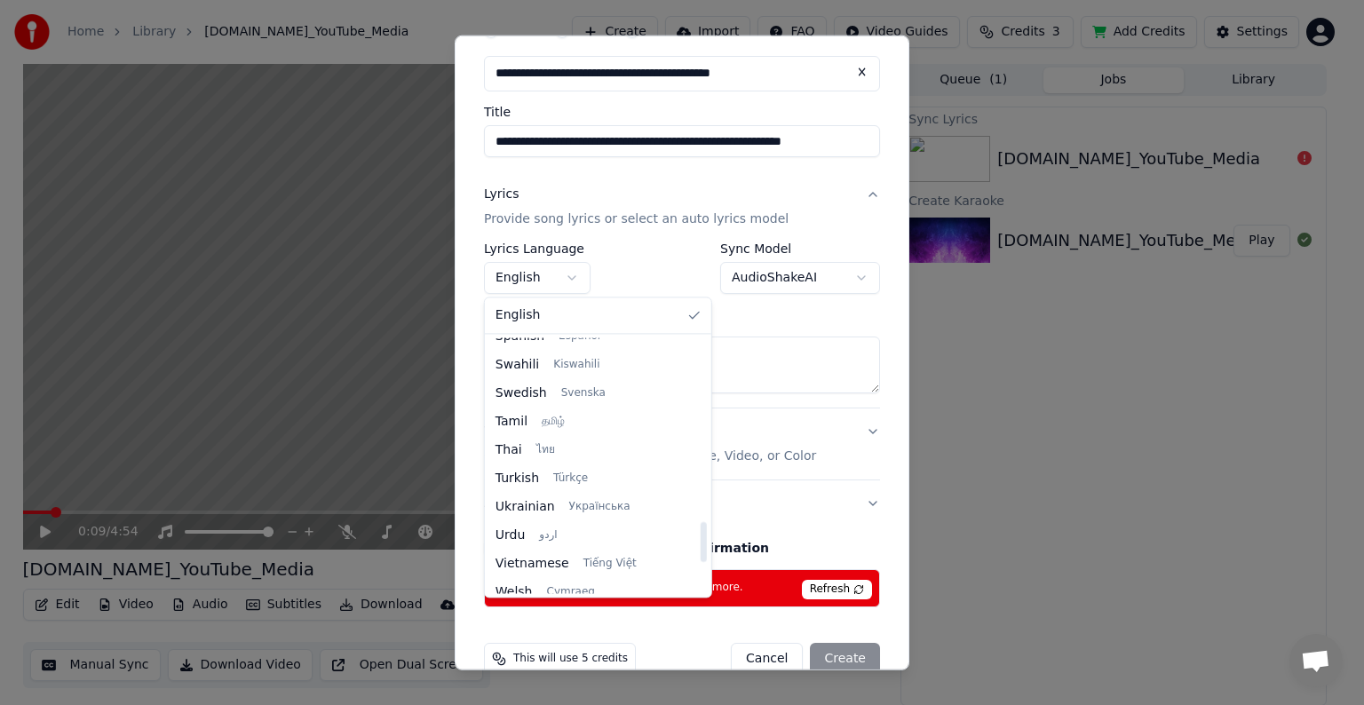
scroll to position [1363, 0]
select select "**"
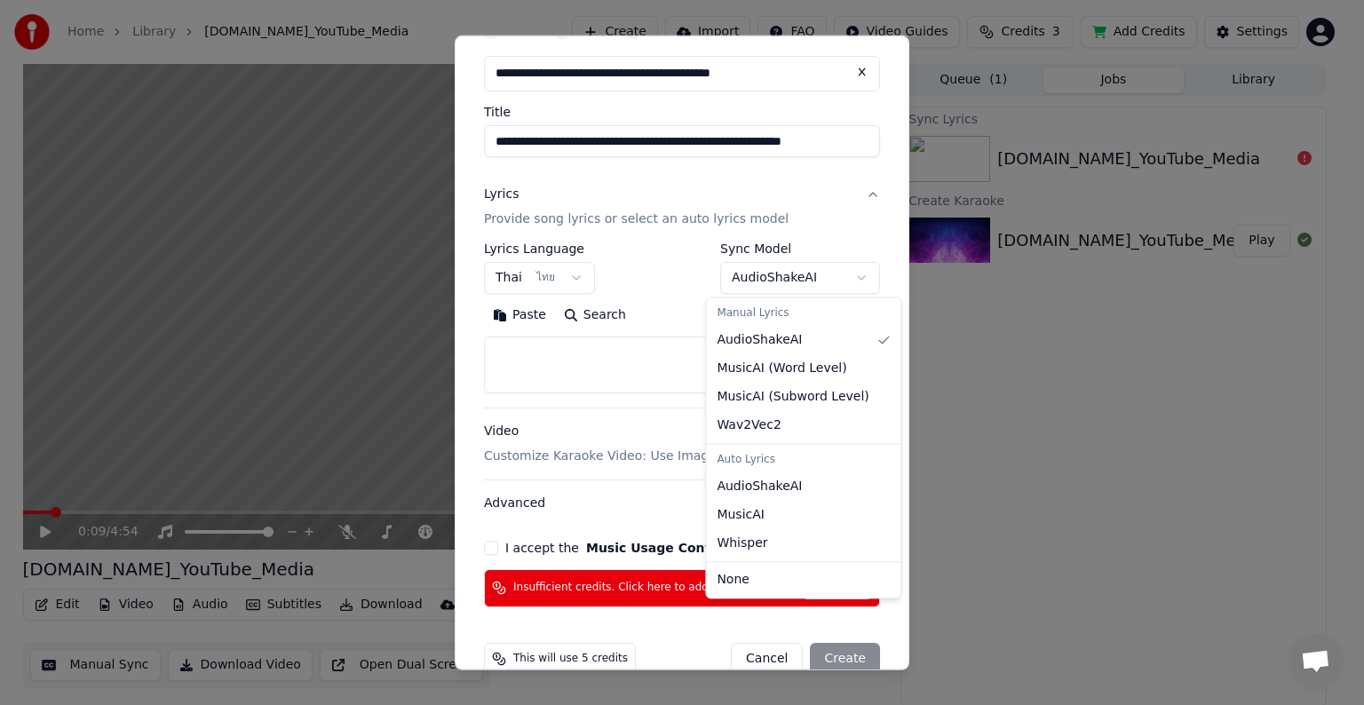
click at [826, 277] on body "**********" at bounding box center [674, 352] width 1349 height 705
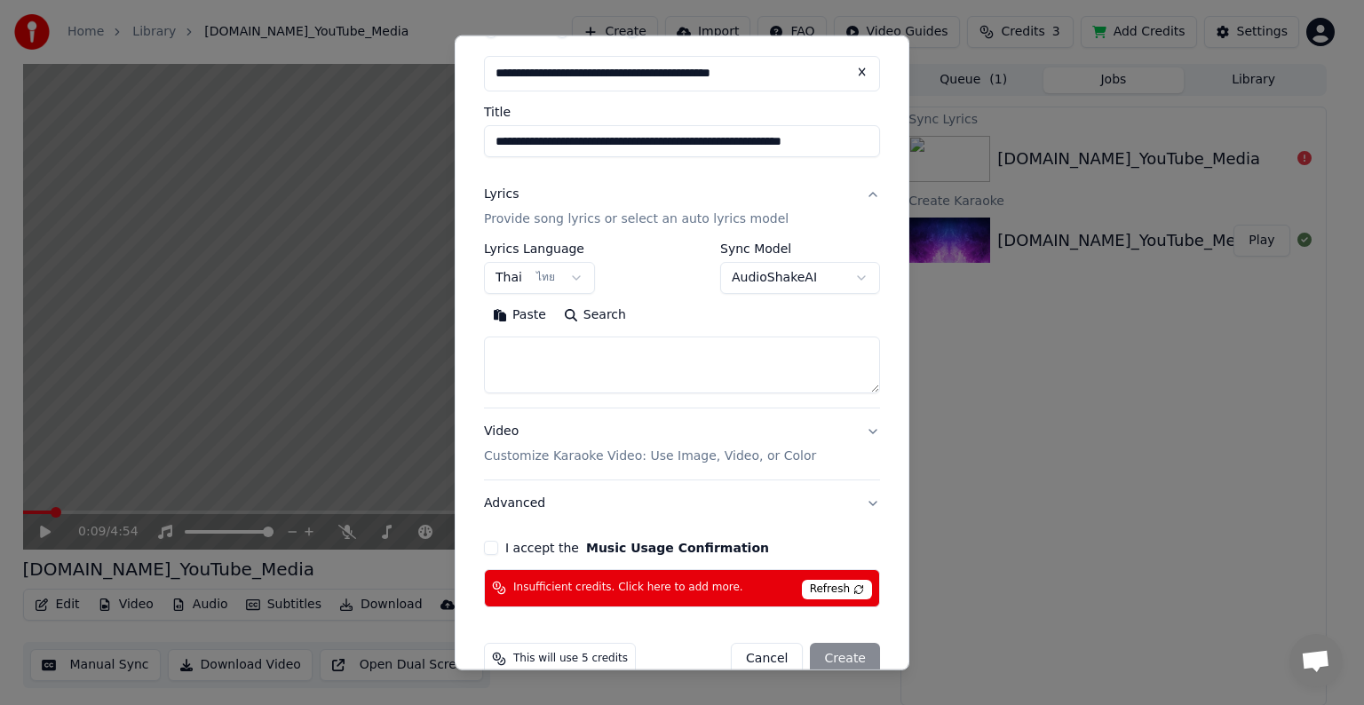
scroll to position [121, 0]
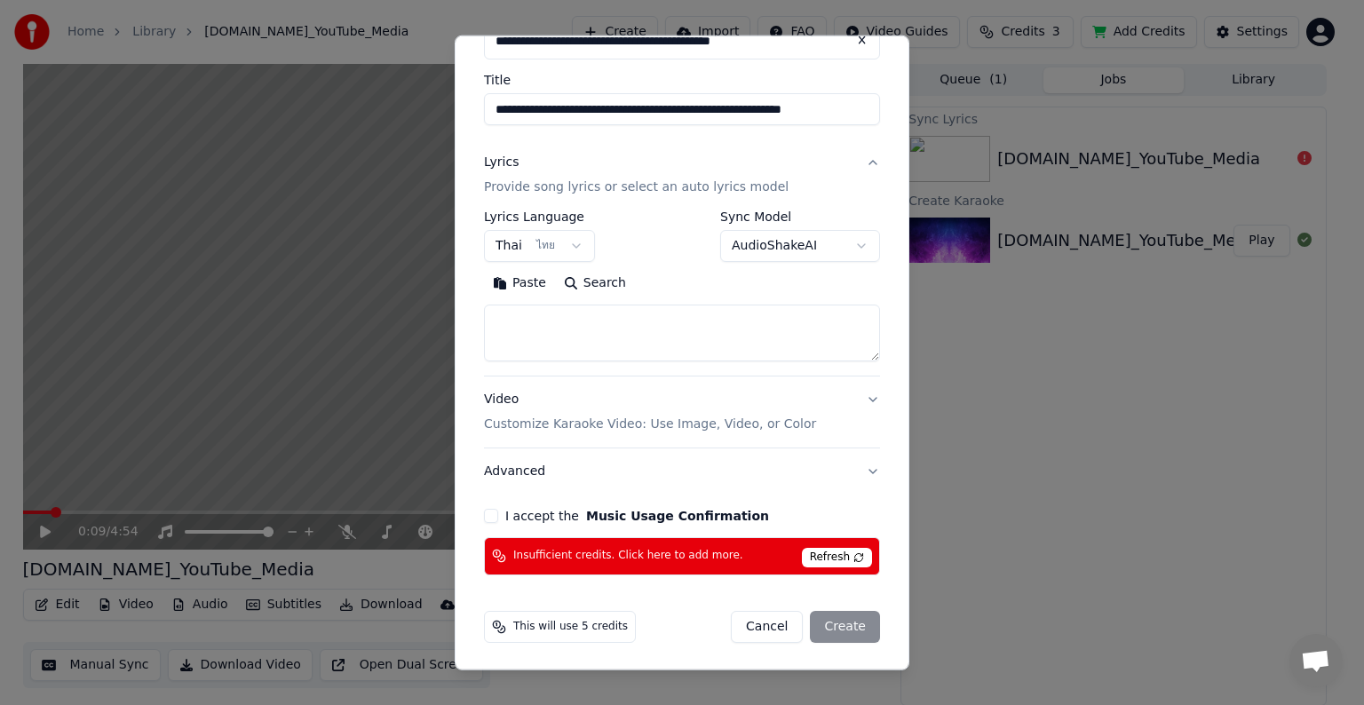
click at [500, 515] on div "I accept the Music Usage Confirmation" at bounding box center [682, 516] width 396 height 14
click at [498, 515] on div "I accept the Music Usage Confirmation" at bounding box center [682, 516] width 396 height 14
click at [497, 515] on button "I accept the Music Usage Confirmation" at bounding box center [491, 516] width 14 height 14
click at [828, 561] on span "Refresh" at bounding box center [837, 558] width 70 height 20
click at [871, 388] on div "**********" at bounding box center [682, 278] width 410 height 608
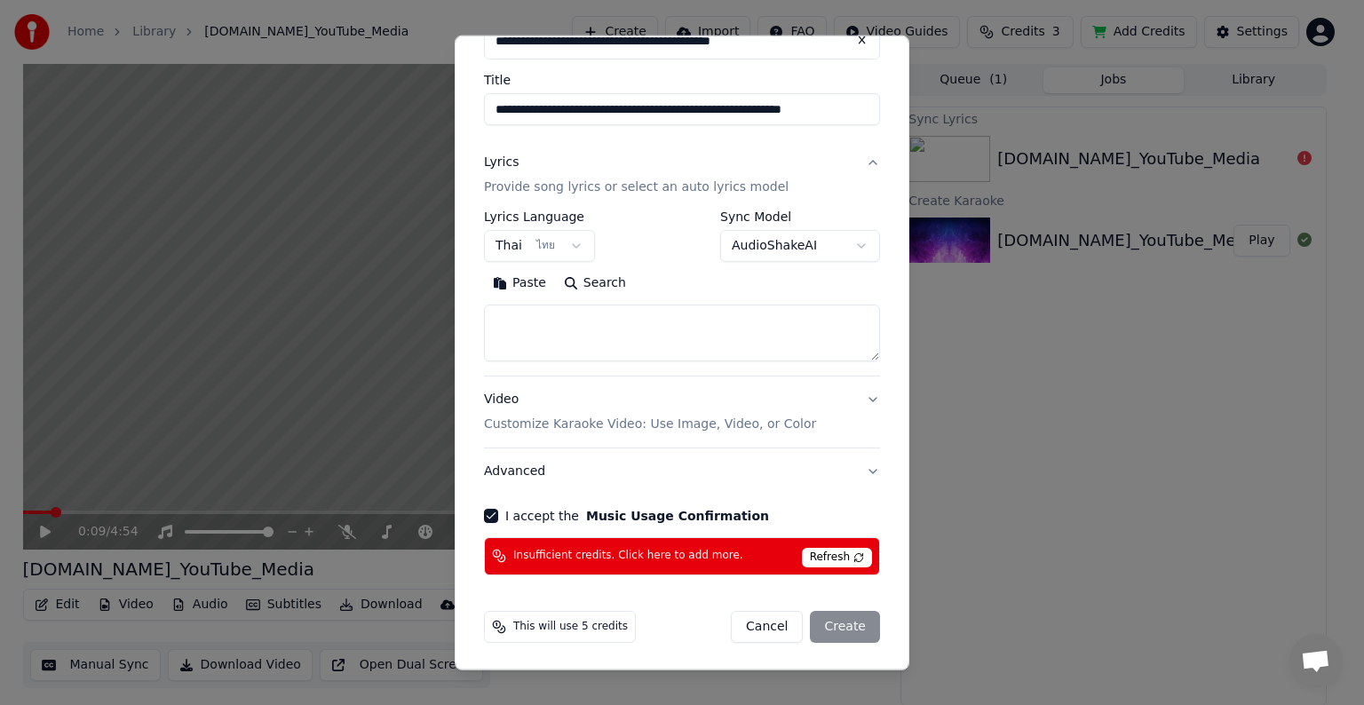
click at [862, 401] on button "Video Customize Karaoke Video: Use Image, Video, or Color" at bounding box center [682, 412] width 396 height 71
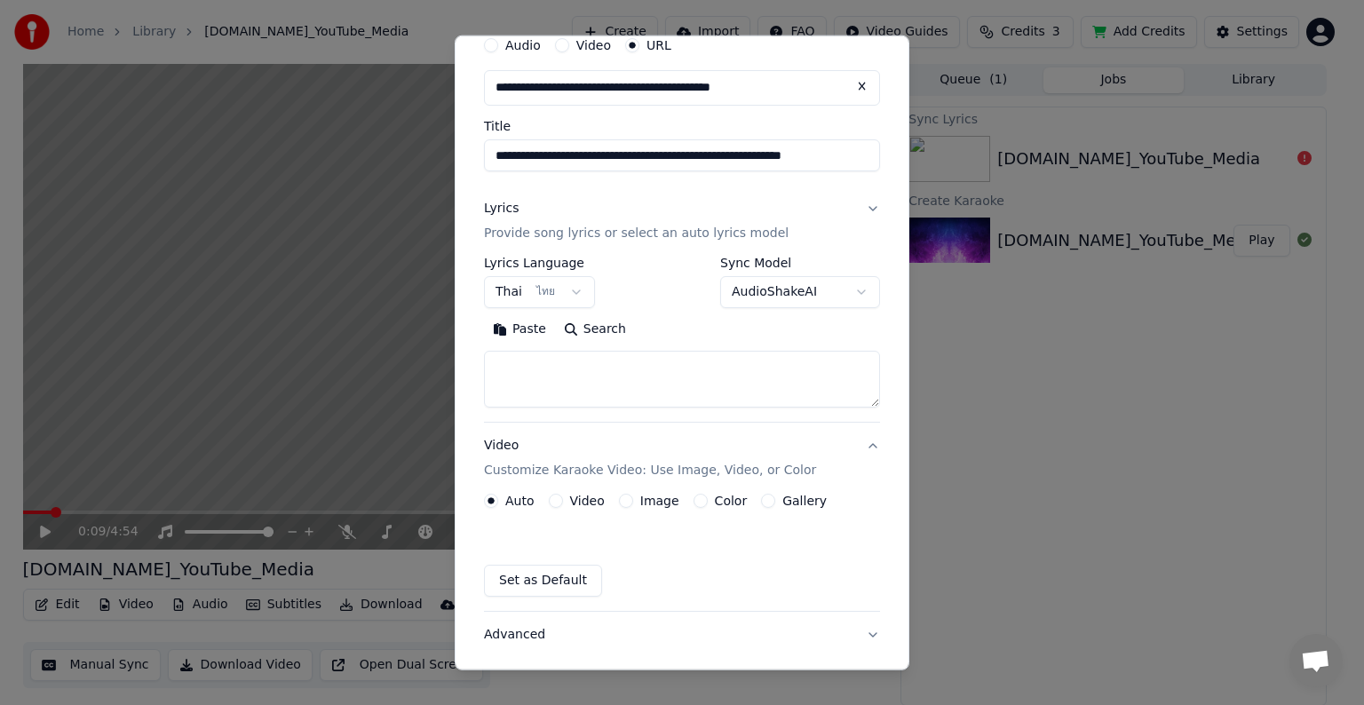
scroll to position [73, 0]
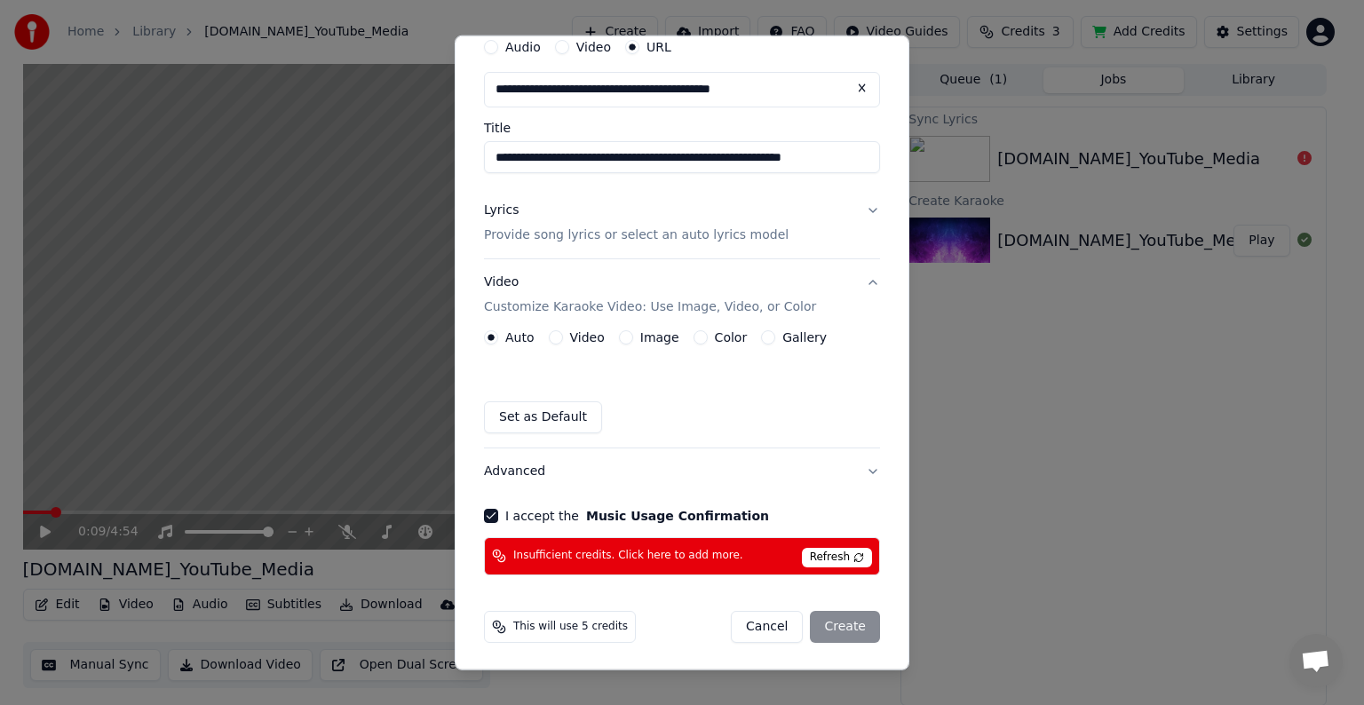
click at [560, 338] on button "Video" at bounding box center [556, 337] width 14 height 14
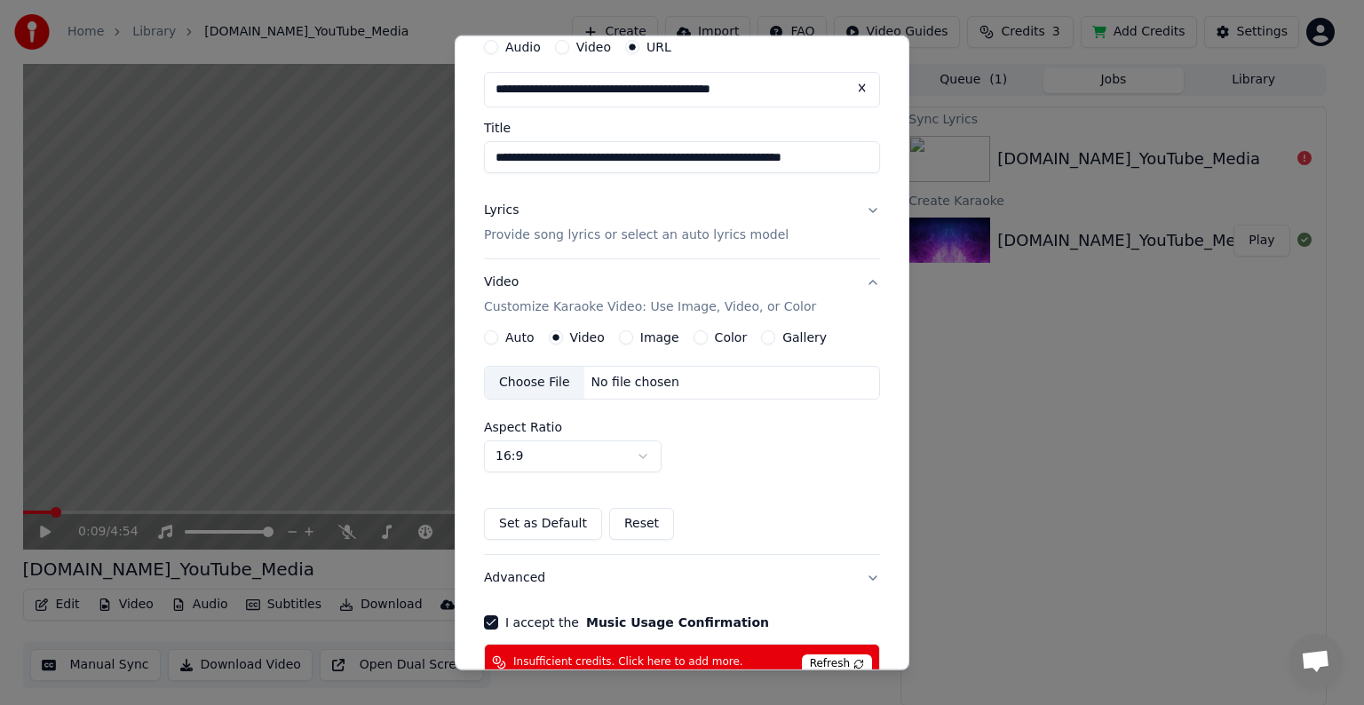
click at [630, 334] on div "Image" at bounding box center [649, 337] width 60 height 14
click at [627, 339] on button "Image" at bounding box center [626, 337] width 14 height 14
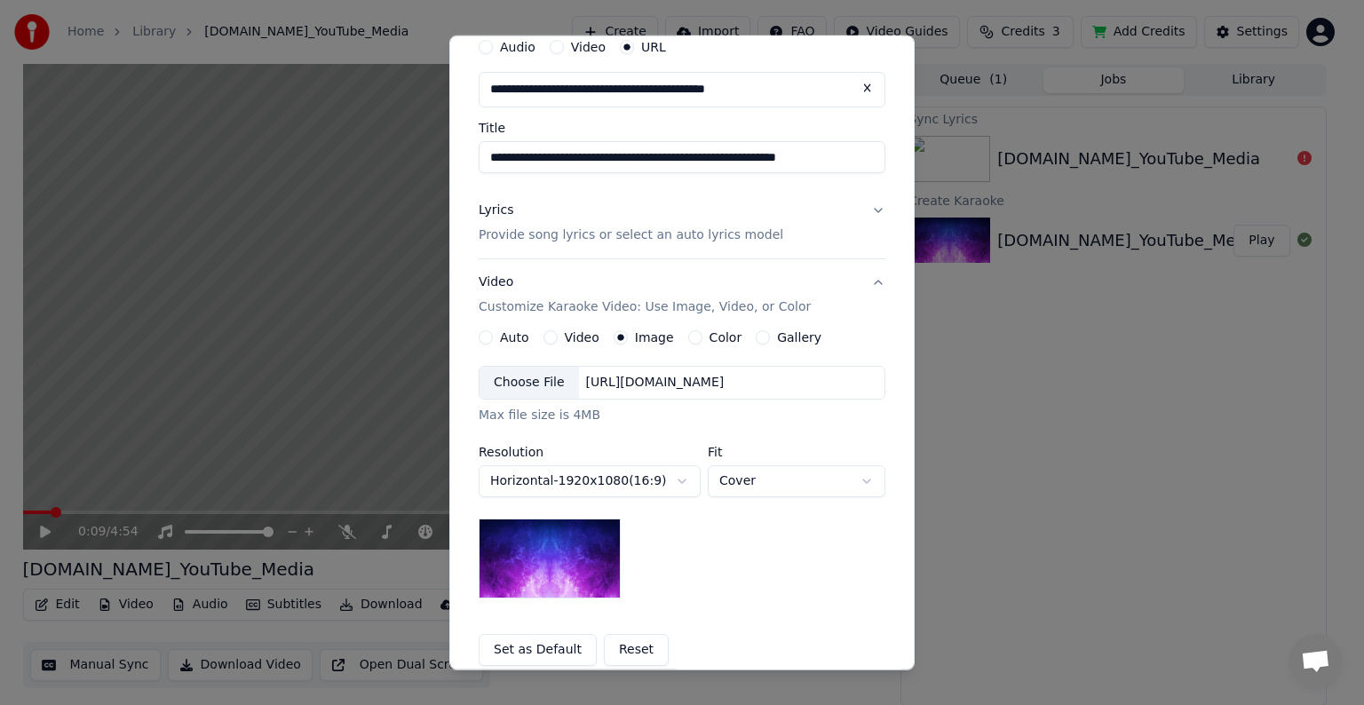
click at [569, 540] on img at bounding box center [550, 559] width 142 height 80
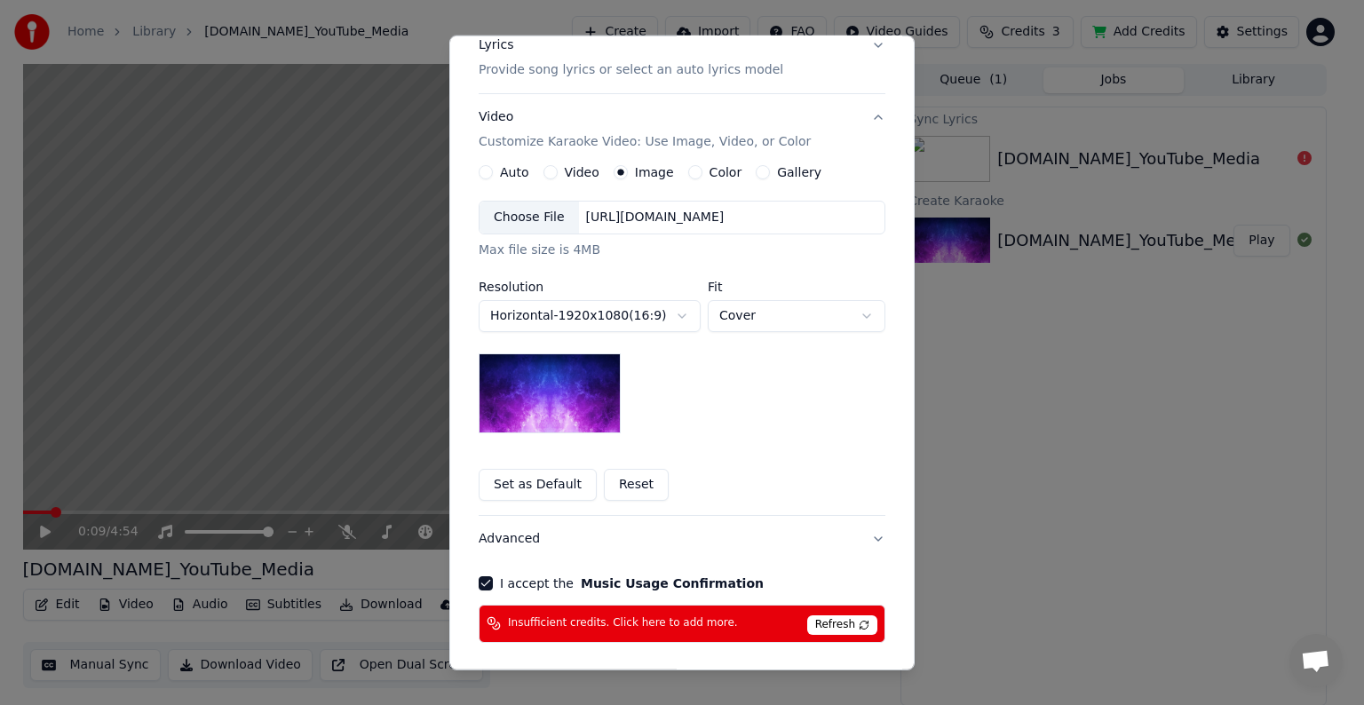
scroll to position [239, 0]
click at [534, 481] on button "Set as Default" at bounding box center [538, 484] width 118 height 32
click at [622, 479] on button "Reset" at bounding box center [636, 484] width 65 height 32
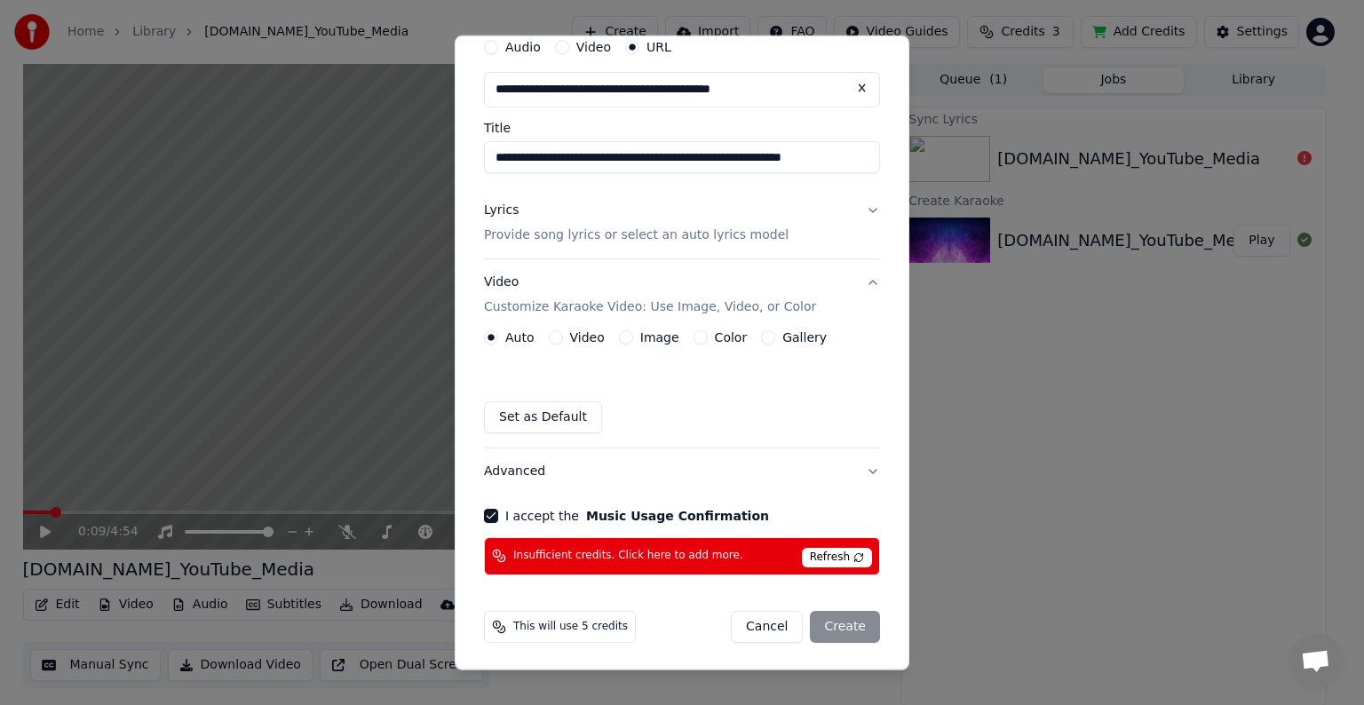
click at [823, 623] on div "Cancel Create" at bounding box center [805, 627] width 149 height 32
click at [824, 550] on span "Refresh" at bounding box center [837, 558] width 70 height 20
click at [815, 559] on span "Refresh" at bounding box center [837, 558] width 70 height 20
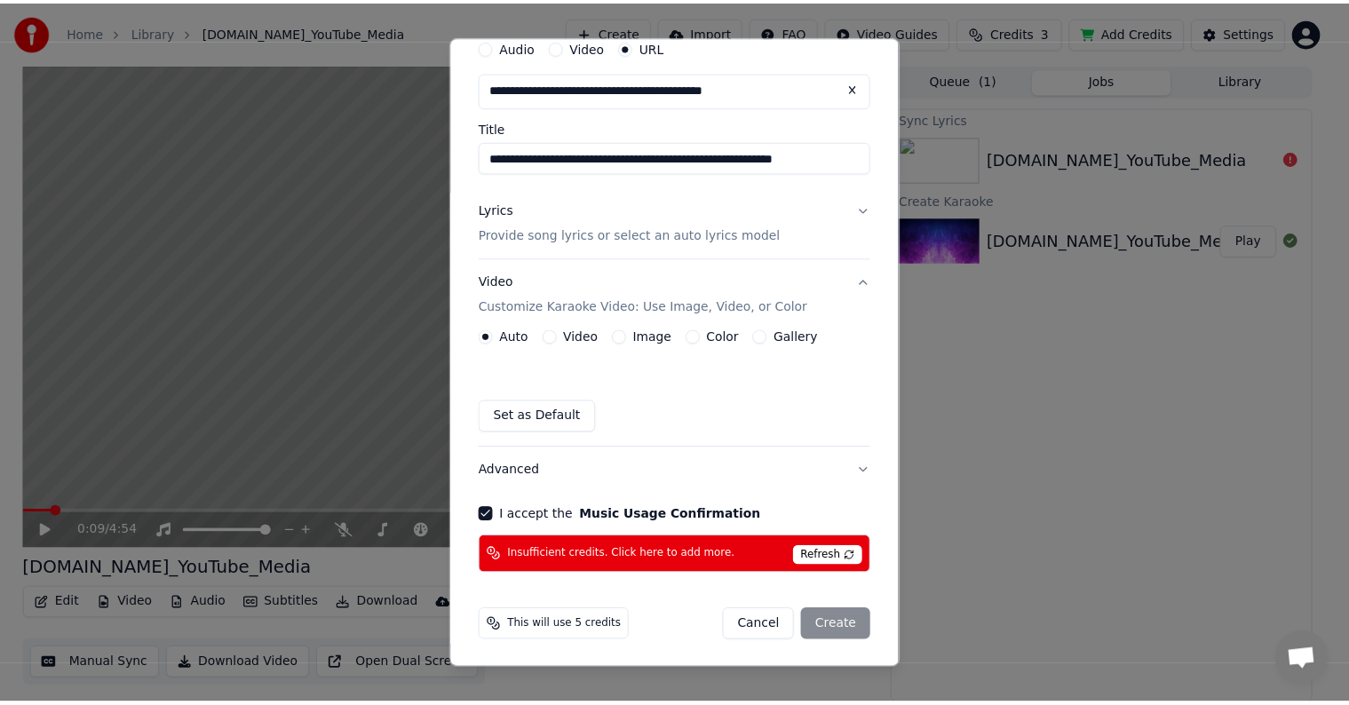
scroll to position [0, 0]
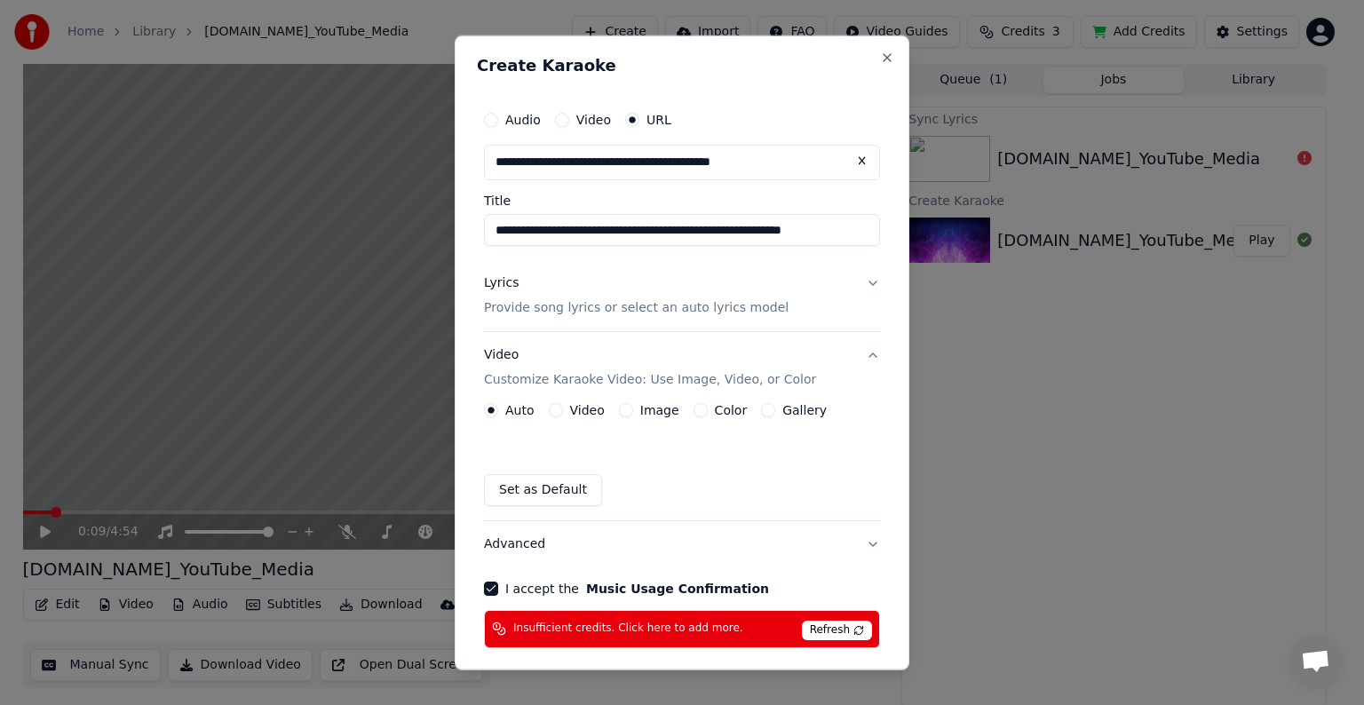
click at [839, 240] on input "**********" at bounding box center [682, 230] width 396 height 32
type input "*"
click at [860, 62] on h2 "Create Karaoke" at bounding box center [682, 66] width 410 height 16
click at [880, 60] on button "Close" at bounding box center [887, 58] width 14 height 14
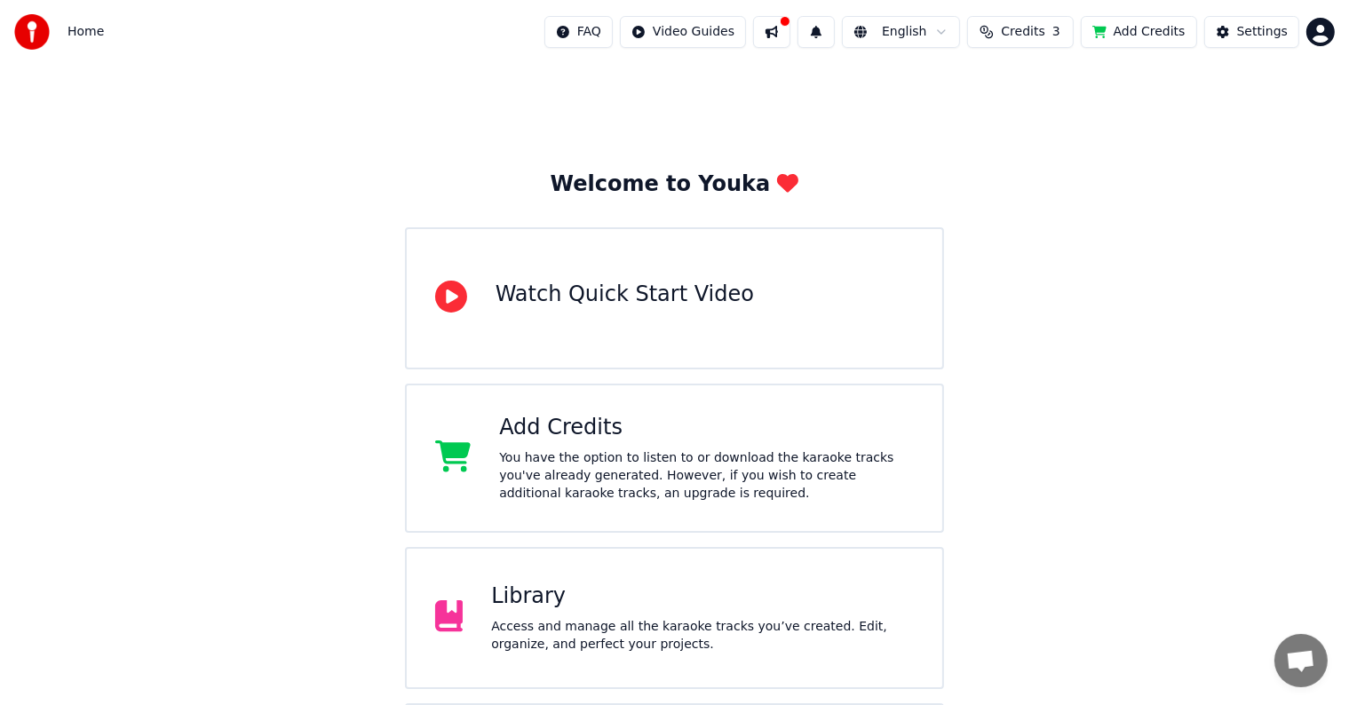
click at [1043, 21] on button "Credits 3" at bounding box center [1020, 32] width 107 height 32
click at [1049, 164] on button "Refresh" at bounding box center [1032, 165] width 91 height 32
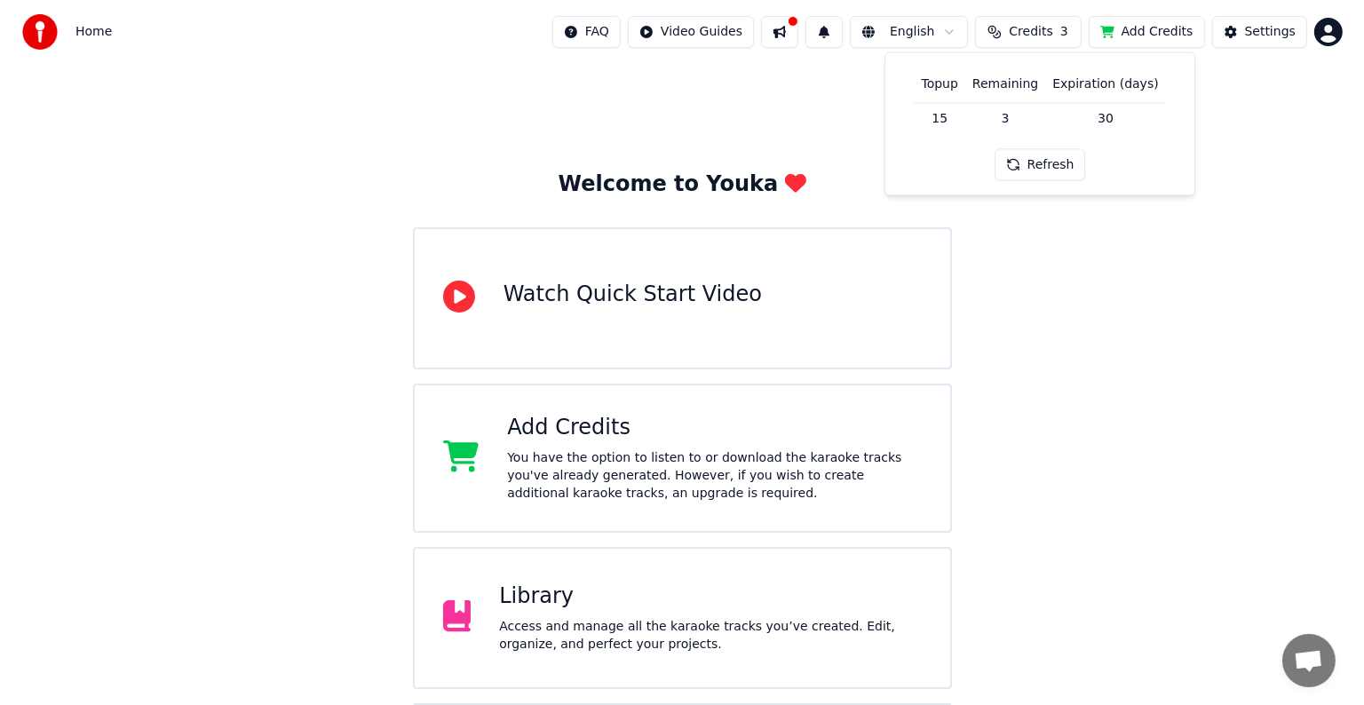
scroll to position [139, 0]
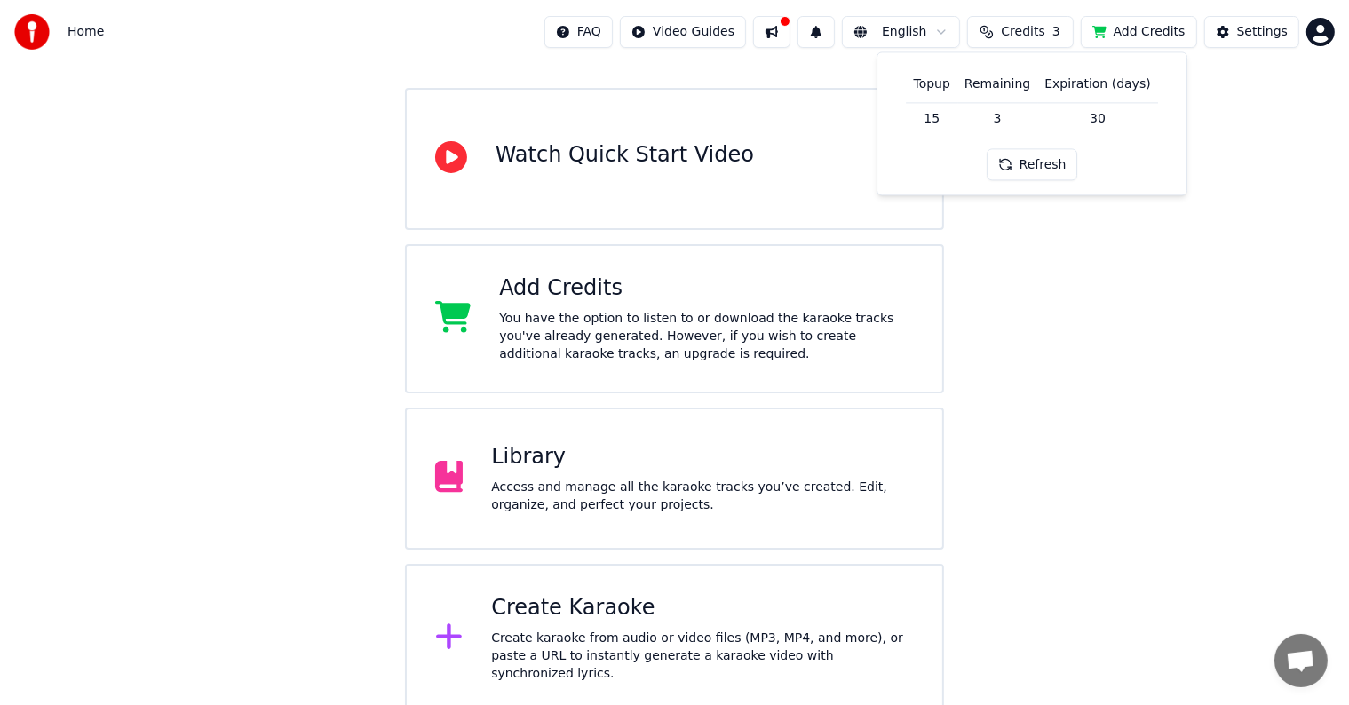
click at [636, 672] on div "Create Karaoke Create karaoke from audio or video files (MP3, MP4, and more), o…" at bounding box center [675, 638] width 540 height 149
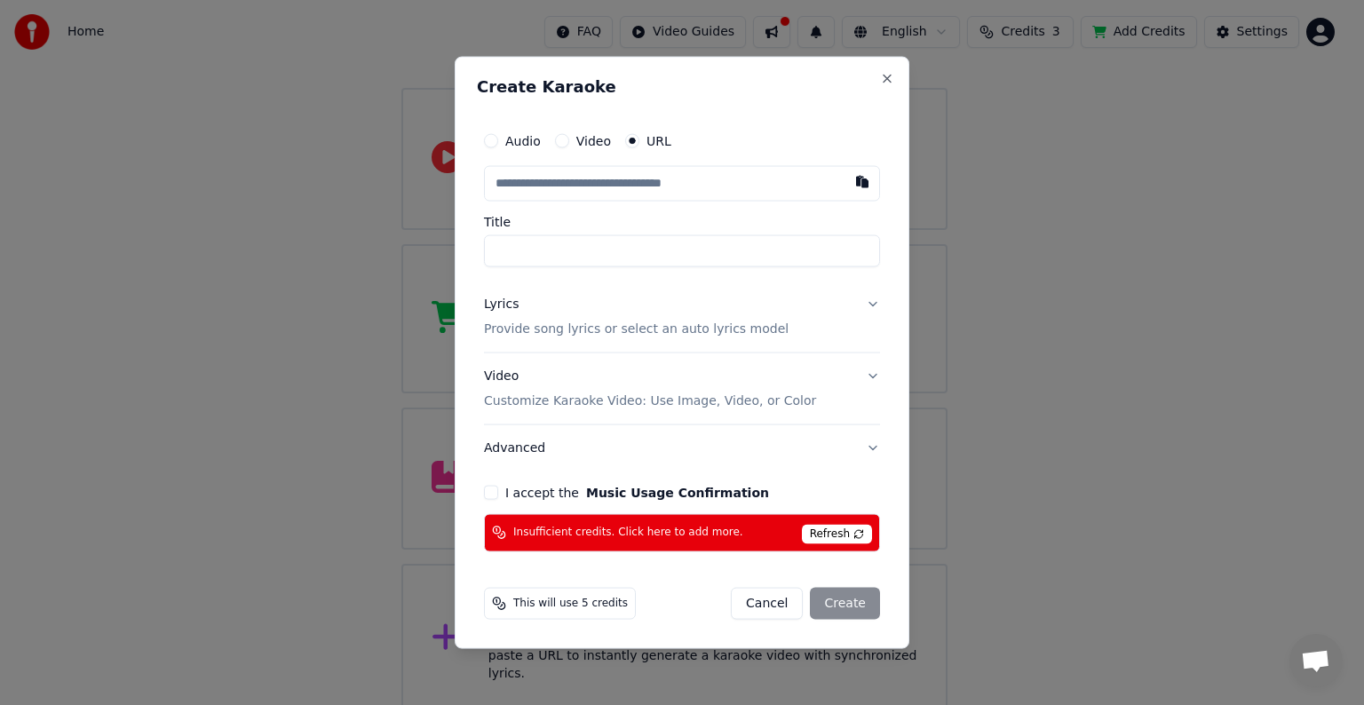
click at [556, 602] on span "This will use 5 credits" at bounding box center [570, 603] width 115 height 14
click at [860, 180] on button "button" at bounding box center [863, 182] width 36 height 32
type input "**********"
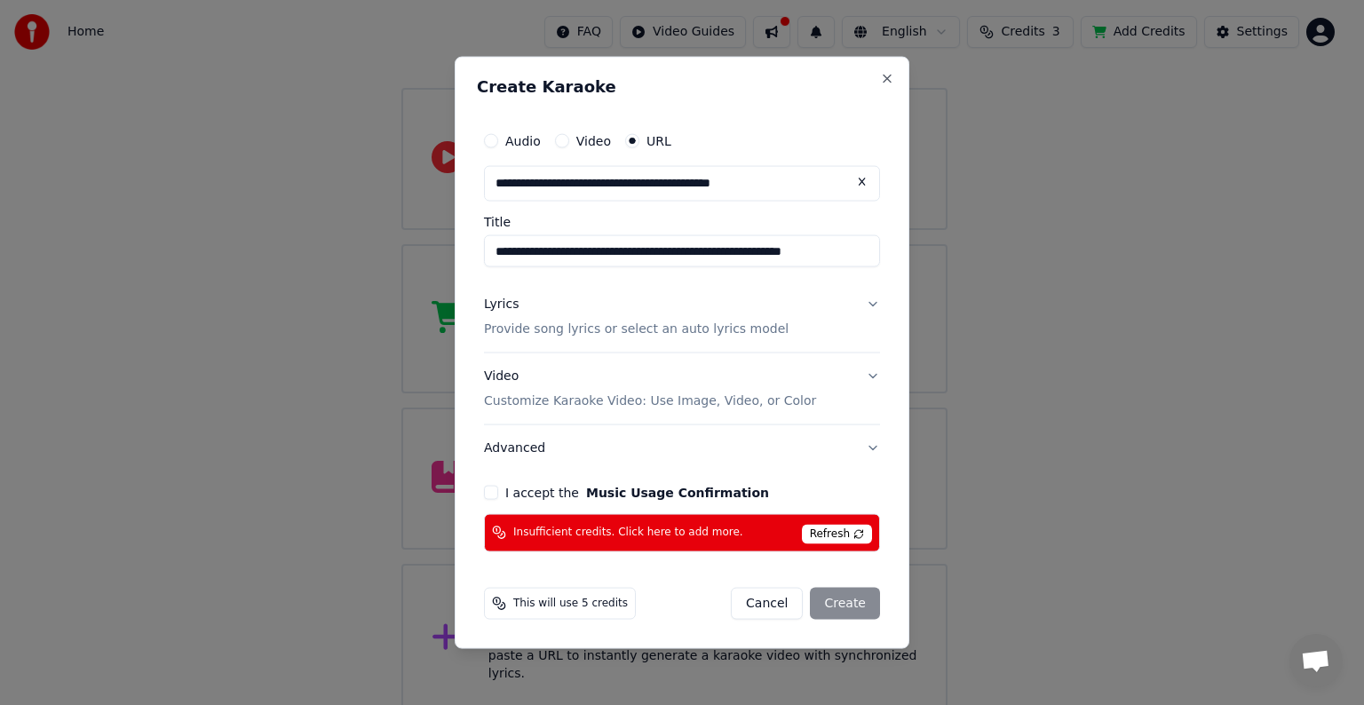
type input "**********"
click at [664, 256] on input "**********" at bounding box center [682, 251] width 396 height 32
click at [496, 497] on button "I accept the Music Usage Confirmation" at bounding box center [491, 492] width 14 height 14
click at [846, 367] on button "Video Customize Karaoke Video: Use Image, Video, or Color" at bounding box center [682, 389] width 396 height 71
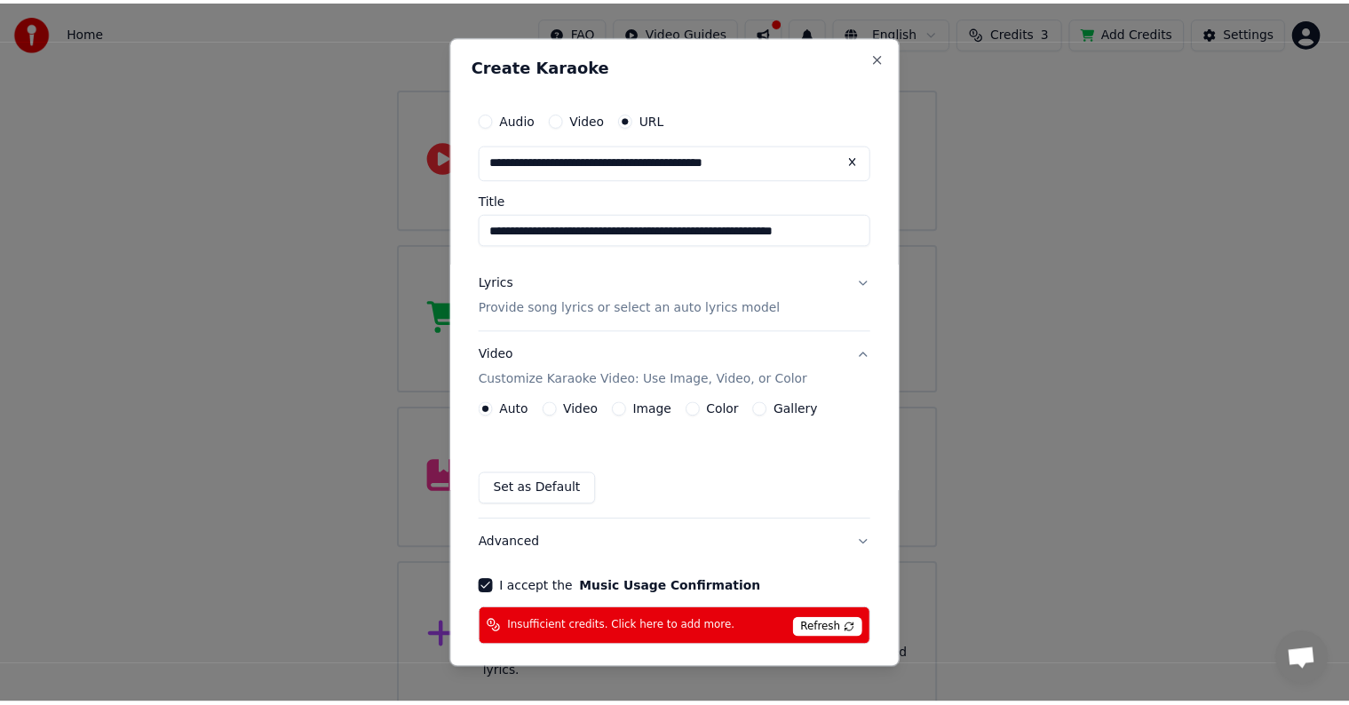
scroll to position [73, 0]
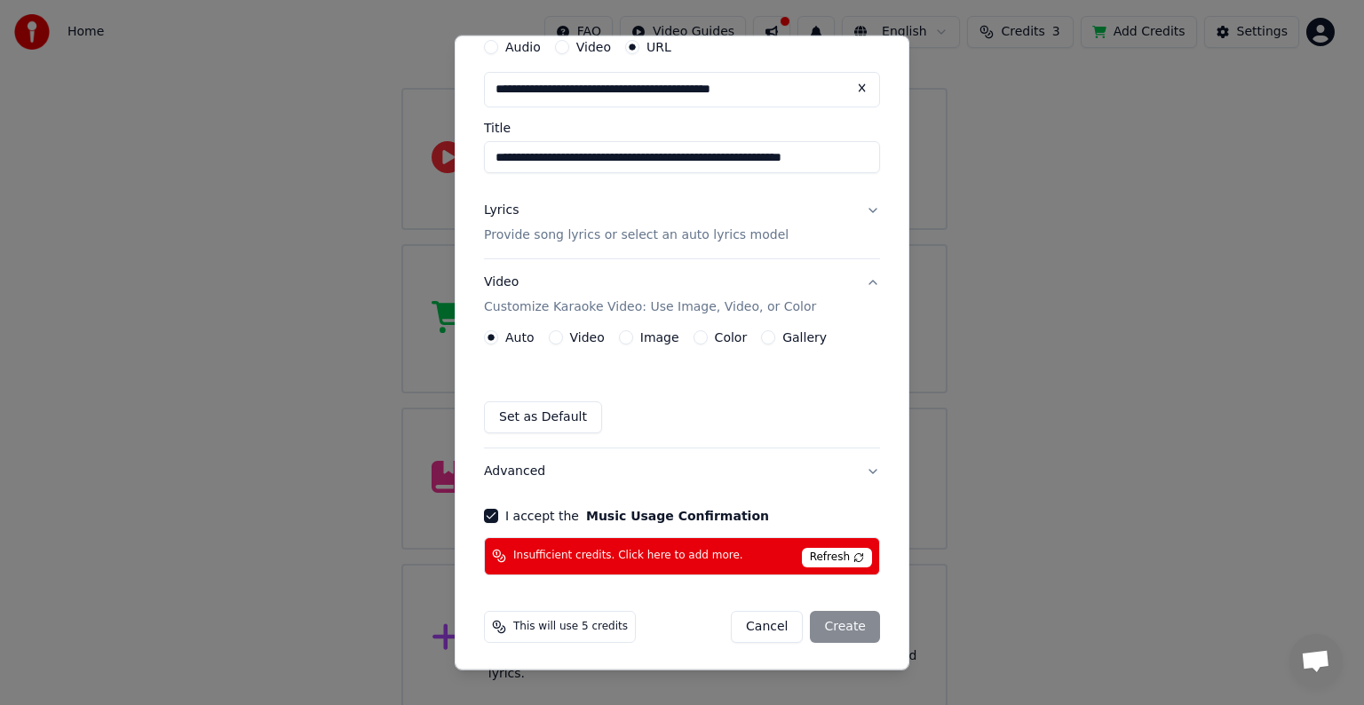
click at [831, 634] on div "Cancel Create" at bounding box center [805, 627] width 149 height 32
click at [831, 553] on span "Refresh" at bounding box center [837, 558] width 70 height 20
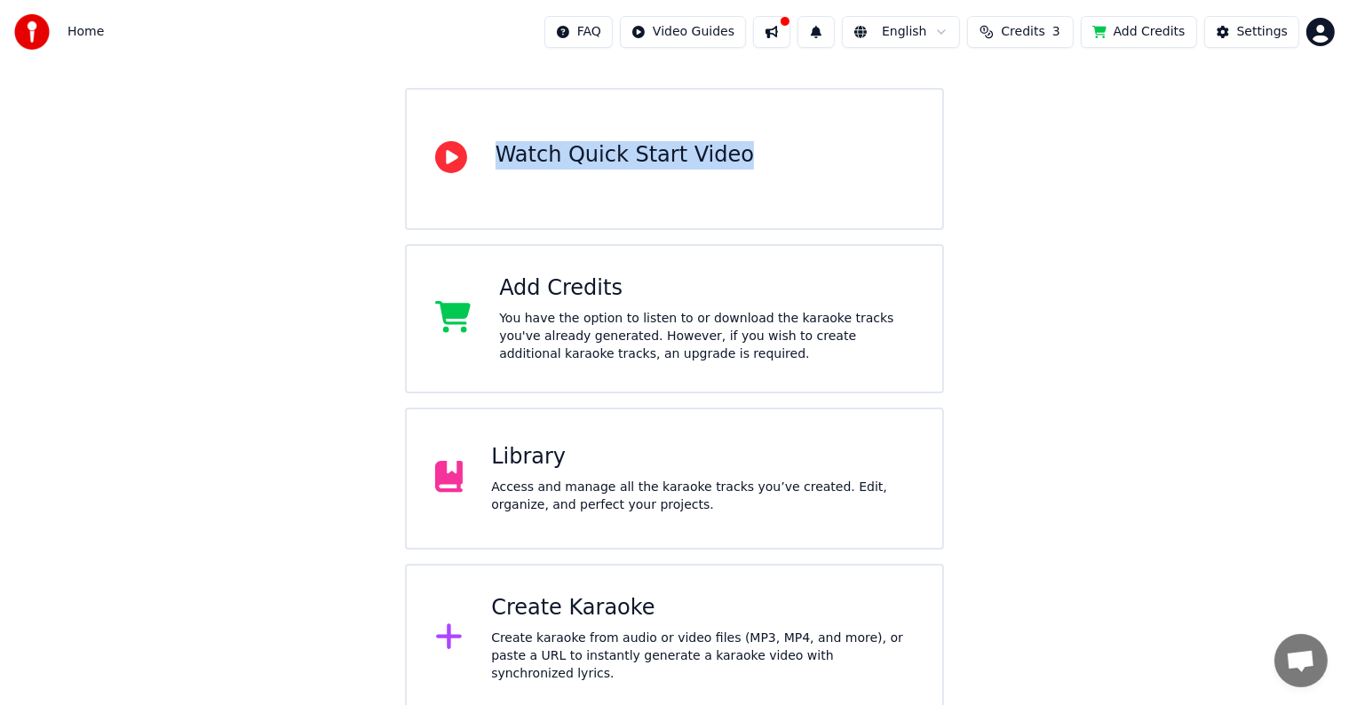
drag, startPoint x: 1048, startPoint y: 135, endPoint x: 1311, endPoint y: 28, distance: 283.7
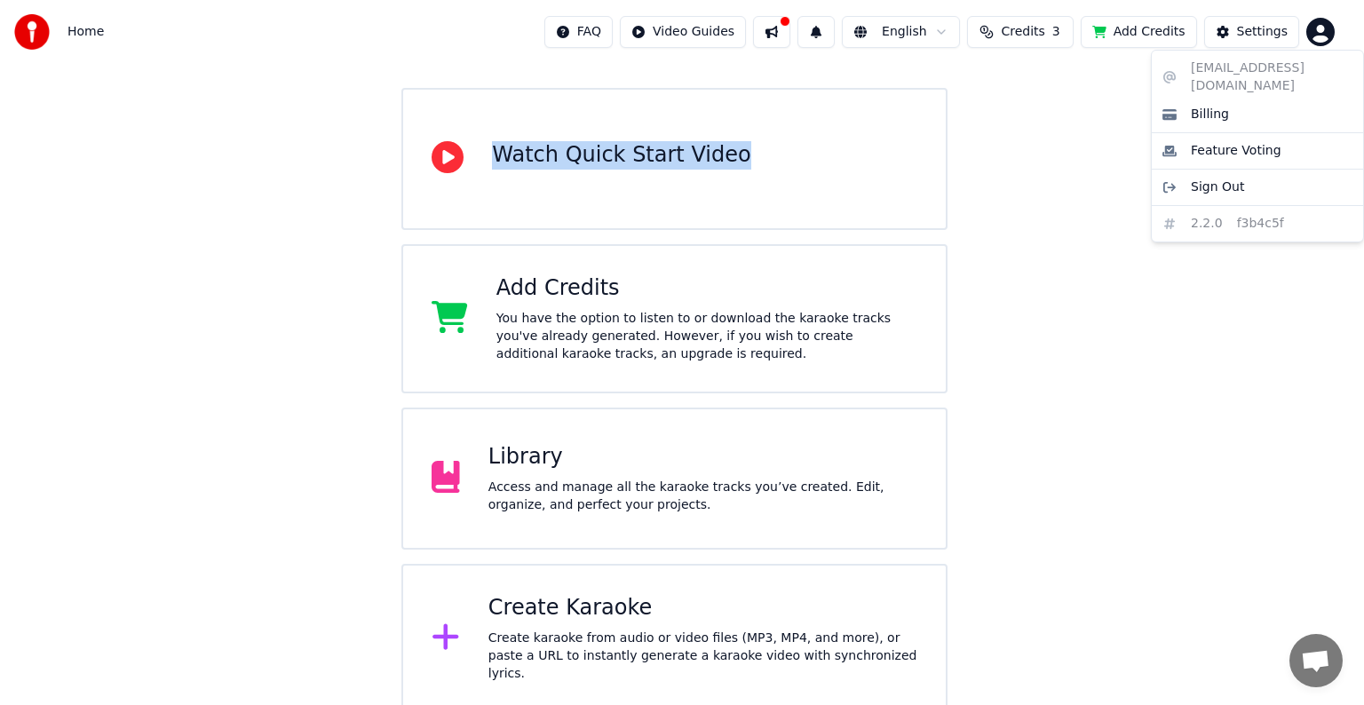
click at [1311, 28] on html "Home FAQ Video Guides English Credits 3 Add Credits Settings Welcome to Youka W…" at bounding box center [682, 287] width 1364 height 853
click at [133, 572] on html "Home FAQ Video Guides English Credits 3 Add Credits Settings Welcome to Youka W…" at bounding box center [682, 287] width 1364 height 853
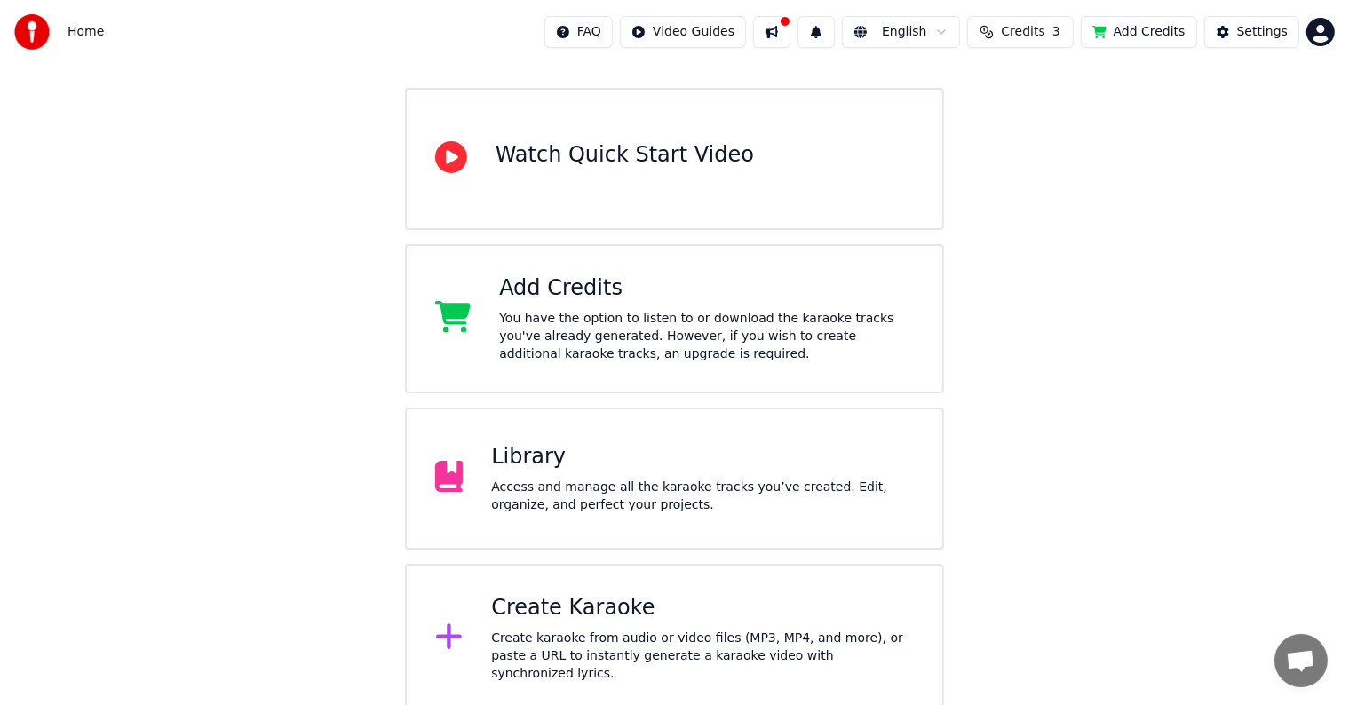
click at [796, 163] on div "Watch Quick Start Video" at bounding box center [675, 159] width 540 height 142
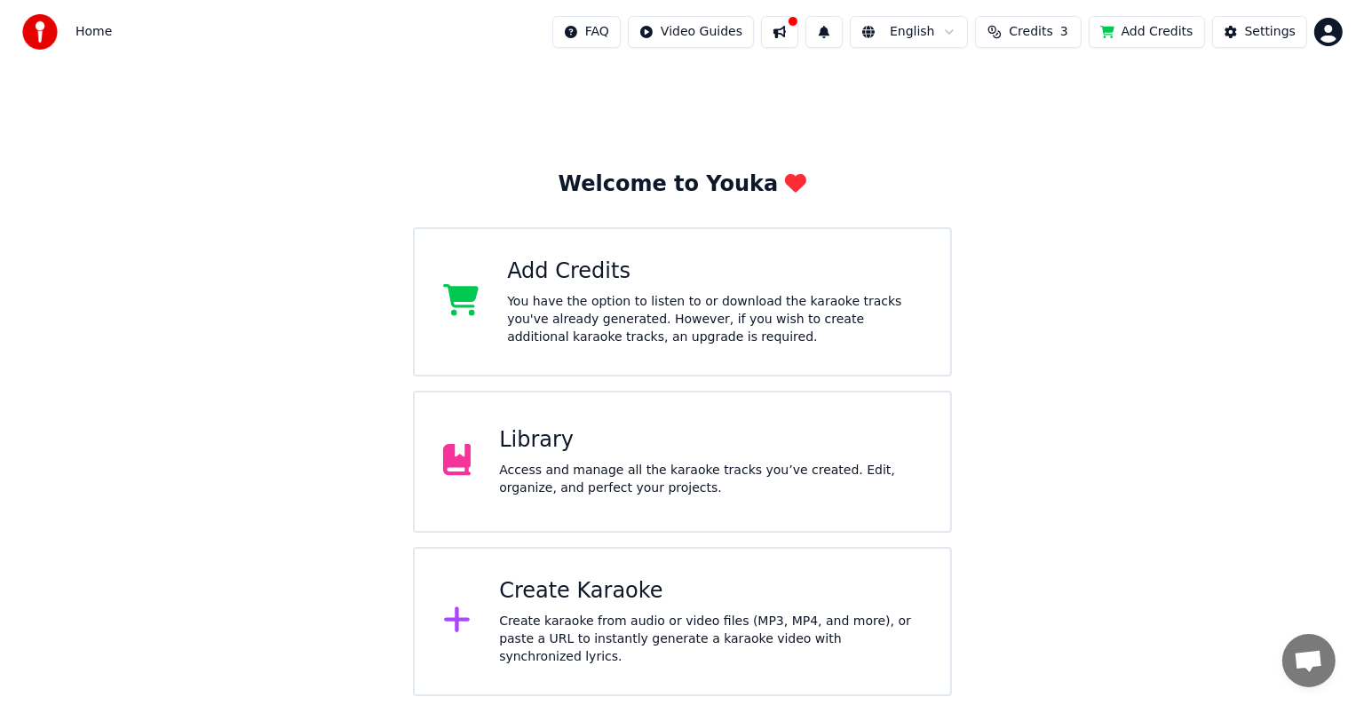
scroll to position [0, 0]
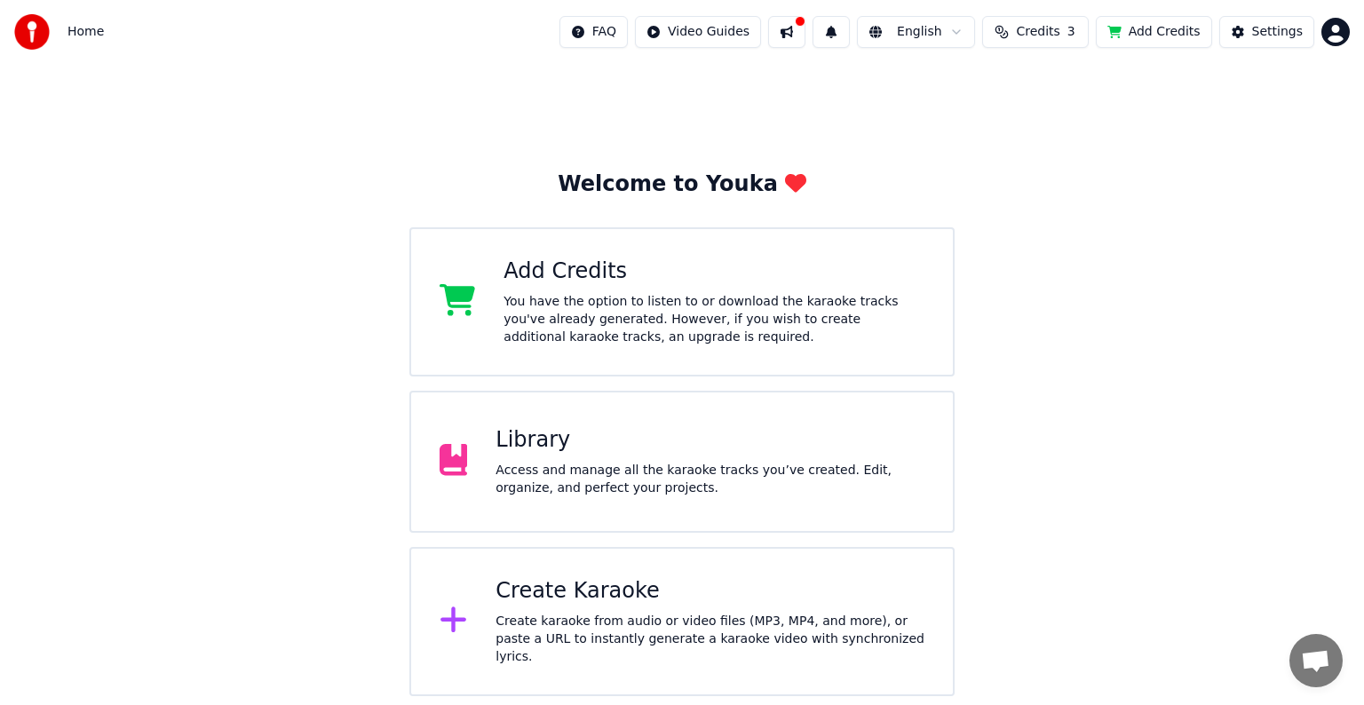
click at [806, 35] on button at bounding box center [786, 32] width 37 height 32
click at [1350, 25] on div "Home FAQ Video Guides English Credits 3 Add Credits Settings" at bounding box center [682, 32] width 1364 height 64
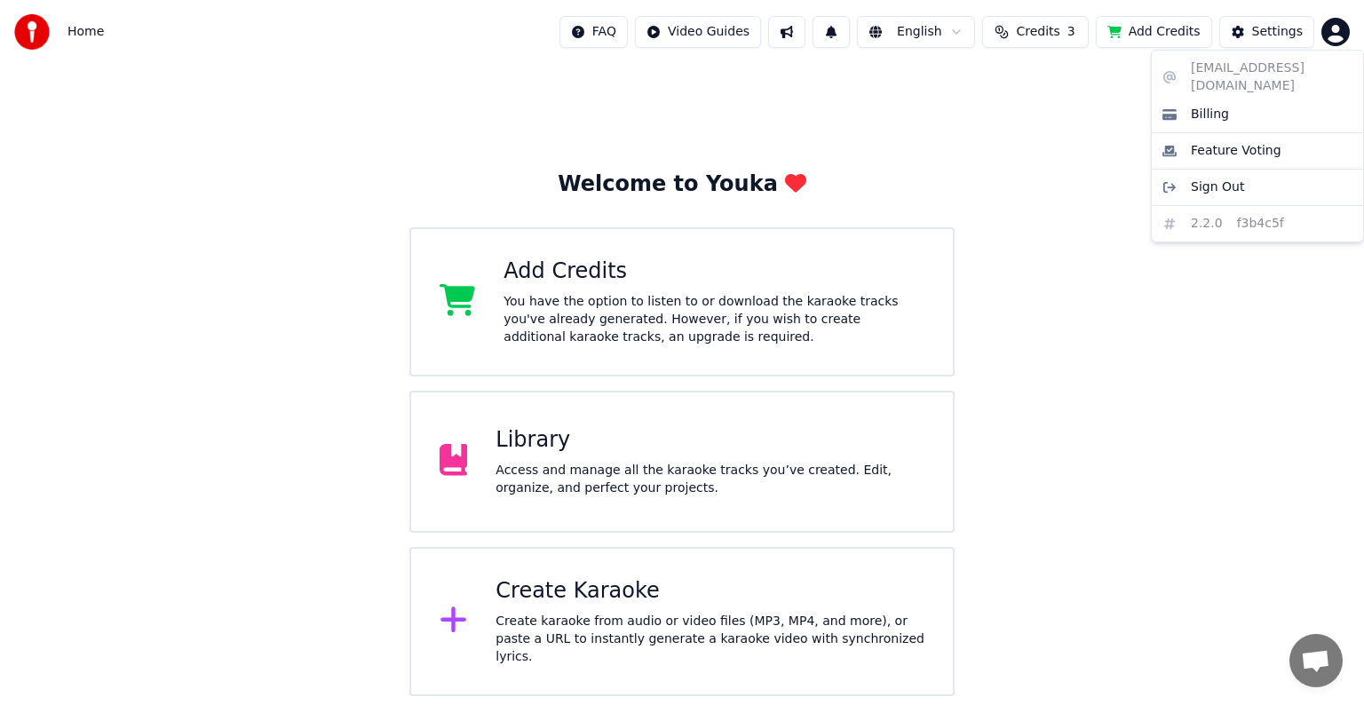
click at [1333, 43] on html "Home FAQ Video Guides English Credits 3 Add Credits Settings Welcome to Youka A…" at bounding box center [682, 348] width 1364 height 696
click at [1226, 179] on span "Sign Out" at bounding box center [1217, 188] width 53 height 18
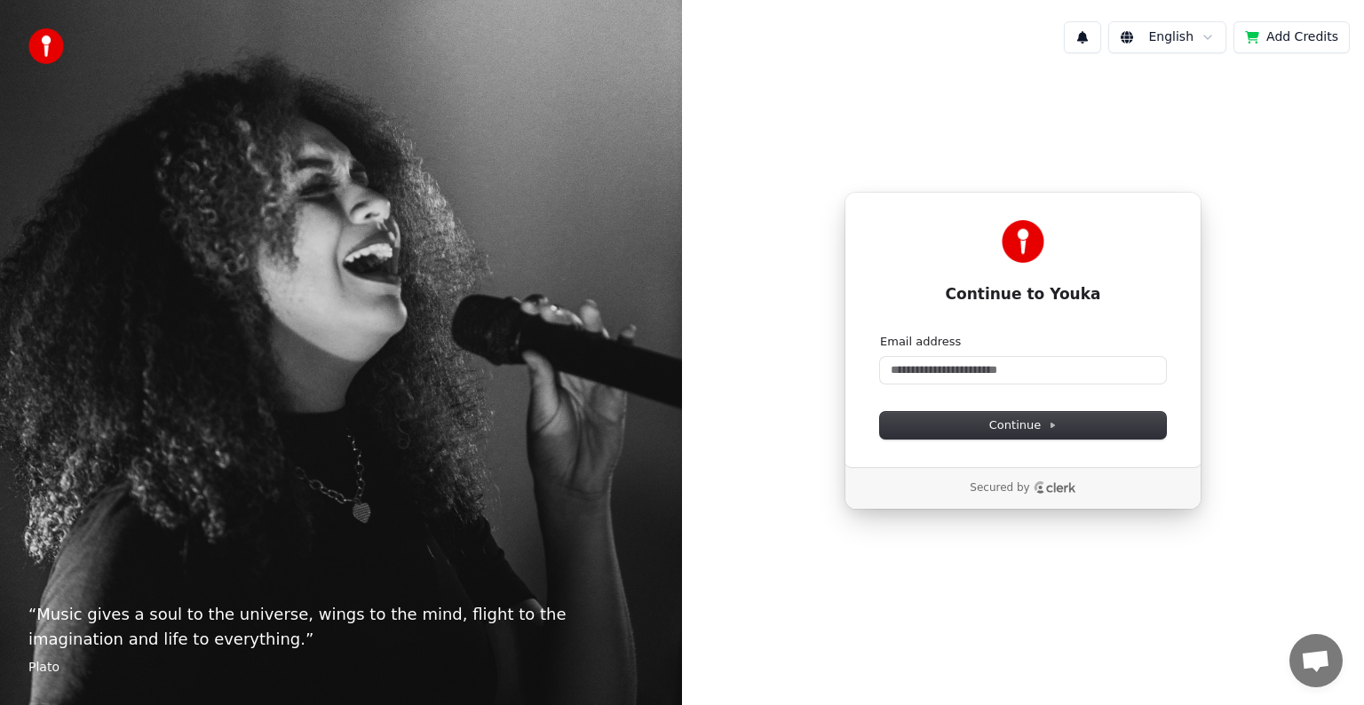
click at [991, 385] on form "Email address Continue" at bounding box center [1023, 386] width 286 height 105
click at [989, 377] on input "Email address" at bounding box center [1023, 370] width 286 height 27
click at [999, 432] on span "Continue" at bounding box center [1024, 425] width 68 height 16
type input "**********"
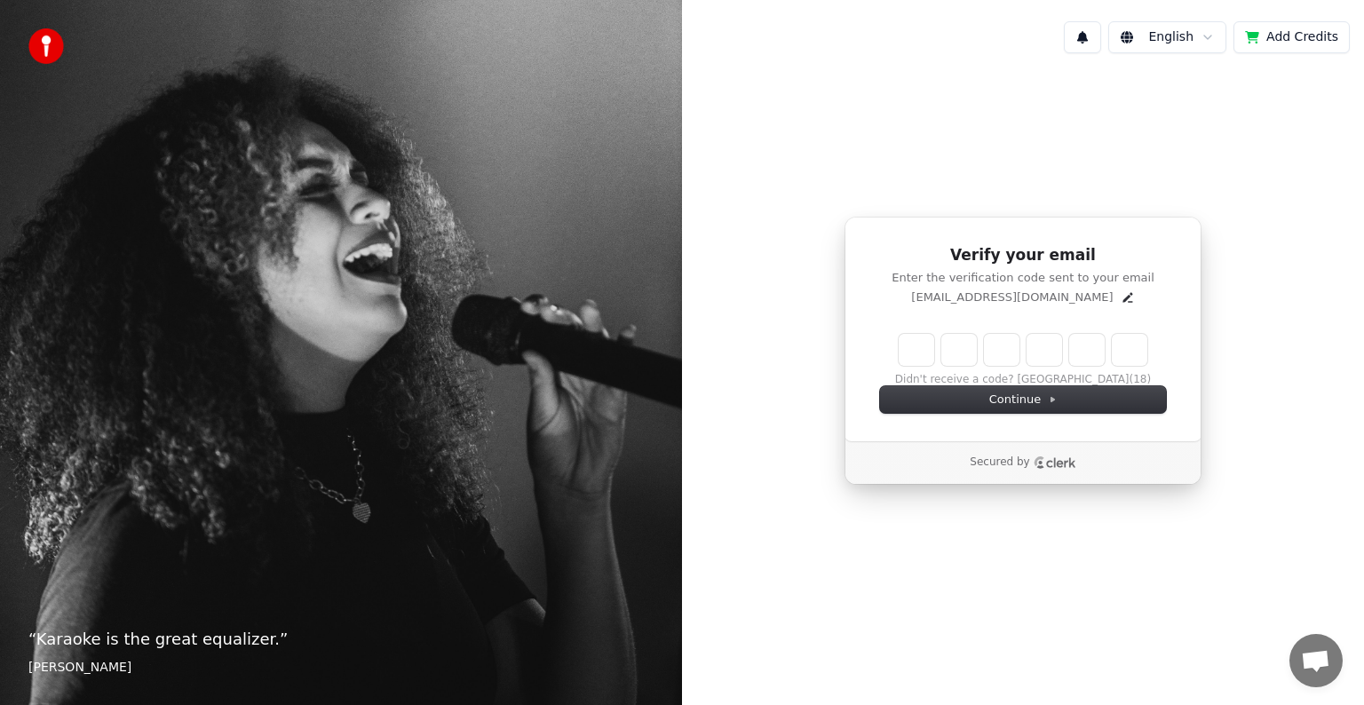
click at [913, 349] on input "Enter verification code" at bounding box center [1023, 350] width 249 height 32
type input "******"
